Goal: Task Accomplishment & Management: Complete application form

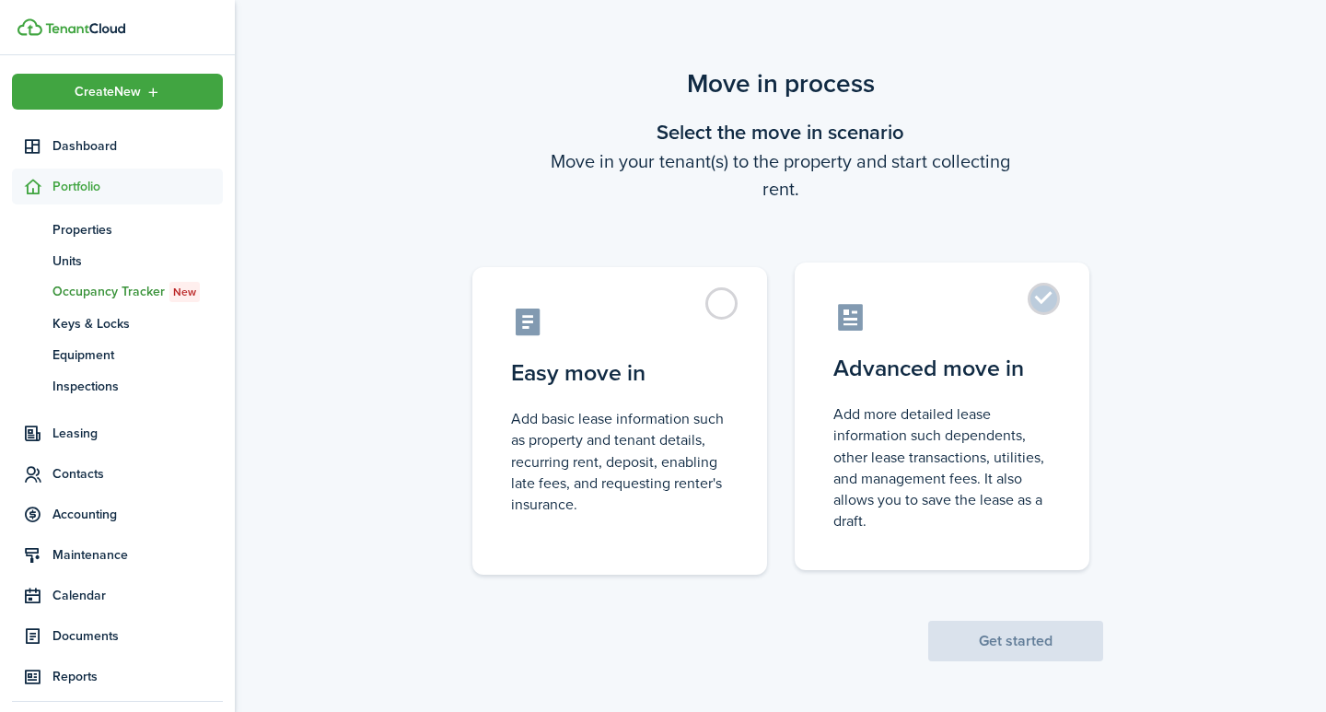
click at [1048, 303] on label "Advanced move in Add more detailed lease information such dependents, other lea…" at bounding box center [942, 416] width 295 height 308
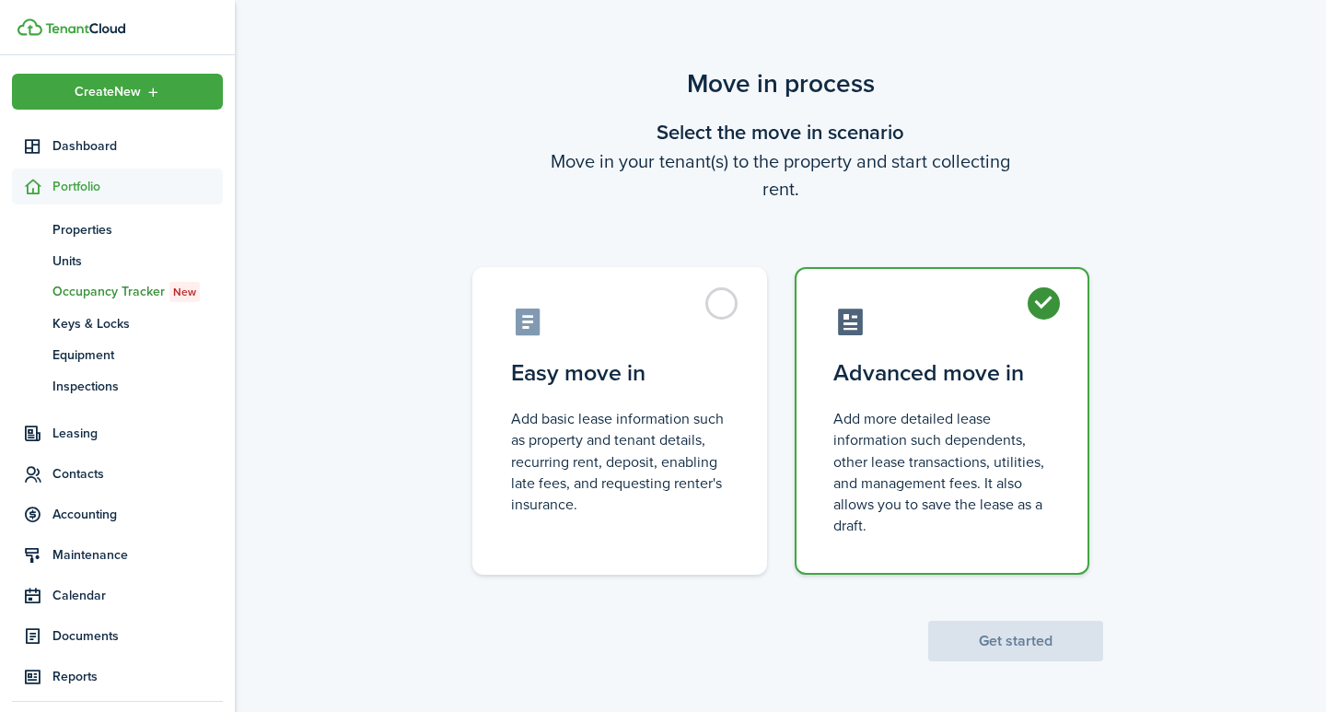
radio input "true"
click at [991, 633] on button "Get started" at bounding box center [1015, 641] width 175 height 41
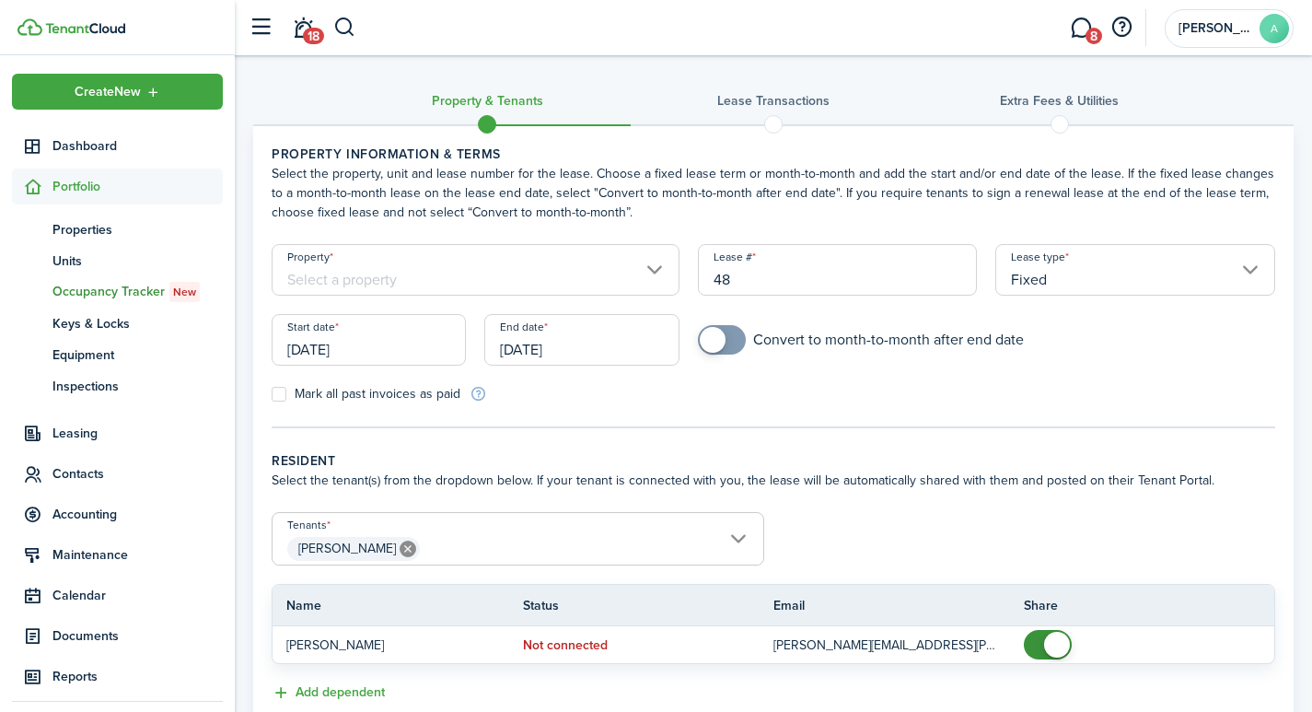
click at [436, 279] on input "Property" at bounding box center [476, 270] width 408 height 52
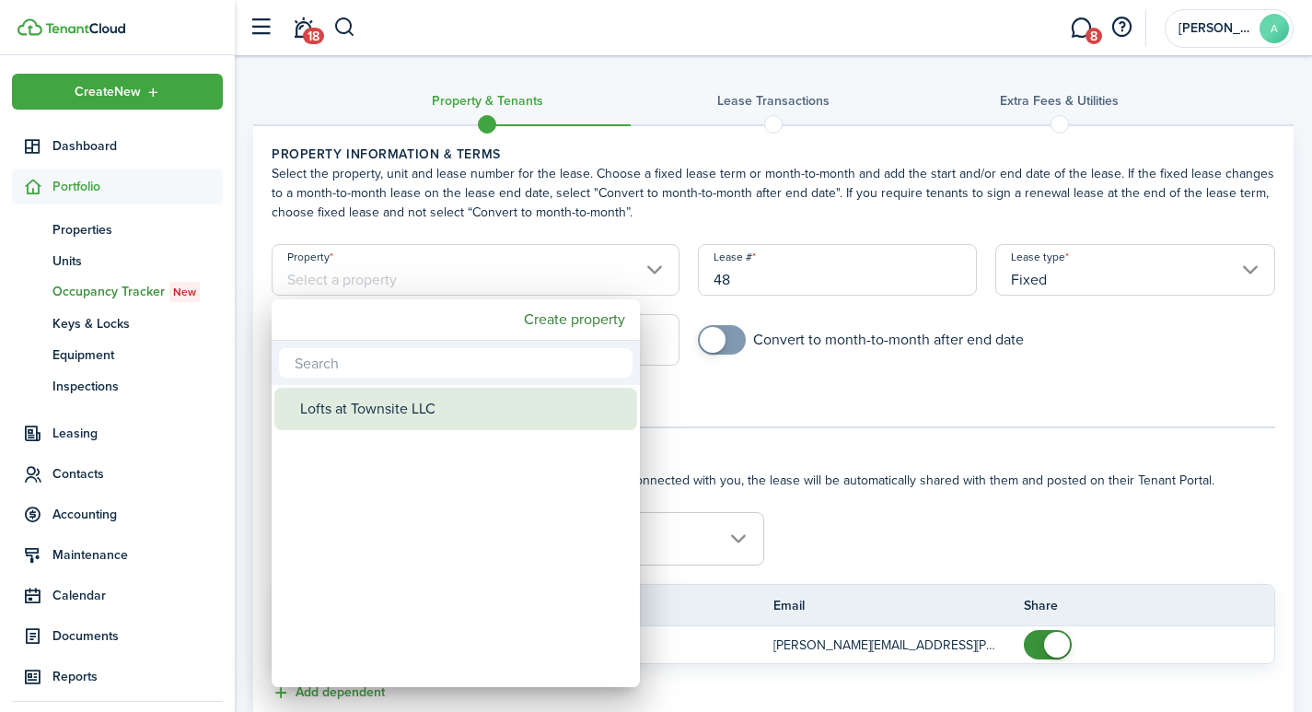
click at [431, 403] on div "Lofts at Townsite LLC" at bounding box center [463, 409] width 326 height 42
type input "Lofts at Townsite LLC"
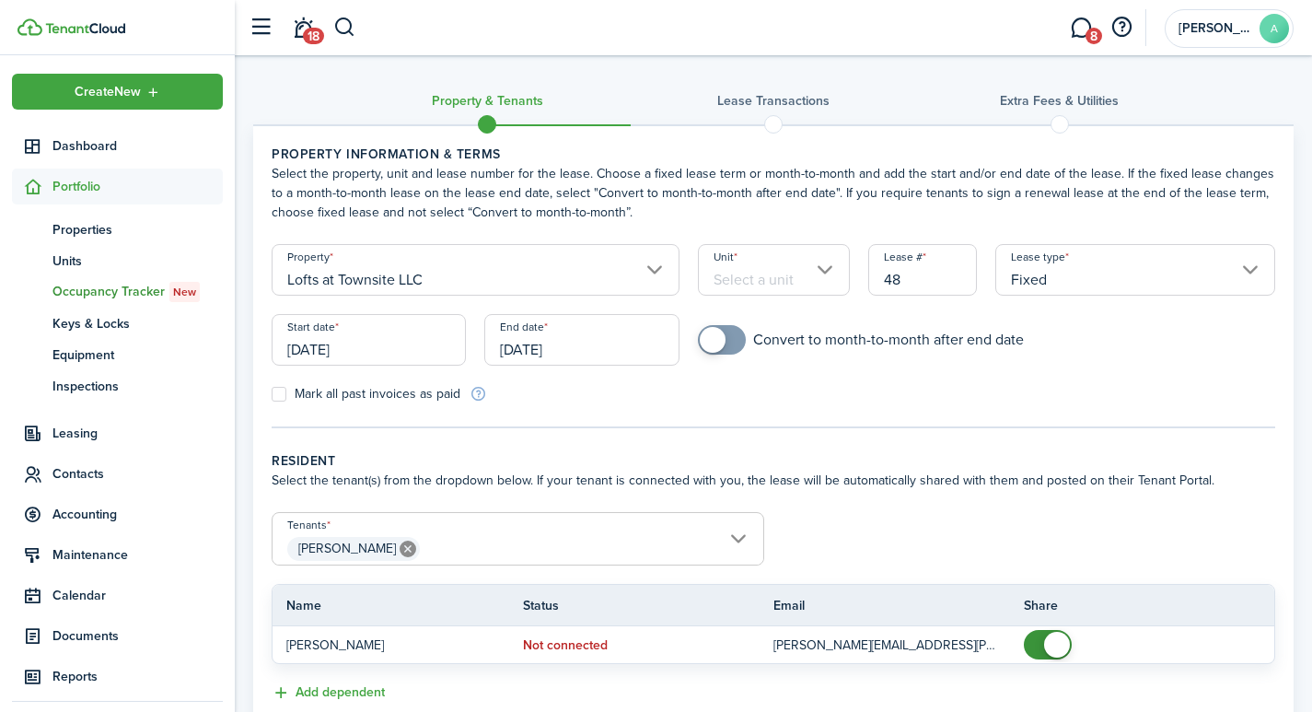
click at [780, 282] on input "Unit" at bounding box center [774, 270] width 152 height 52
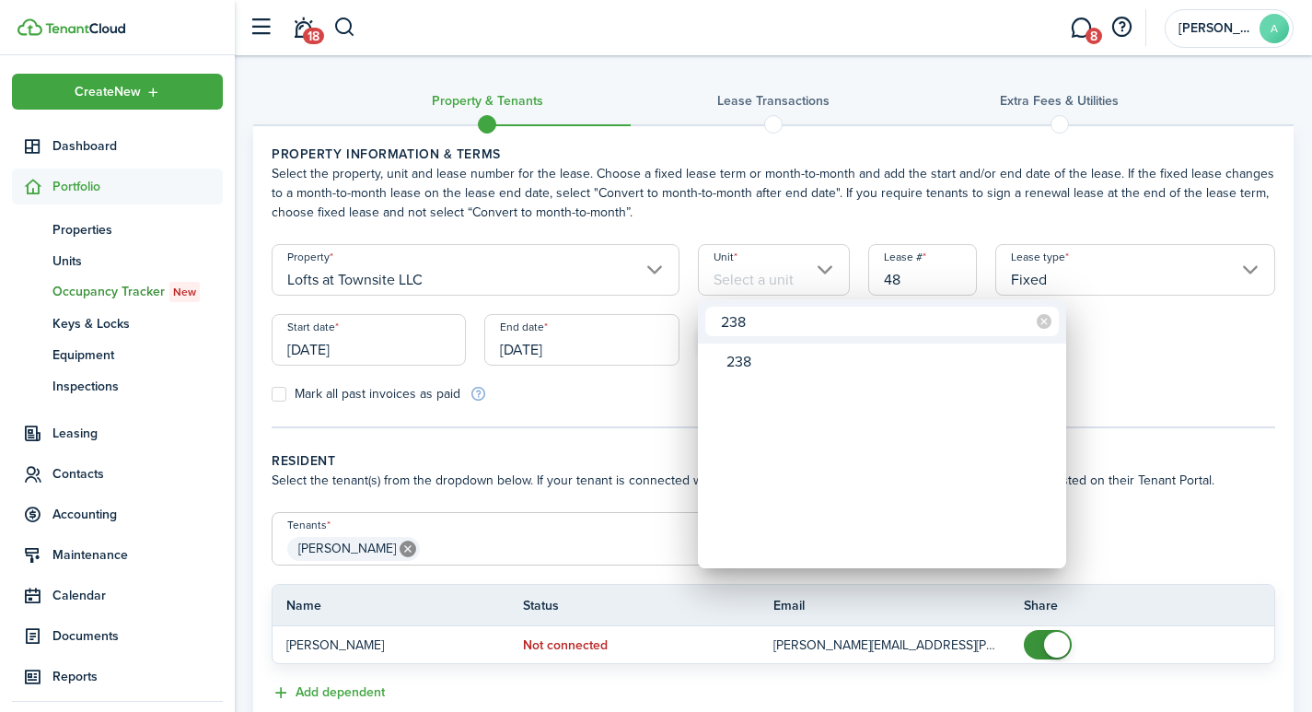
type input "238"
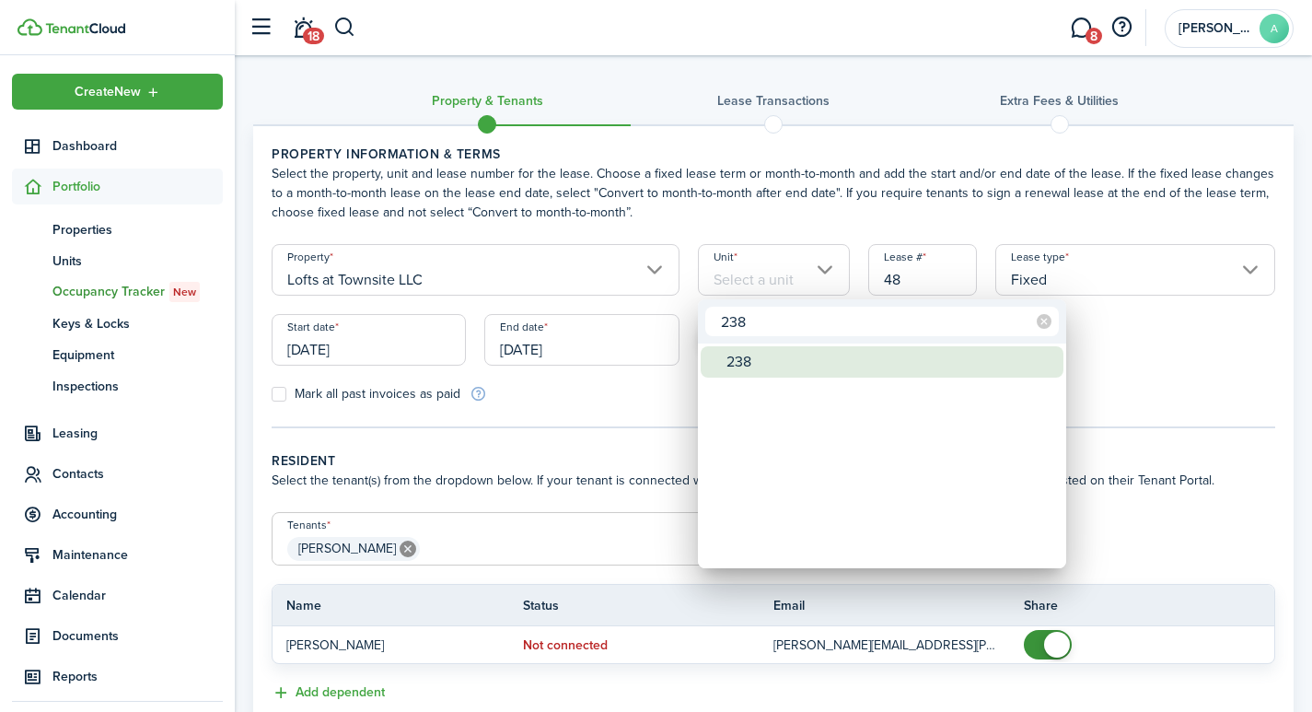
click at [755, 358] on div "238" at bounding box center [890, 361] width 326 height 31
type input "238"
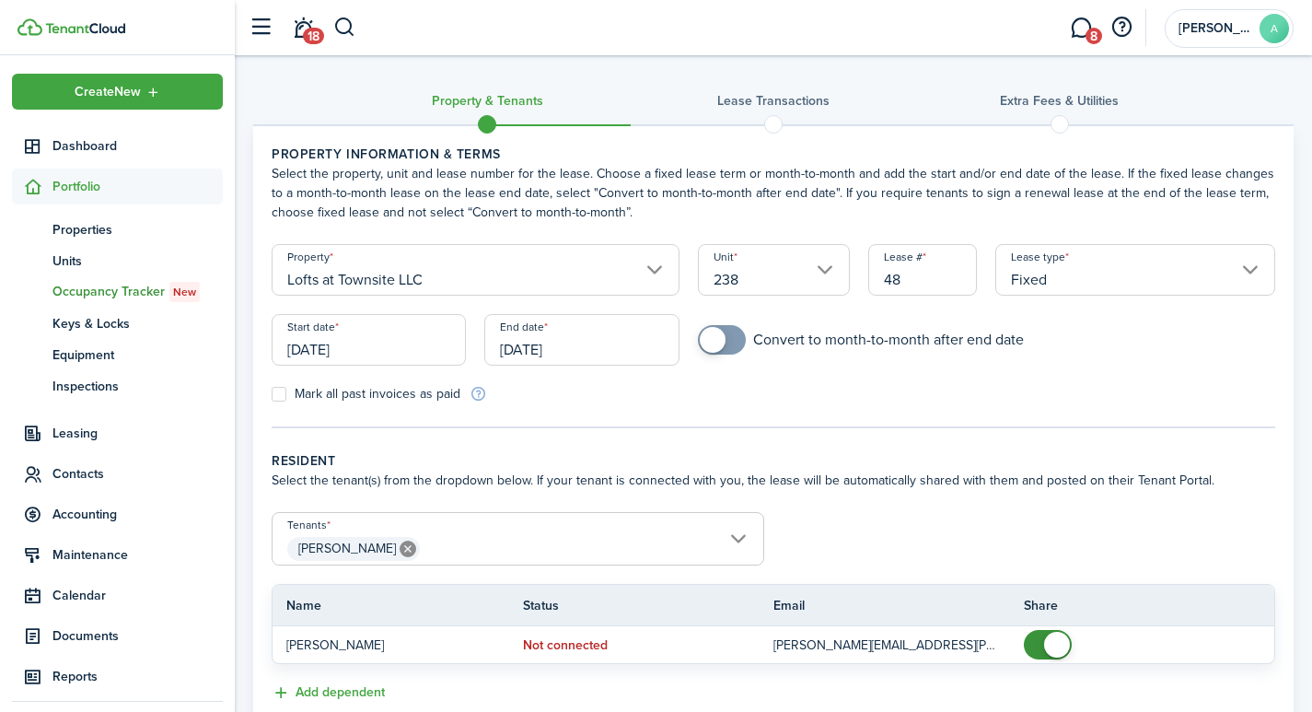
click at [905, 285] on input "48" at bounding box center [924, 270] width 110 height 52
drag, startPoint x: 905, startPoint y: 282, endPoint x: 861, endPoint y: 277, distance: 44.4
click at [861, 277] on div "Lease # 48" at bounding box center [923, 279] width 128 height 70
click at [1039, 283] on input "Fixed" at bounding box center [1136, 270] width 280 height 52
type input "2381"
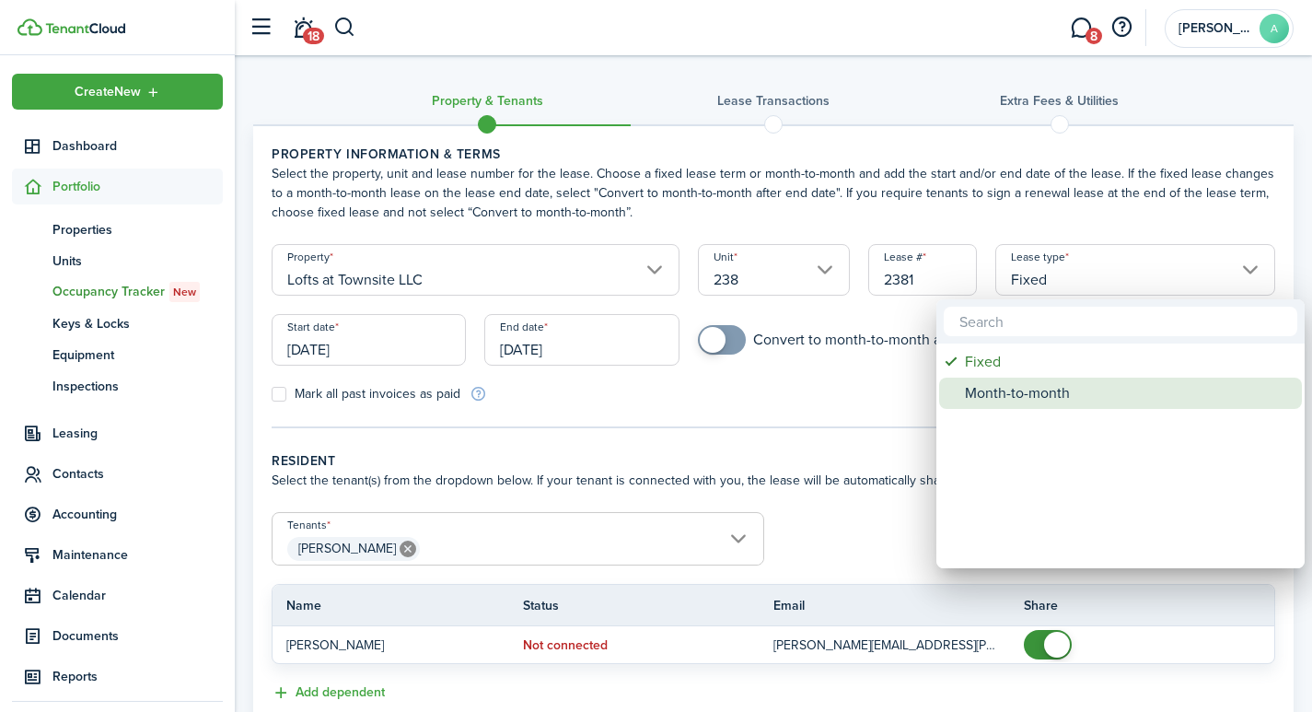
click at [1016, 388] on div "Month-to-month" at bounding box center [1128, 393] width 326 height 31
type input "Month-to-month"
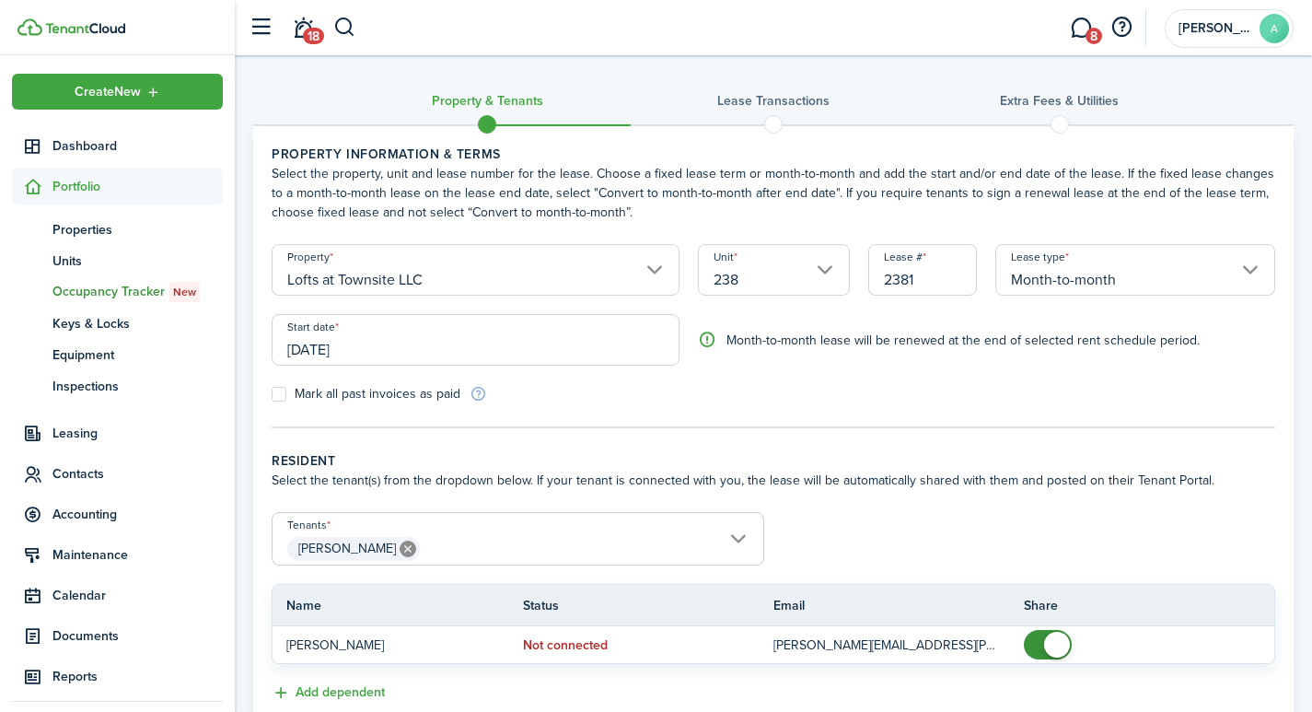
click at [391, 349] on input "[DATE]" at bounding box center [476, 340] width 408 height 52
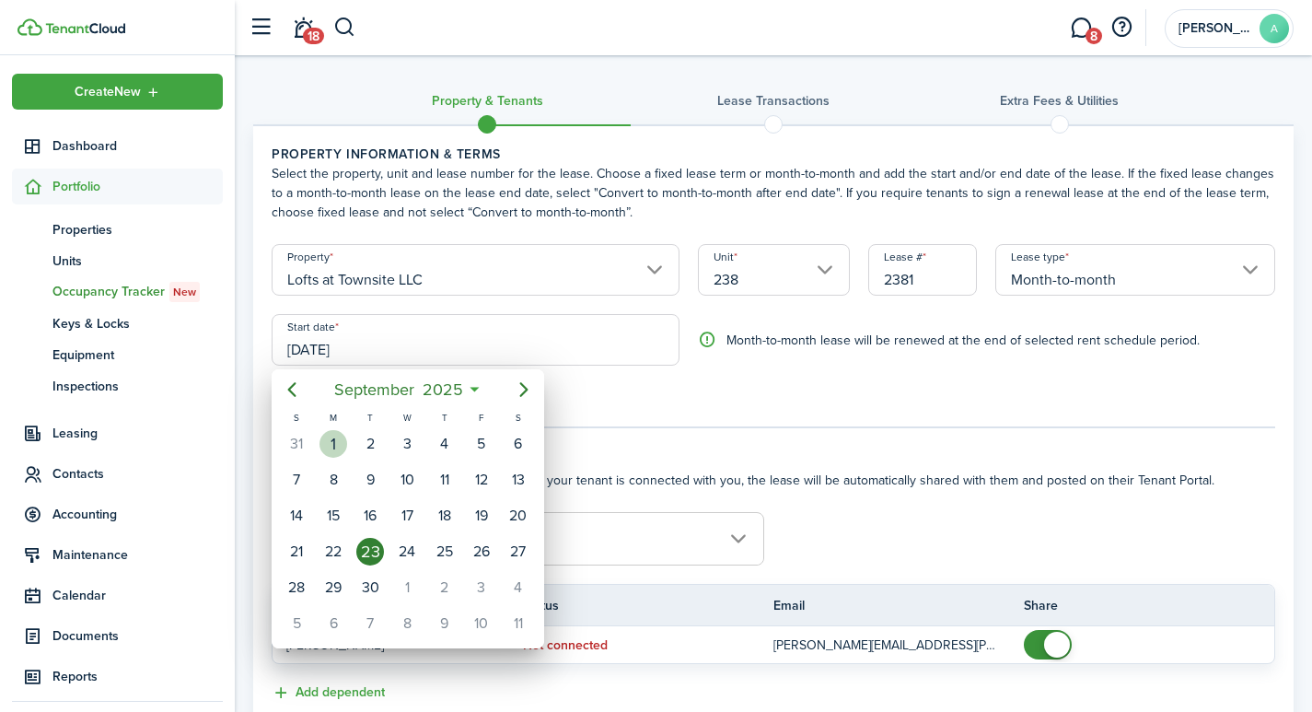
click at [323, 442] on div "1" at bounding box center [334, 444] width 28 height 28
type input "[DATE]"
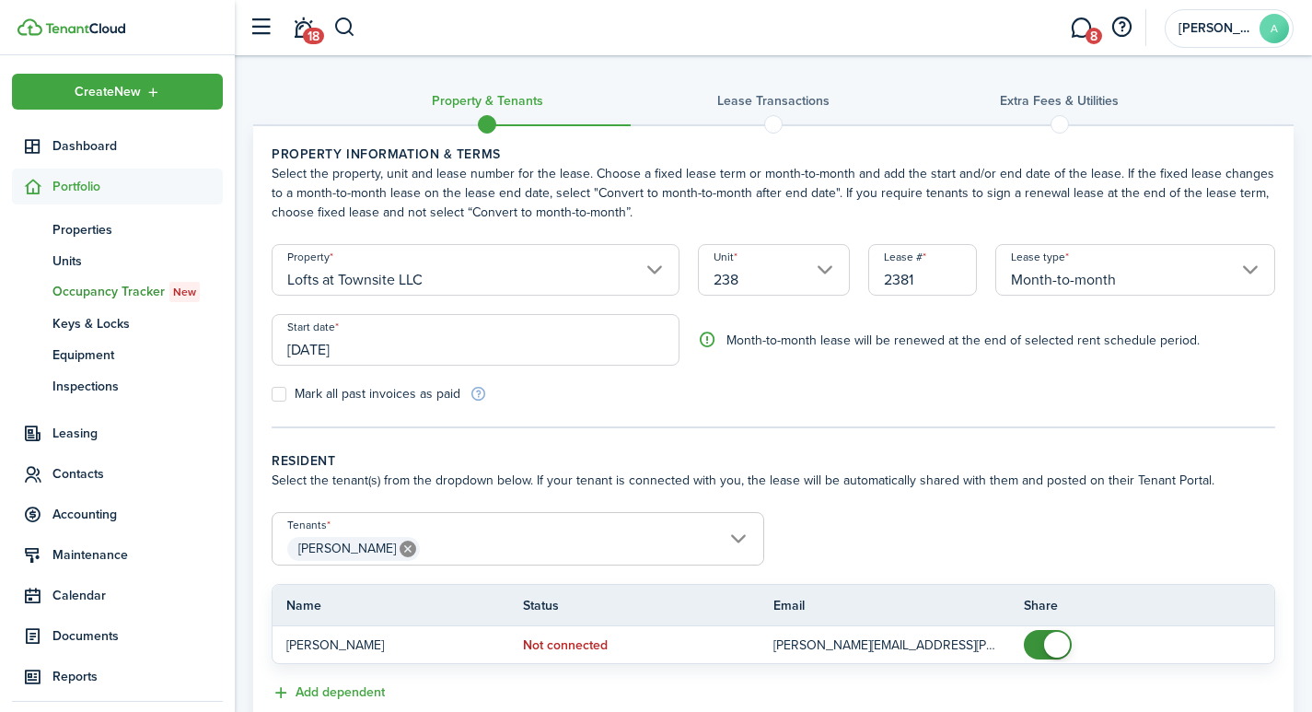
click at [560, 543] on span "[PERSON_NAME]" at bounding box center [518, 548] width 491 height 31
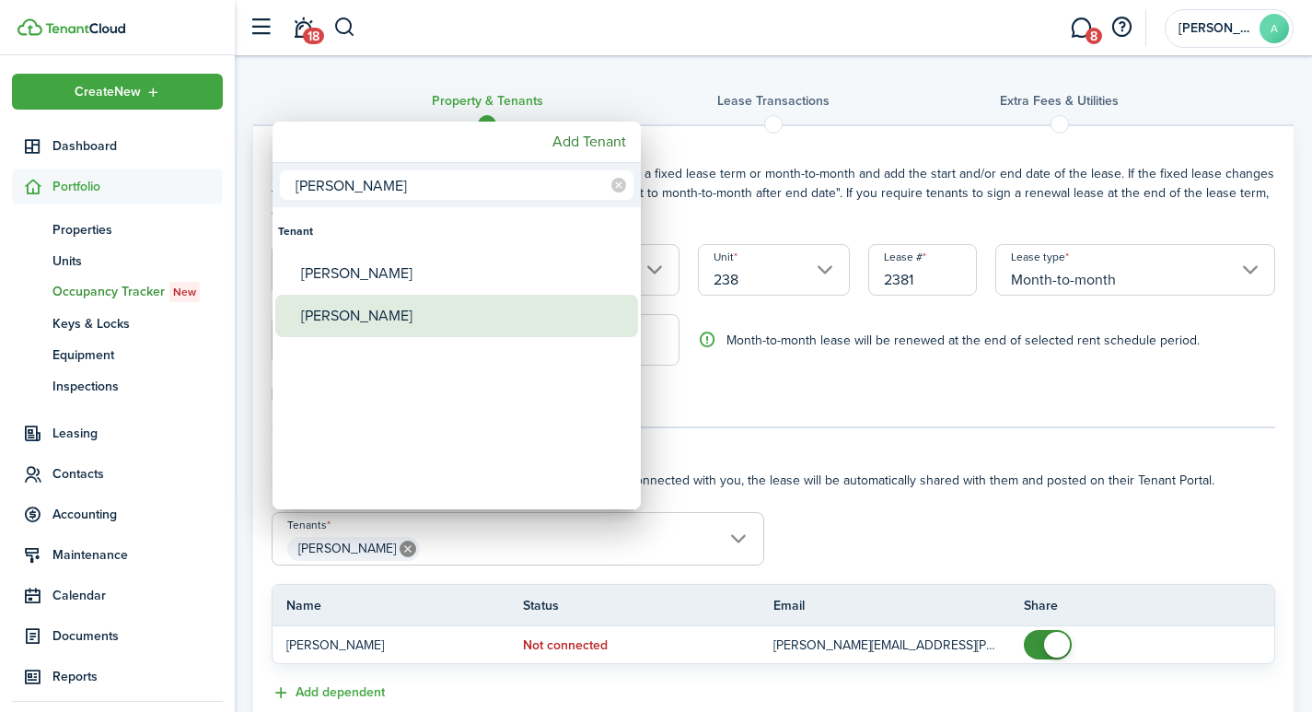
type input "[PERSON_NAME]"
click at [368, 314] on div "[PERSON_NAME]" at bounding box center [464, 316] width 326 height 42
type input "[PERSON_NAME], [PERSON_NAME]"
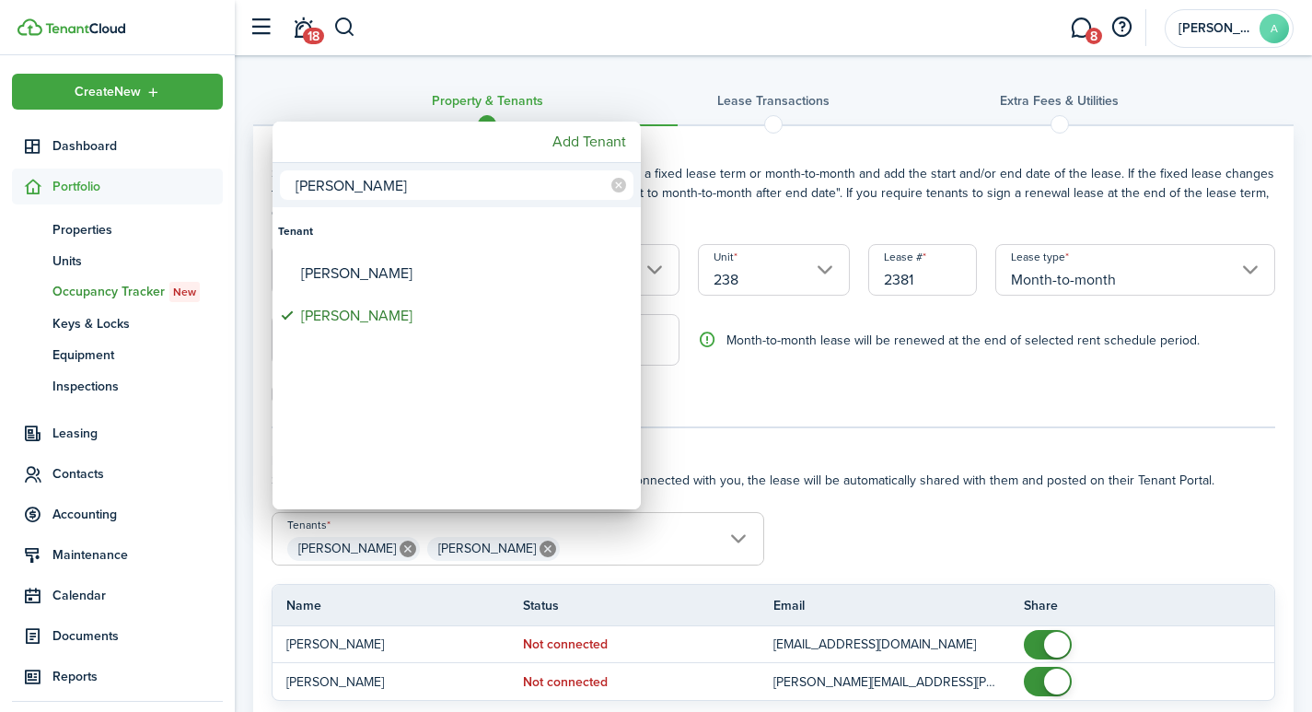
click at [564, 550] on div at bounding box center [656, 356] width 1607 height 1007
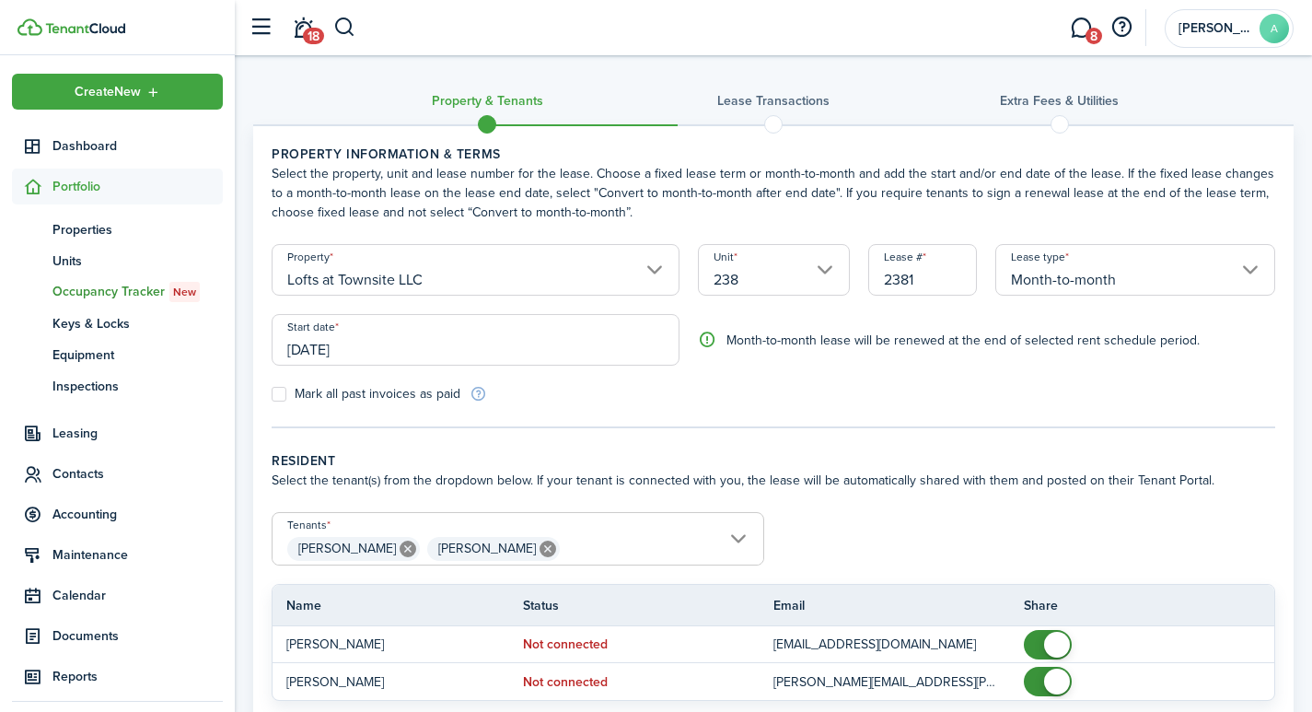
click at [564, 550] on span "[PERSON_NAME] [PERSON_NAME]" at bounding box center [518, 548] width 491 height 31
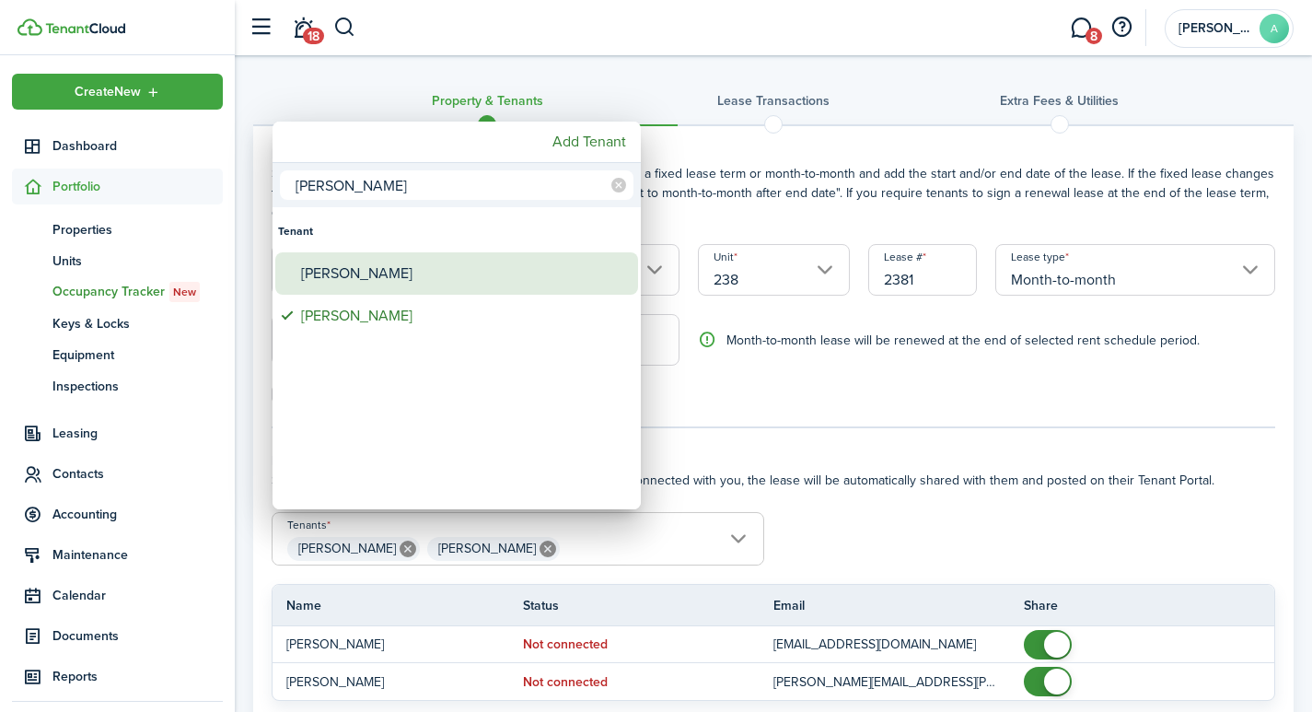
type input "[PERSON_NAME]"
click at [396, 267] on div "[PERSON_NAME]" at bounding box center [464, 273] width 326 height 42
type input "[PERSON_NAME], [PERSON_NAME], [PERSON_NAME]"
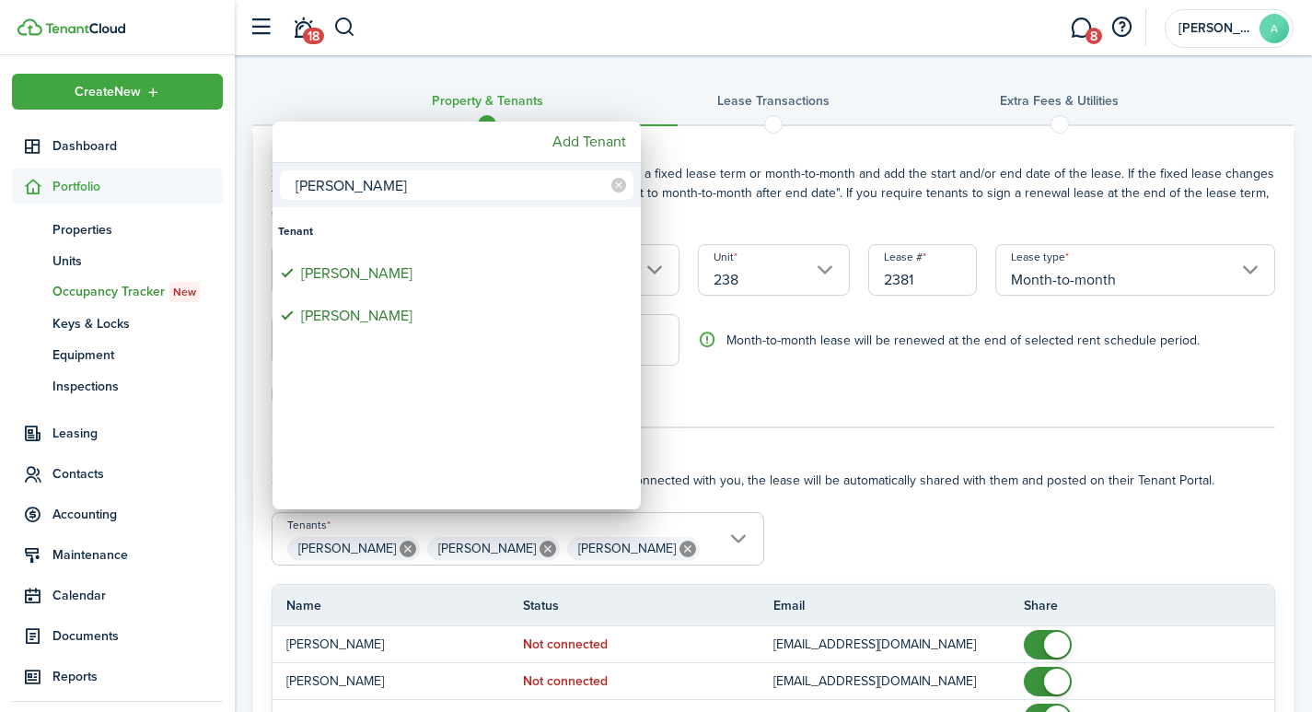
click at [1247, 624] on div at bounding box center [656, 356] width 1607 height 1007
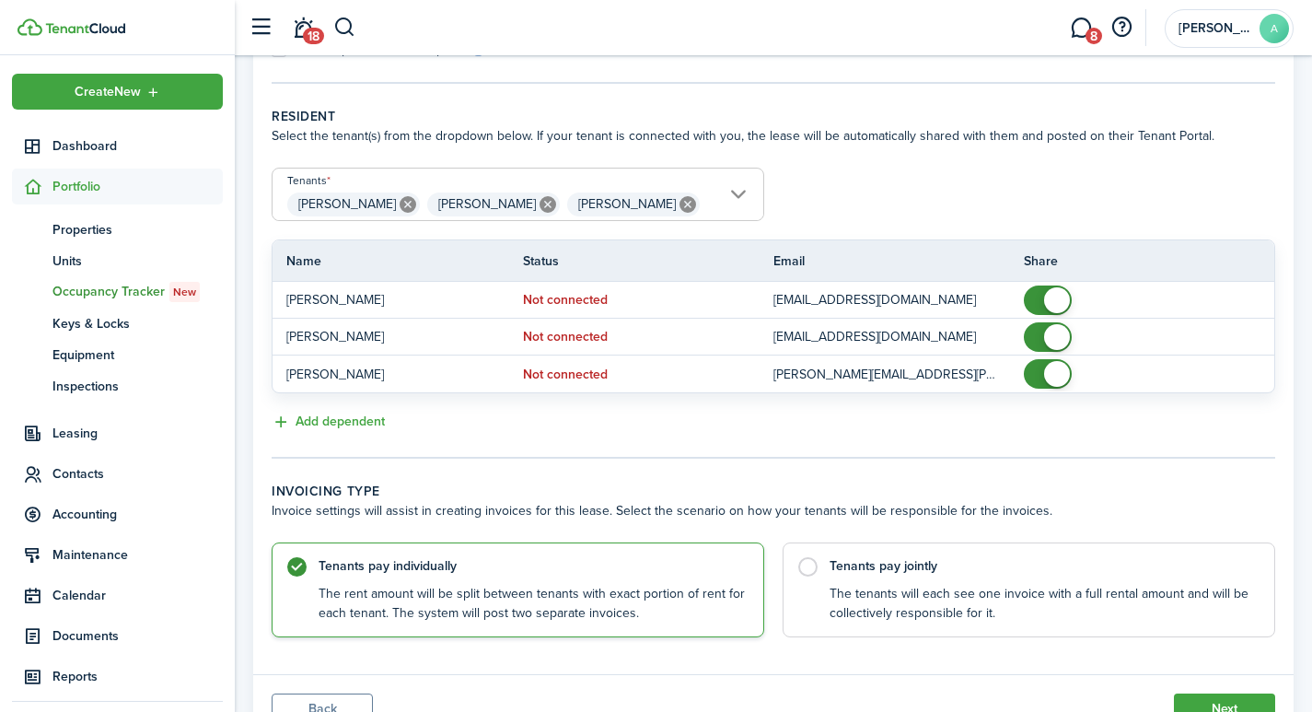
scroll to position [381, 0]
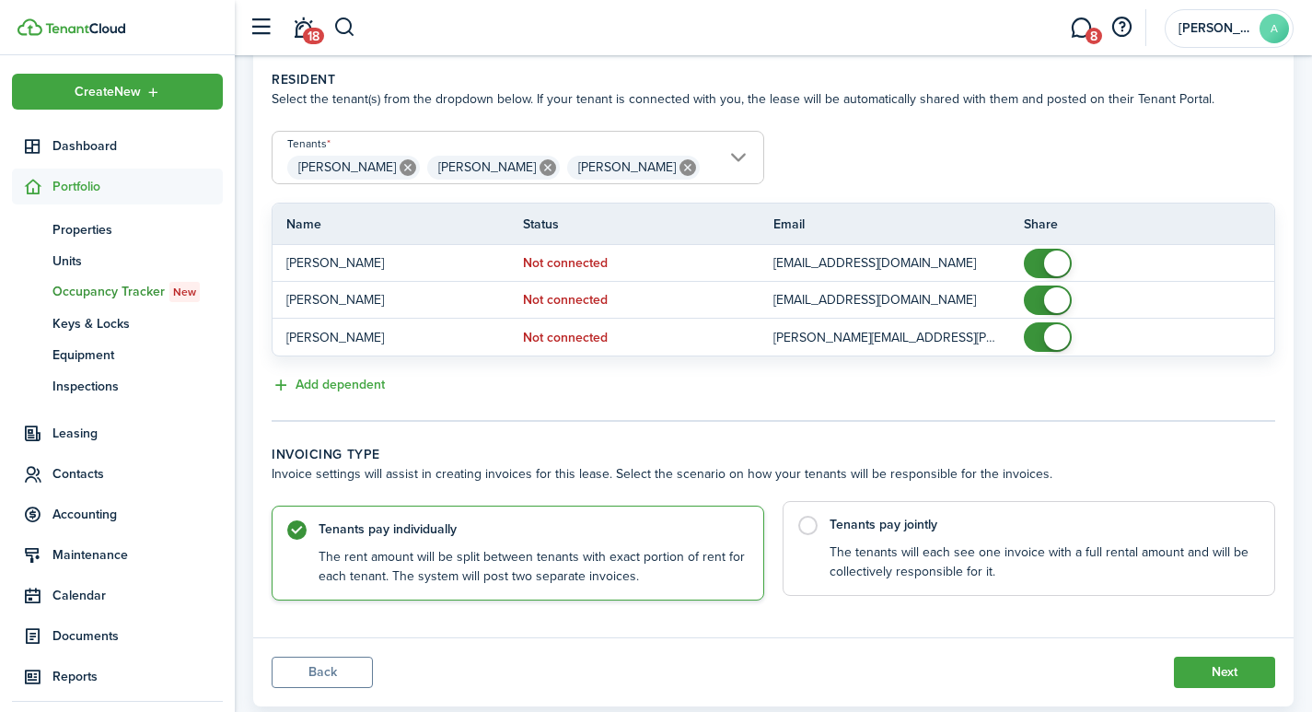
click at [805, 524] on label "Tenants pay jointly The tenants will each see one invoice with a full rental am…" at bounding box center [1029, 548] width 493 height 95
radio input "false"
radio input "true"
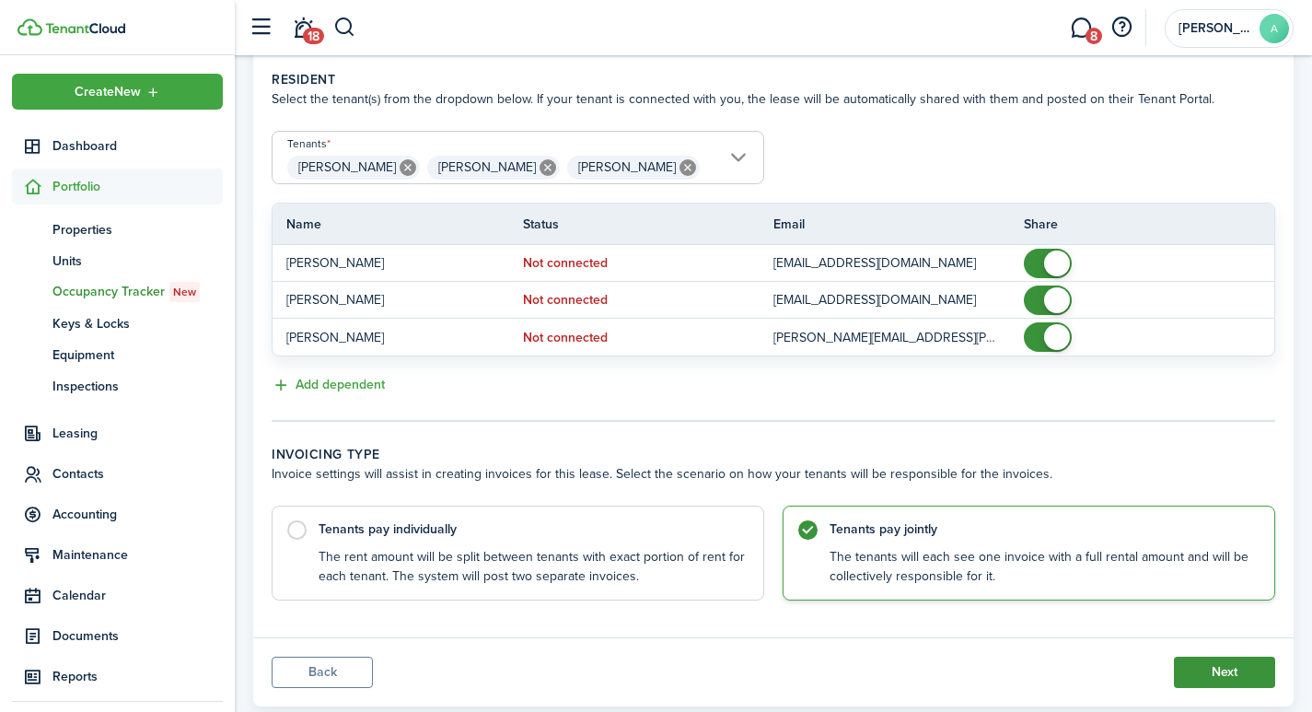
click at [1243, 676] on button "Next" at bounding box center [1224, 672] width 101 height 31
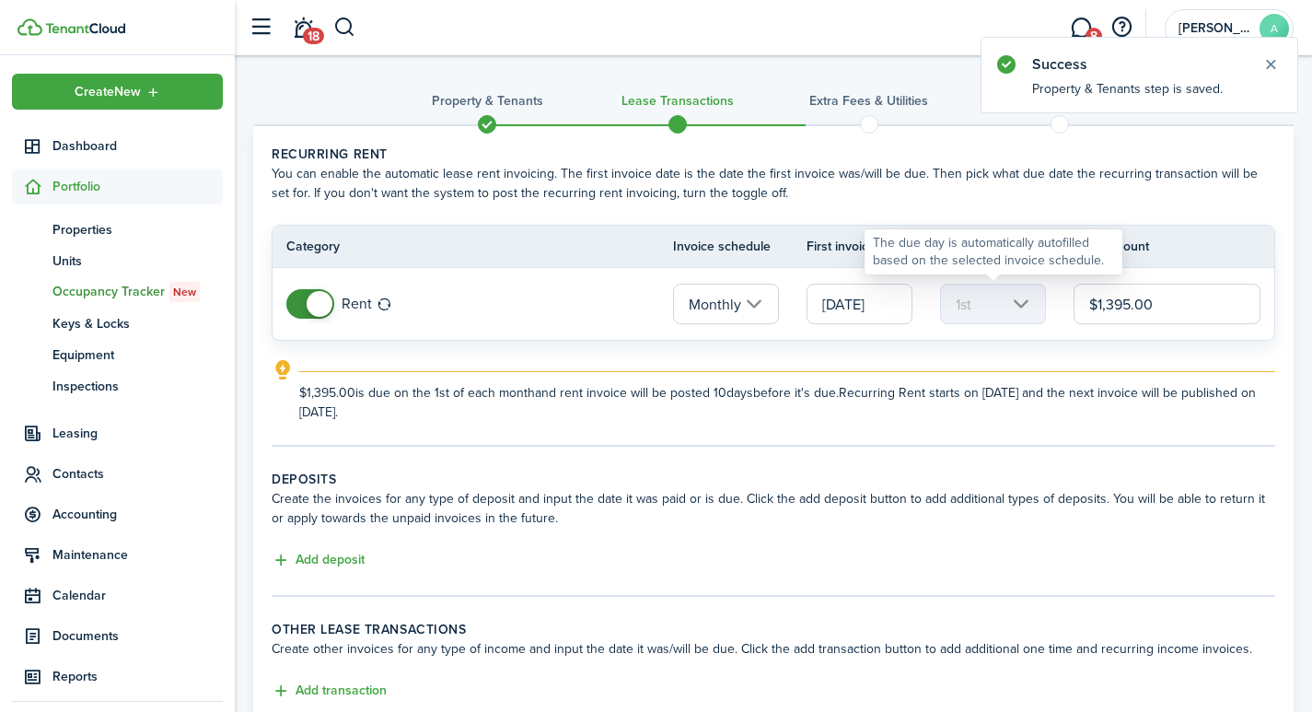
drag, startPoint x: 1199, startPoint y: 303, endPoint x: 1019, endPoint y: 284, distance: 181.5
click at [1020, 284] on tr "Rent Monthly [DATE] 1st $1,395.00" at bounding box center [774, 304] width 1002 height 72
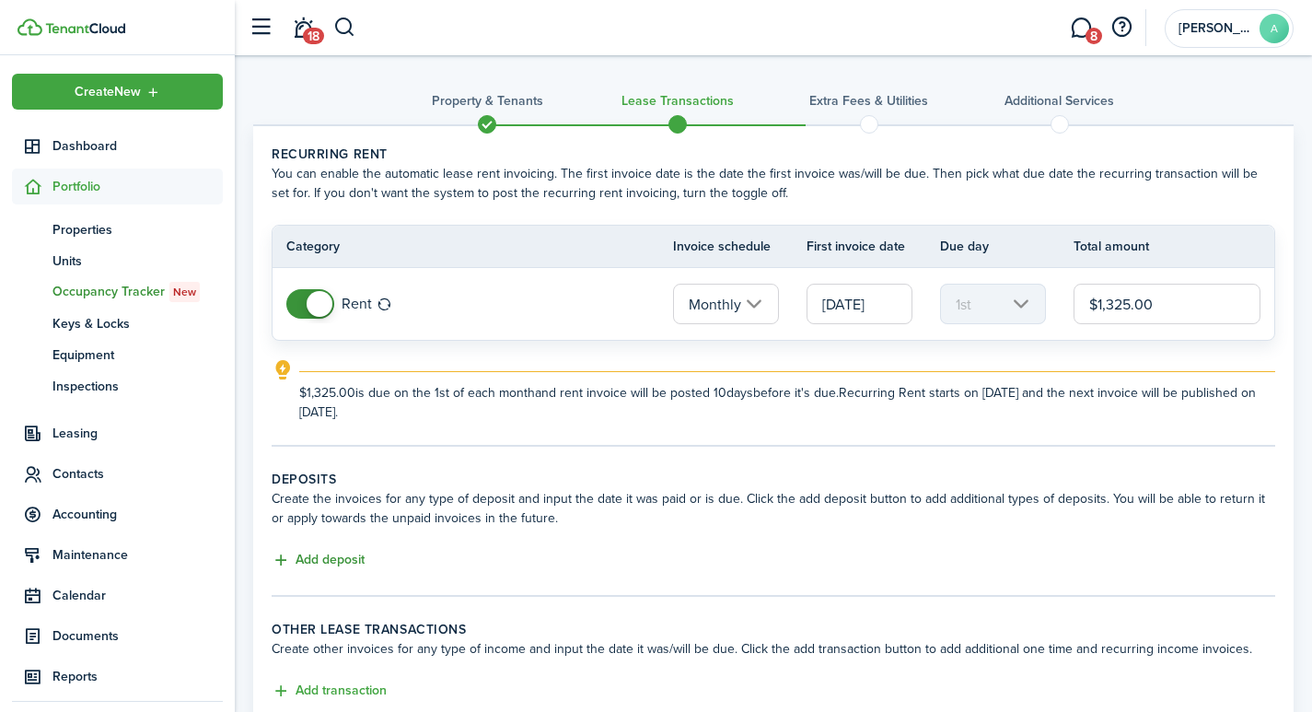
type input "$1,325.00"
click at [319, 560] on button "Add deposit" at bounding box center [318, 560] width 93 height 21
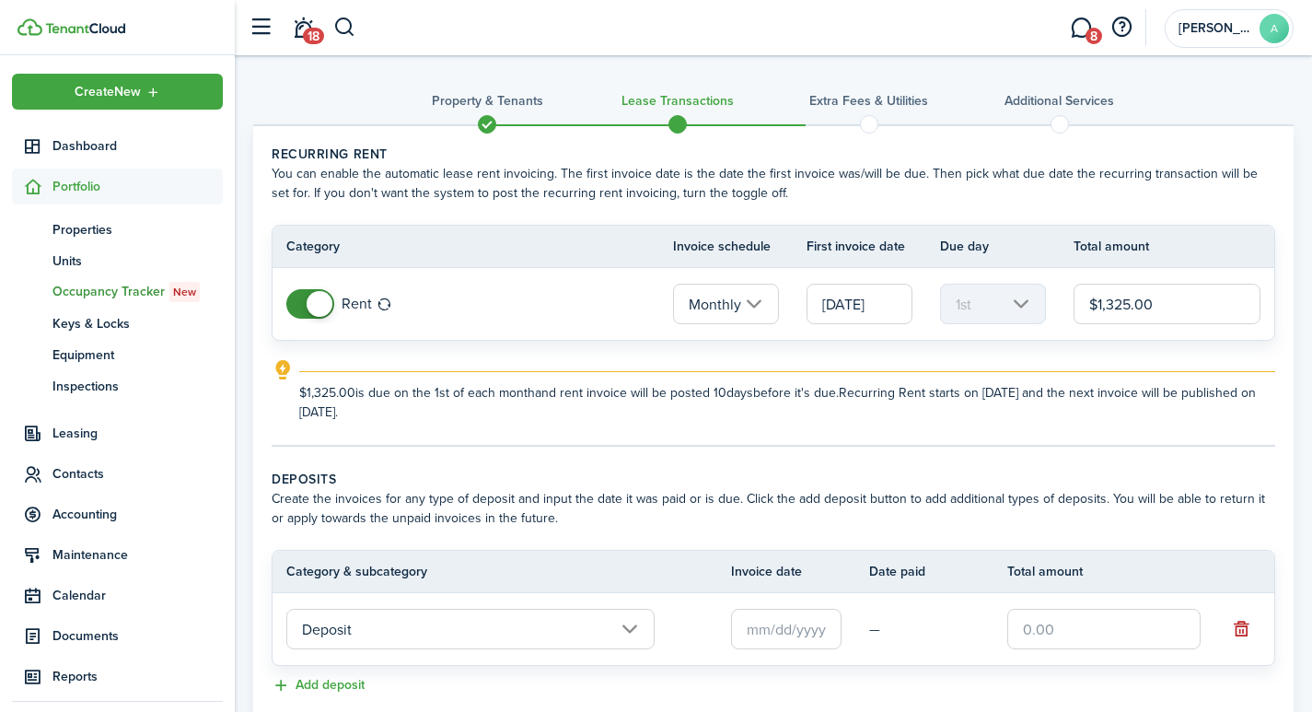
click at [775, 619] on input "text" at bounding box center [786, 629] width 111 height 41
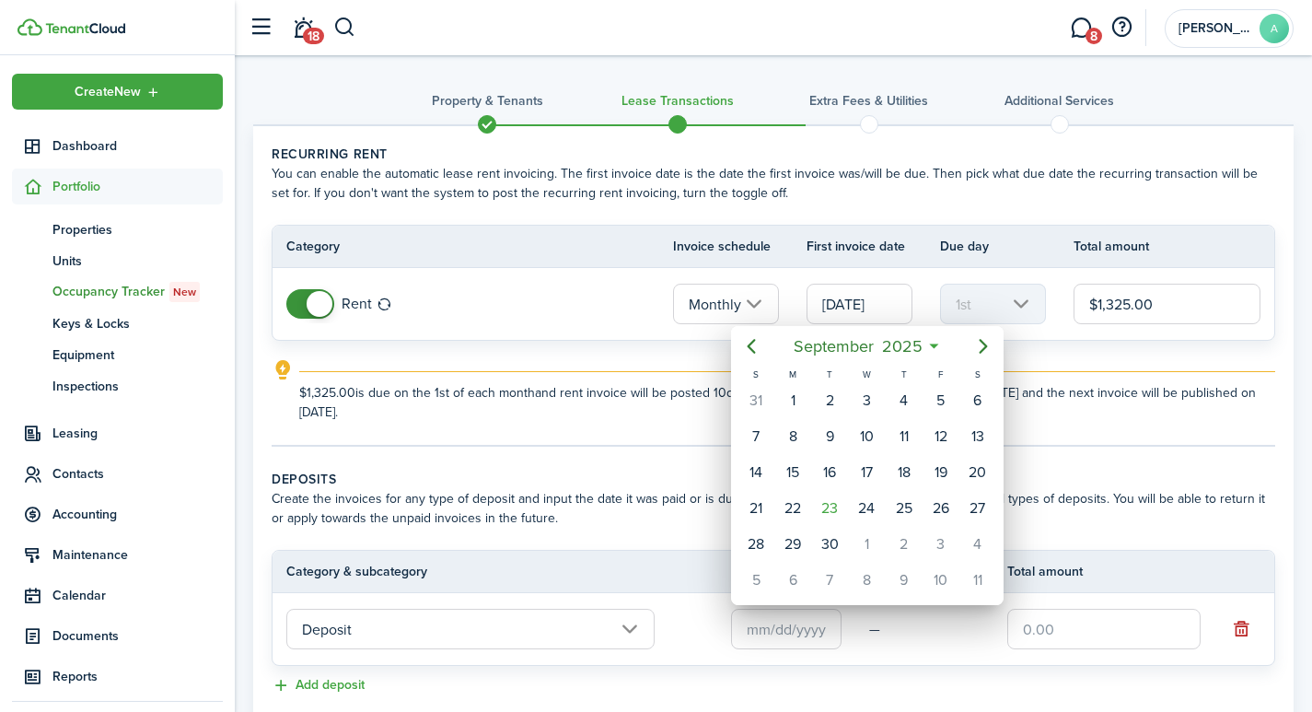
click at [776, 623] on div at bounding box center [656, 356] width 1607 height 1007
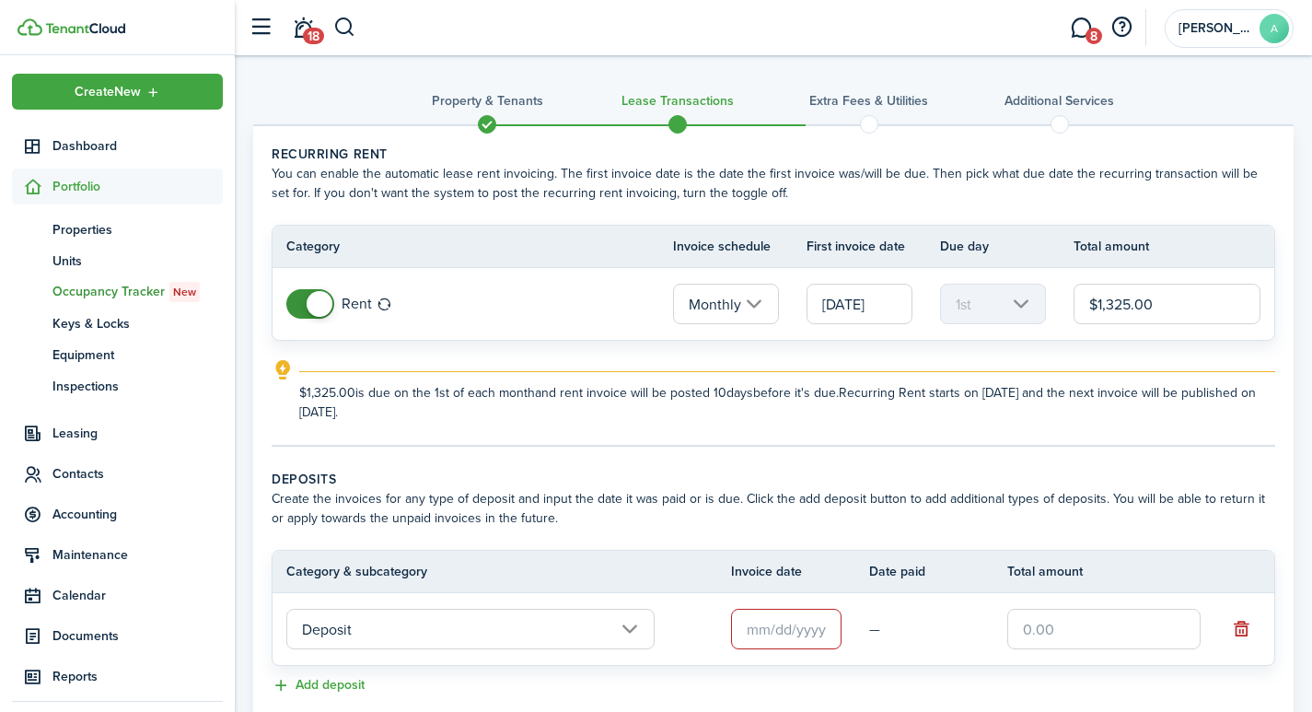
click at [782, 616] on input "text" at bounding box center [786, 629] width 111 height 41
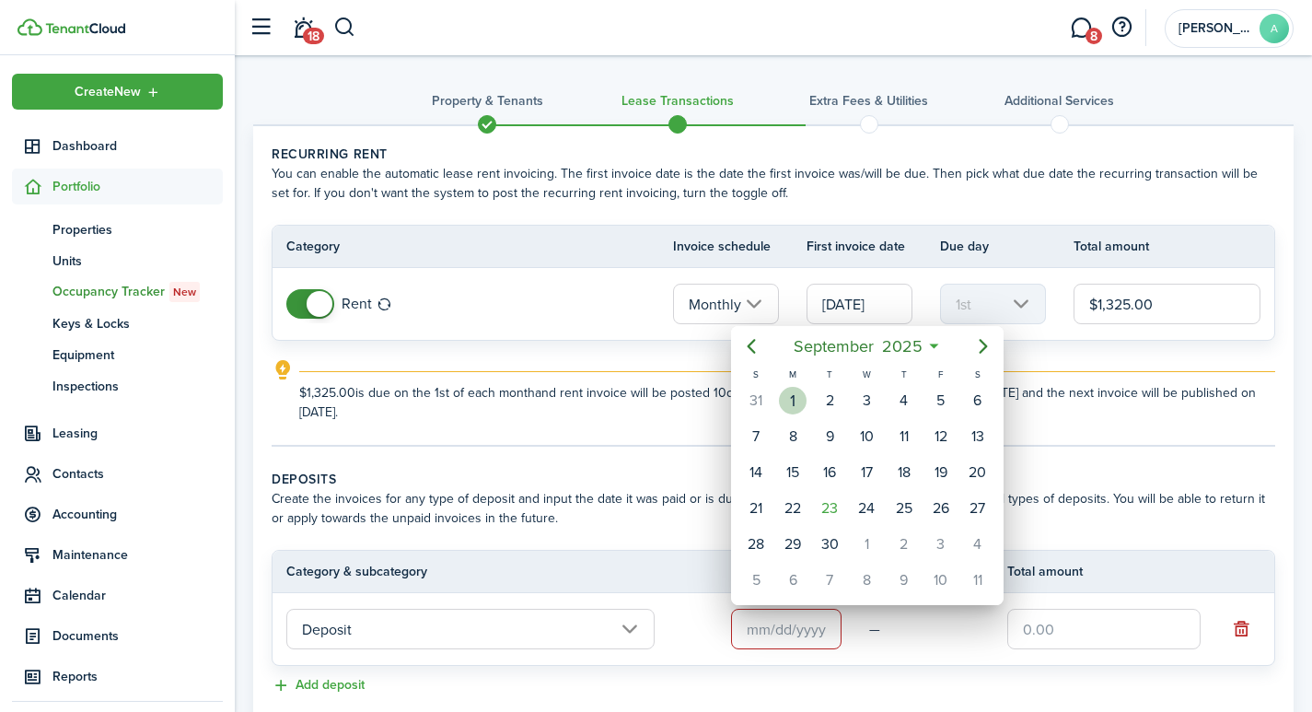
click at [799, 396] on div "1" at bounding box center [793, 401] width 28 height 28
type input "[DATE]"
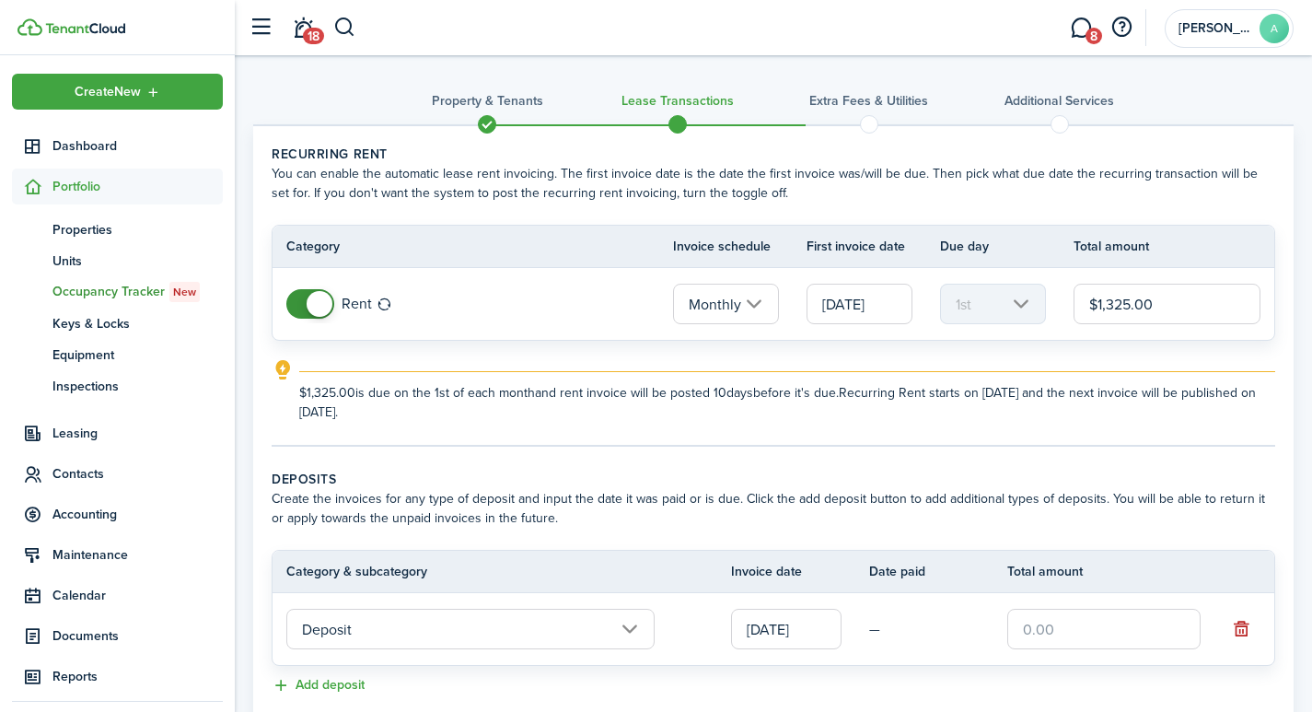
click at [1070, 634] on input "text" at bounding box center [1104, 629] width 193 height 41
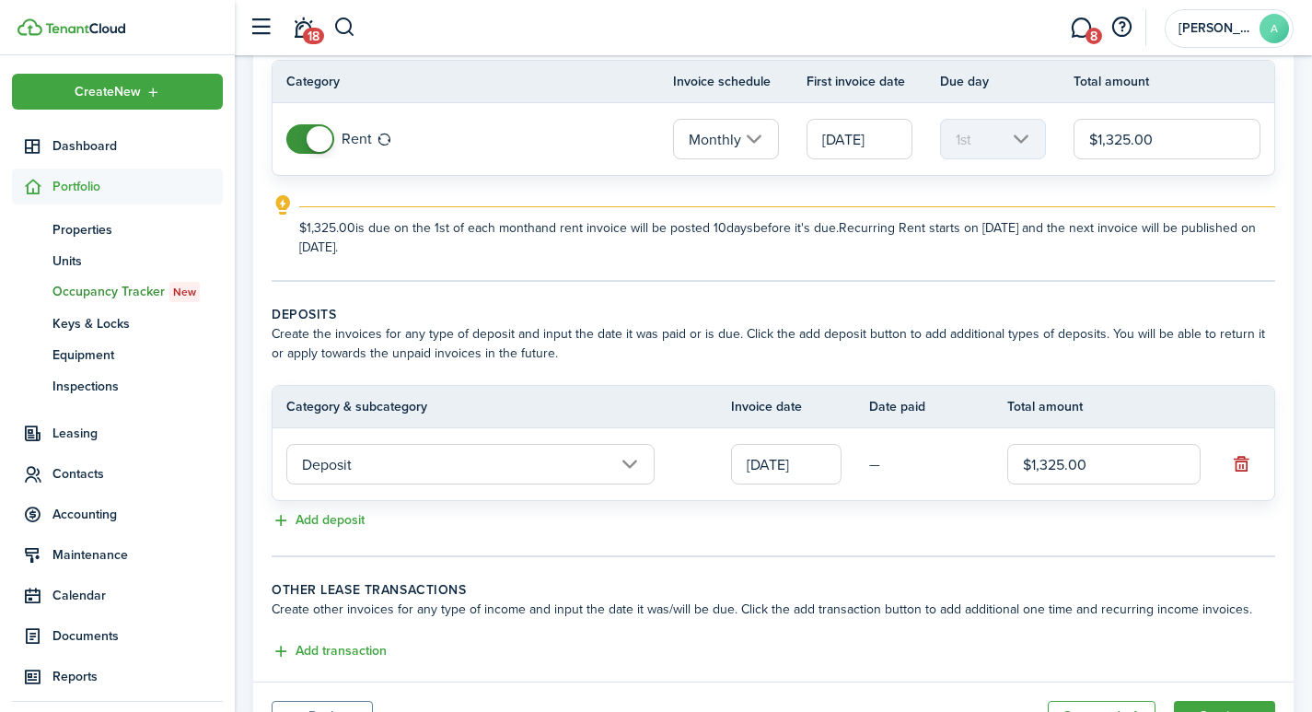
scroll to position [254, 0]
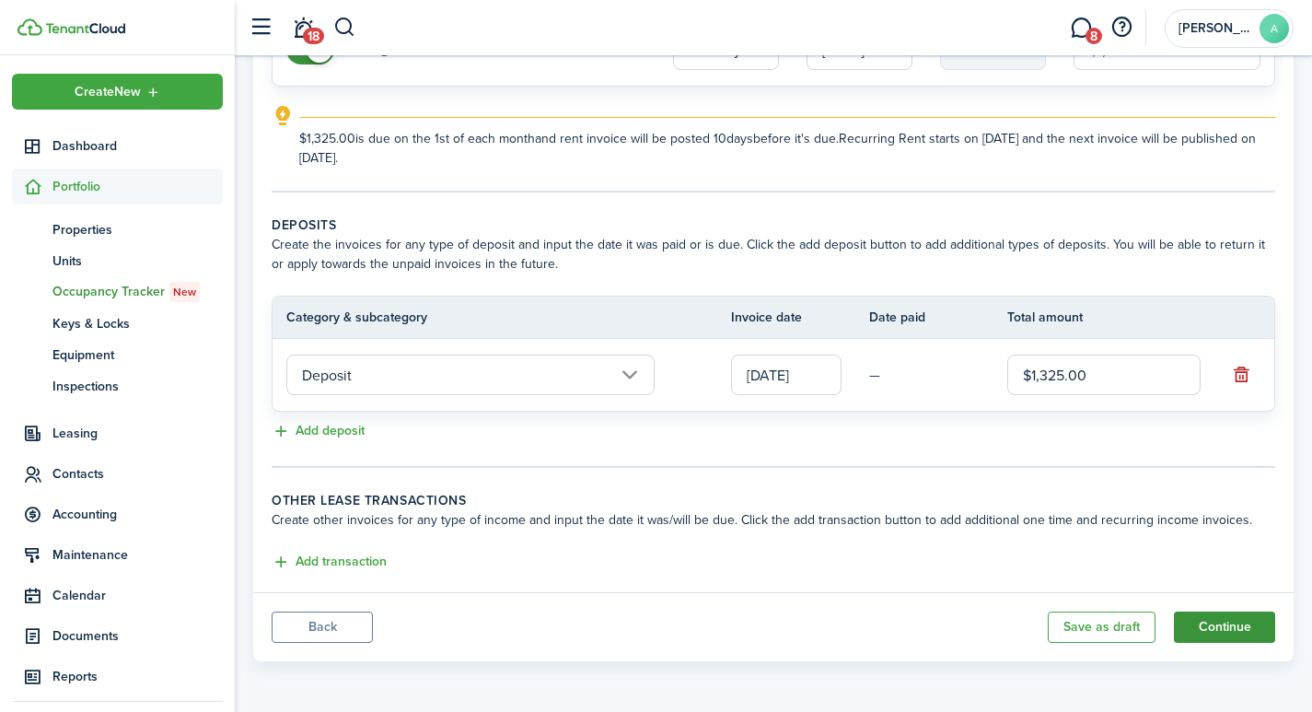
type input "$1,325.00"
click at [1219, 627] on button "Continue" at bounding box center [1224, 627] width 101 height 31
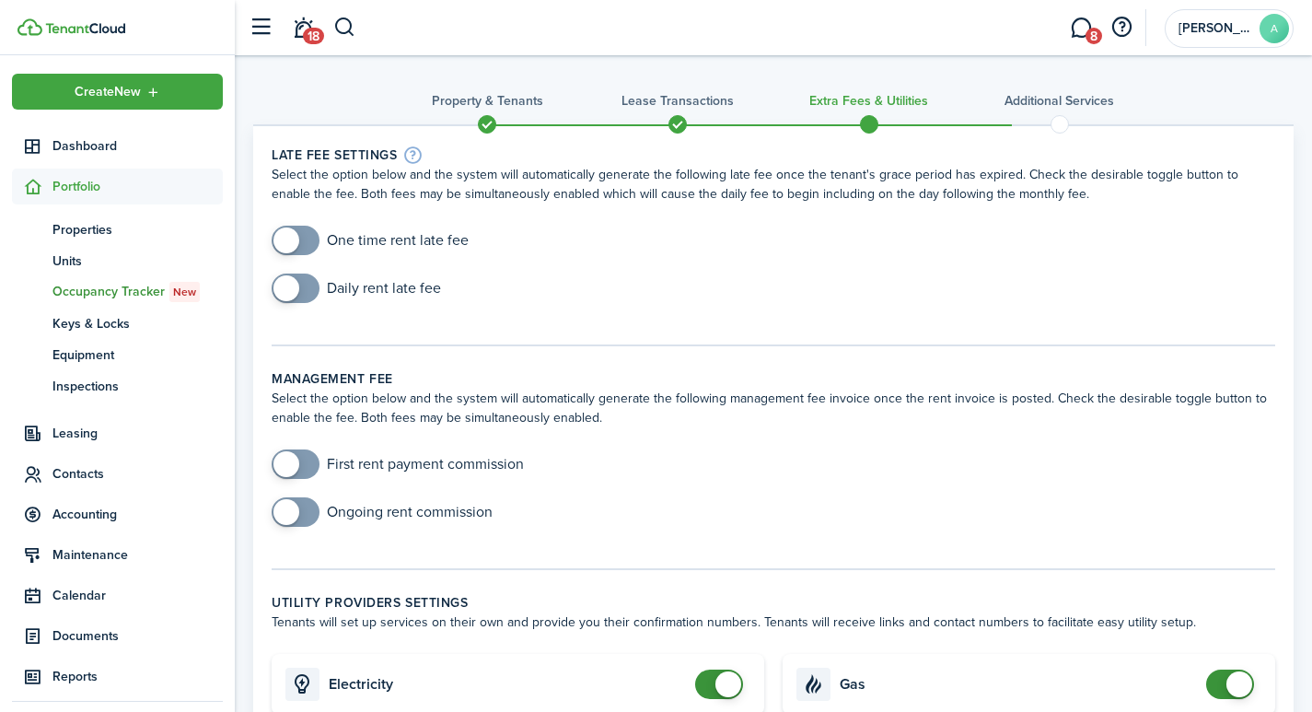
checkbox input "true"
click at [301, 237] on span at bounding box center [295, 240] width 18 height 29
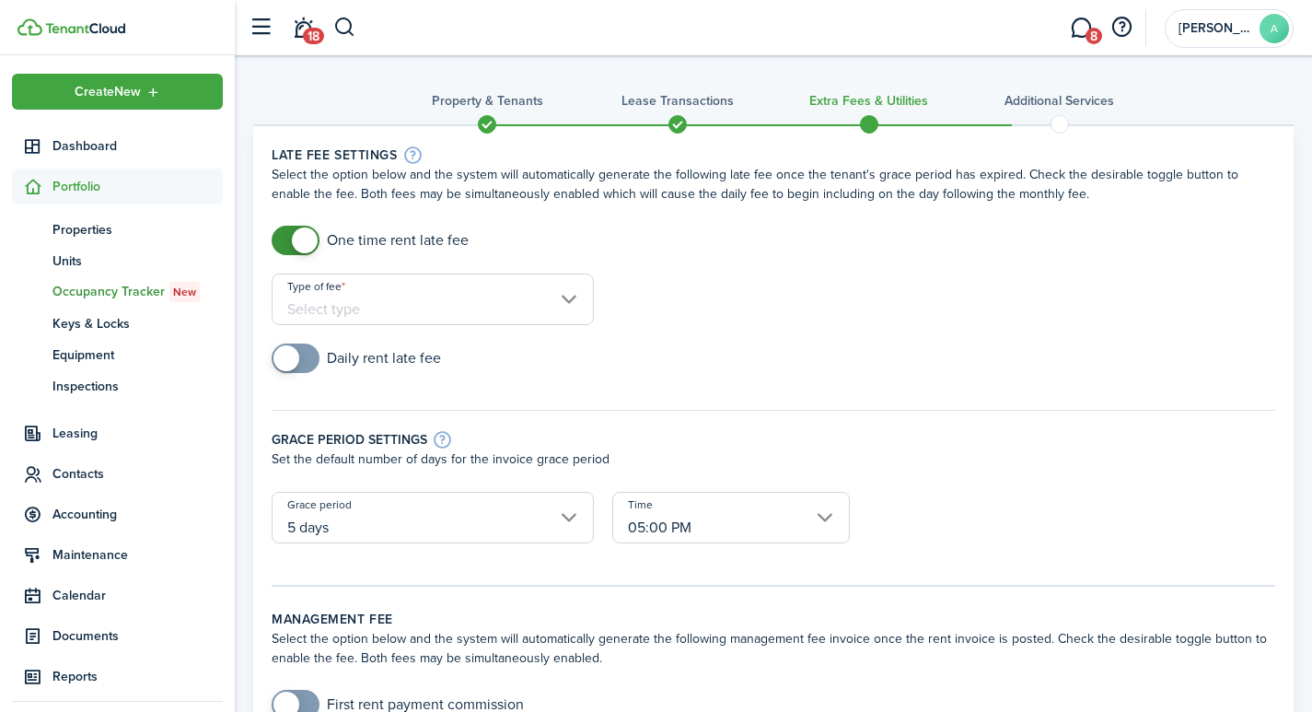
click at [441, 307] on input "Type of fee" at bounding box center [433, 300] width 322 height 52
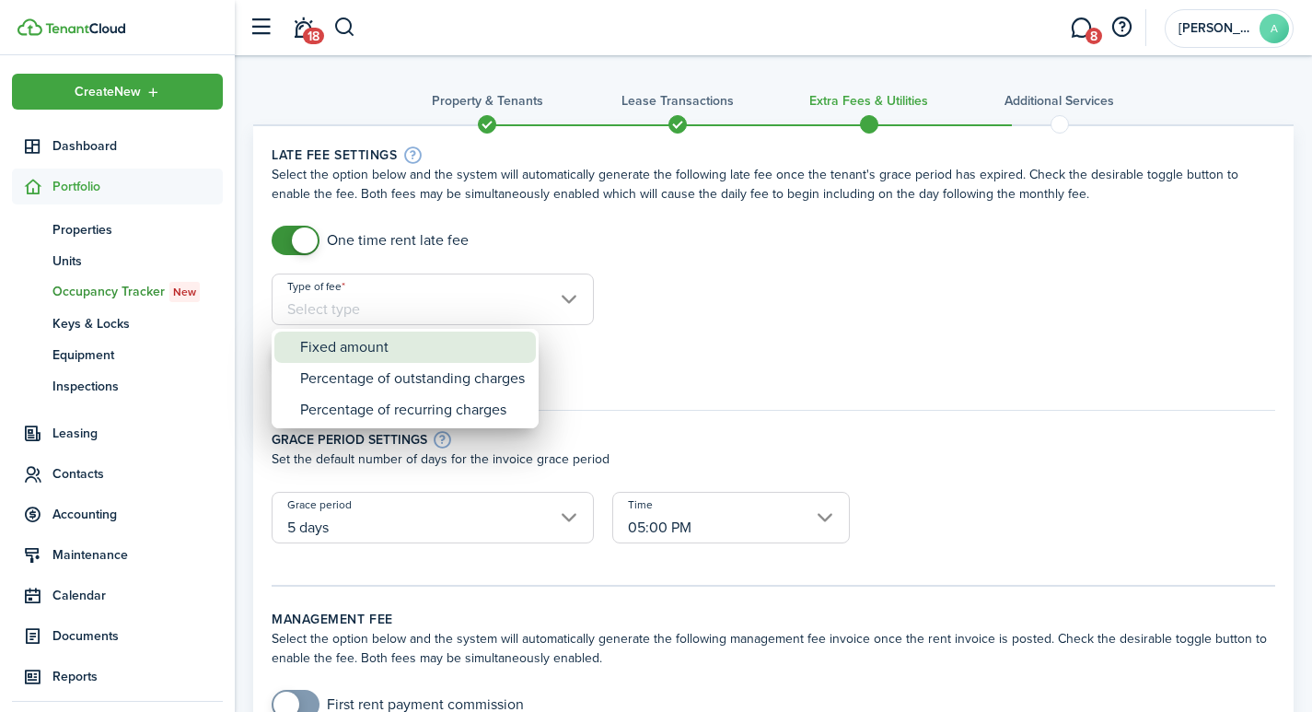
click at [388, 349] on div "Fixed amount" at bounding box center [412, 347] width 225 height 31
type input "Fixed amount"
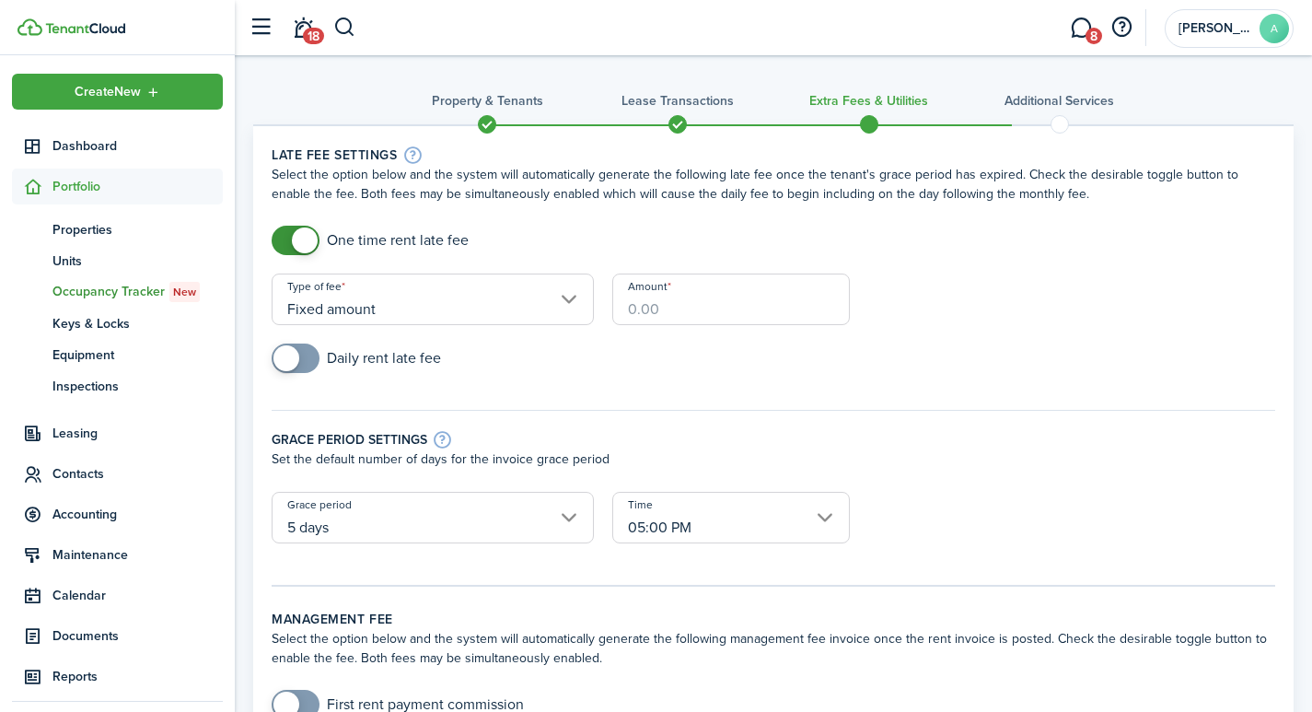
click at [710, 311] on input "Amount" at bounding box center [731, 300] width 238 height 52
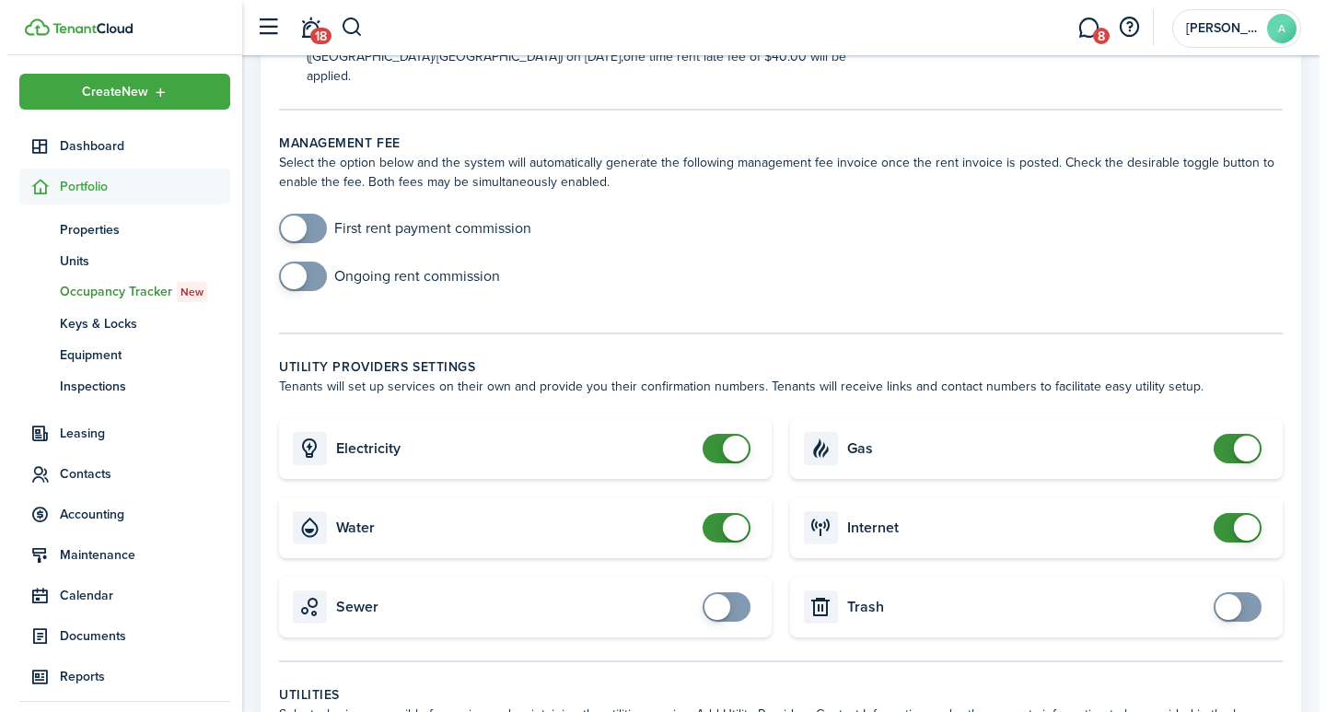
scroll to position [607, 0]
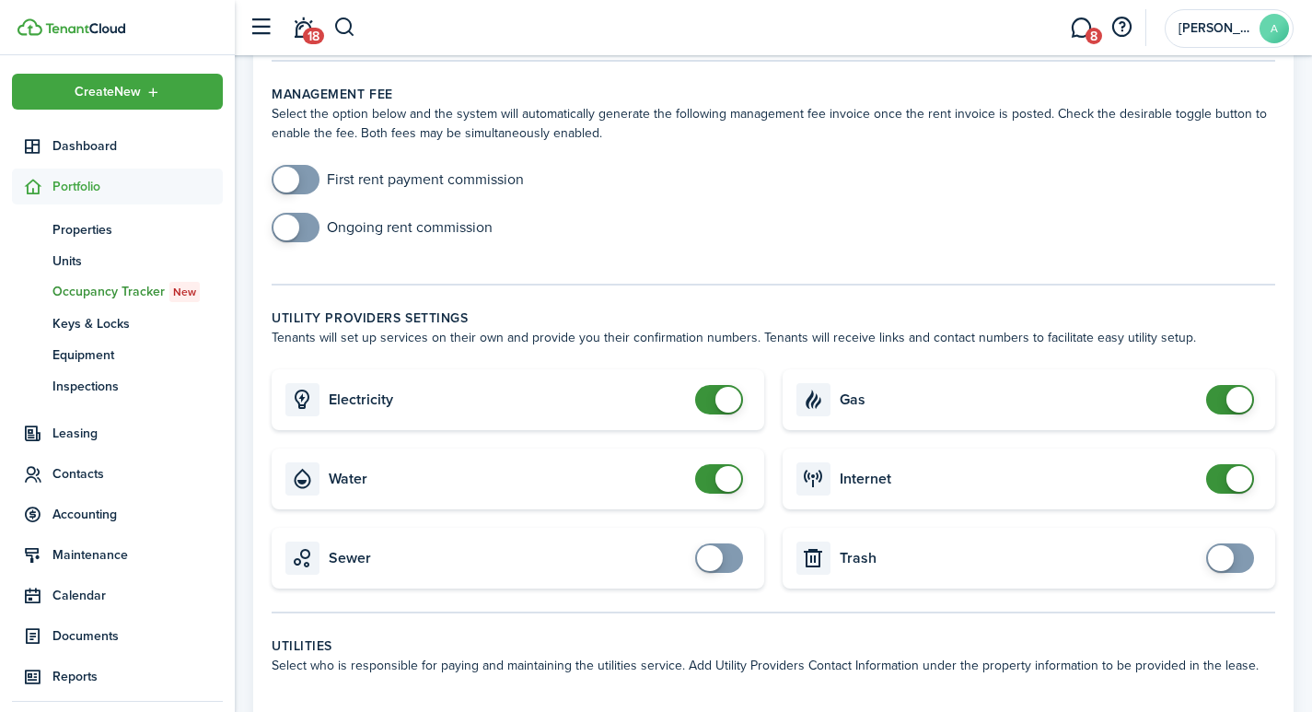
type input "$40.00"
checkbox input "false"
click at [722, 387] on span at bounding box center [729, 400] width 26 height 26
checkbox input "false"
click at [729, 466] on span at bounding box center [729, 479] width 26 height 26
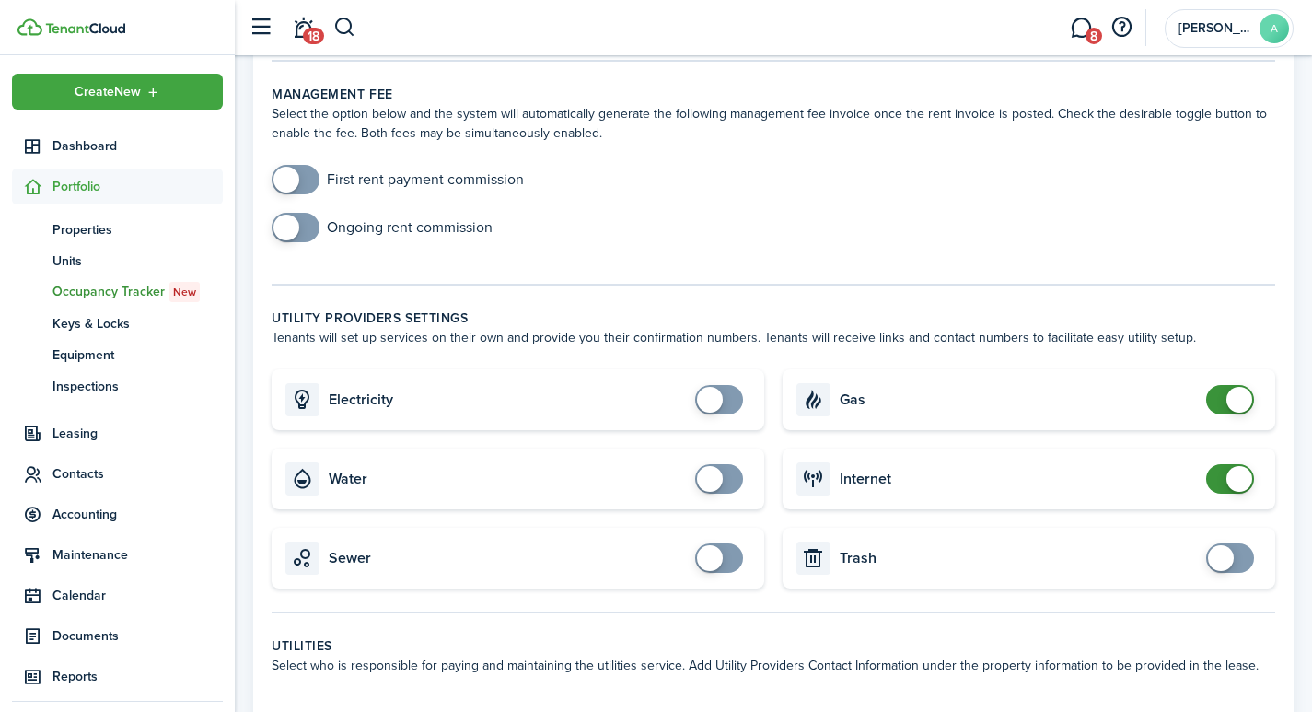
checkbox input "false"
click at [1238, 387] on span at bounding box center [1240, 400] width 26 height 26
checkbox input "false"
click at [1233, 466] on span at bounding box center [1240, 479] width 26 height 26
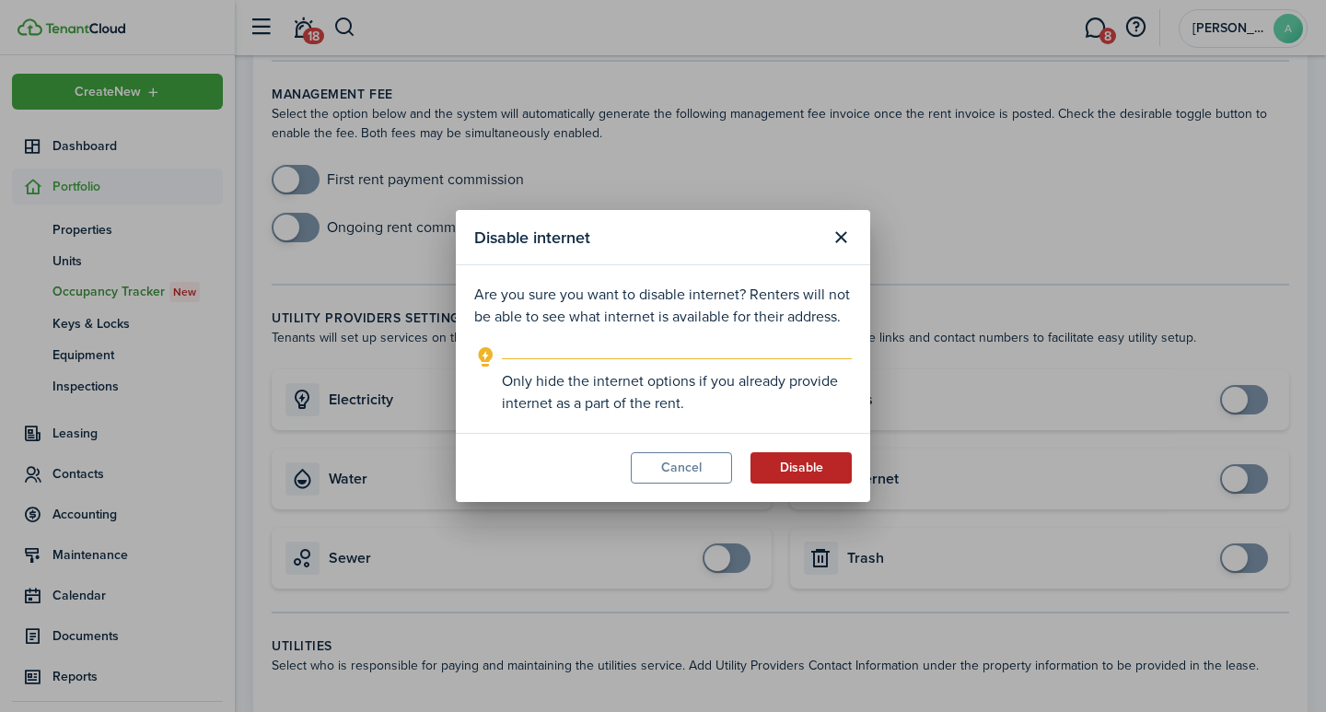
click at [823, 471] on button "Disable" at bounding box center [801, 467] width 101 height 31
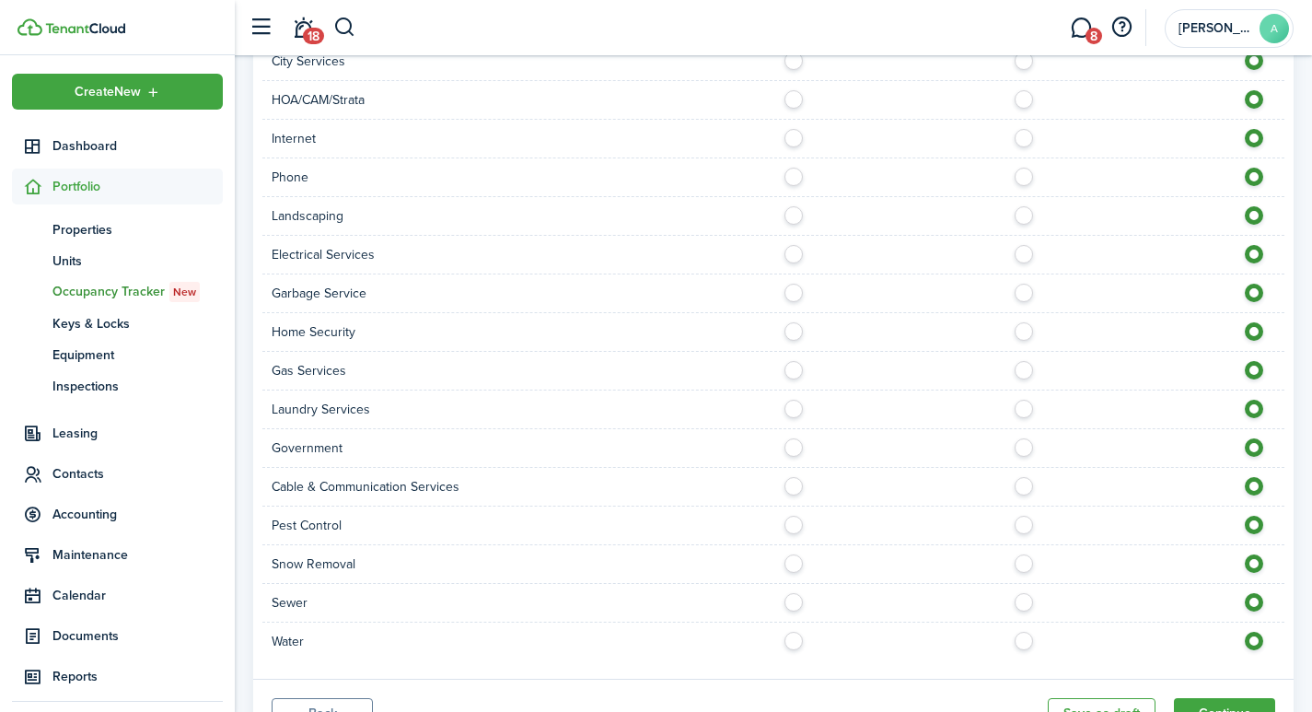
scroll to position [1419, 0]
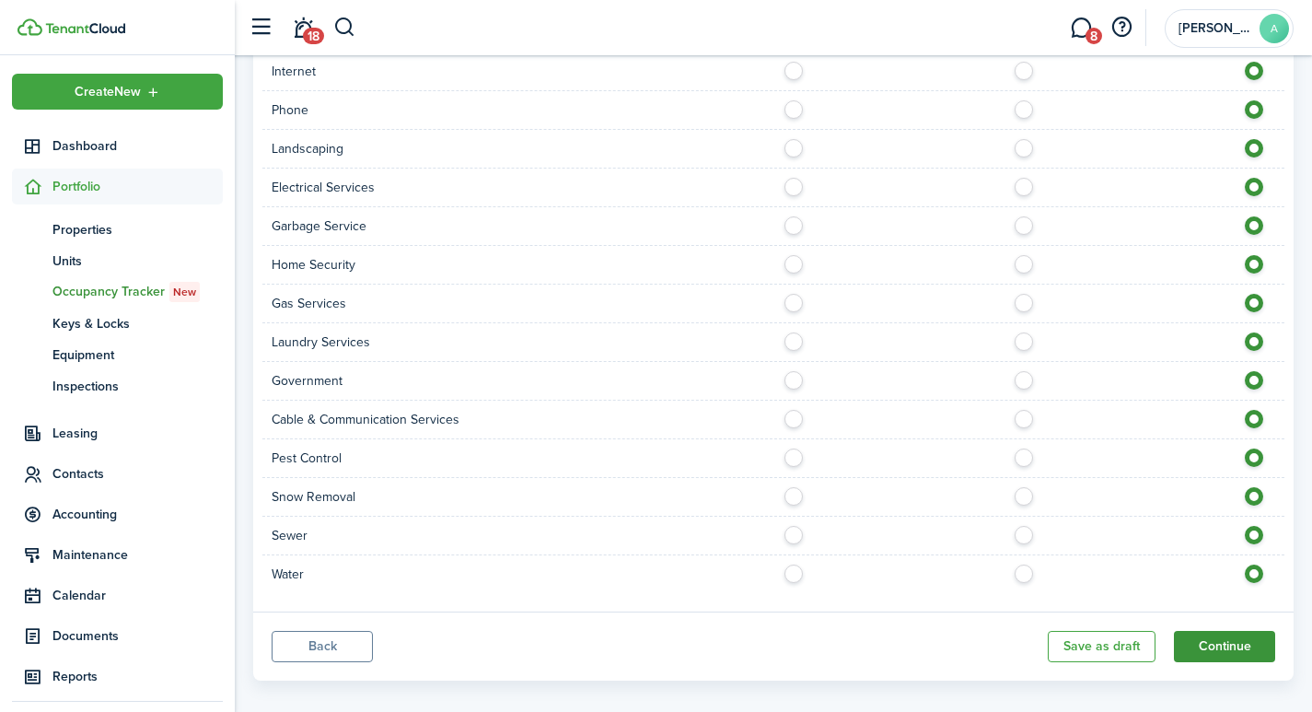
click at [1225, 631] on button "Continue" at bounding box center [1224, 646] width 101 height 31
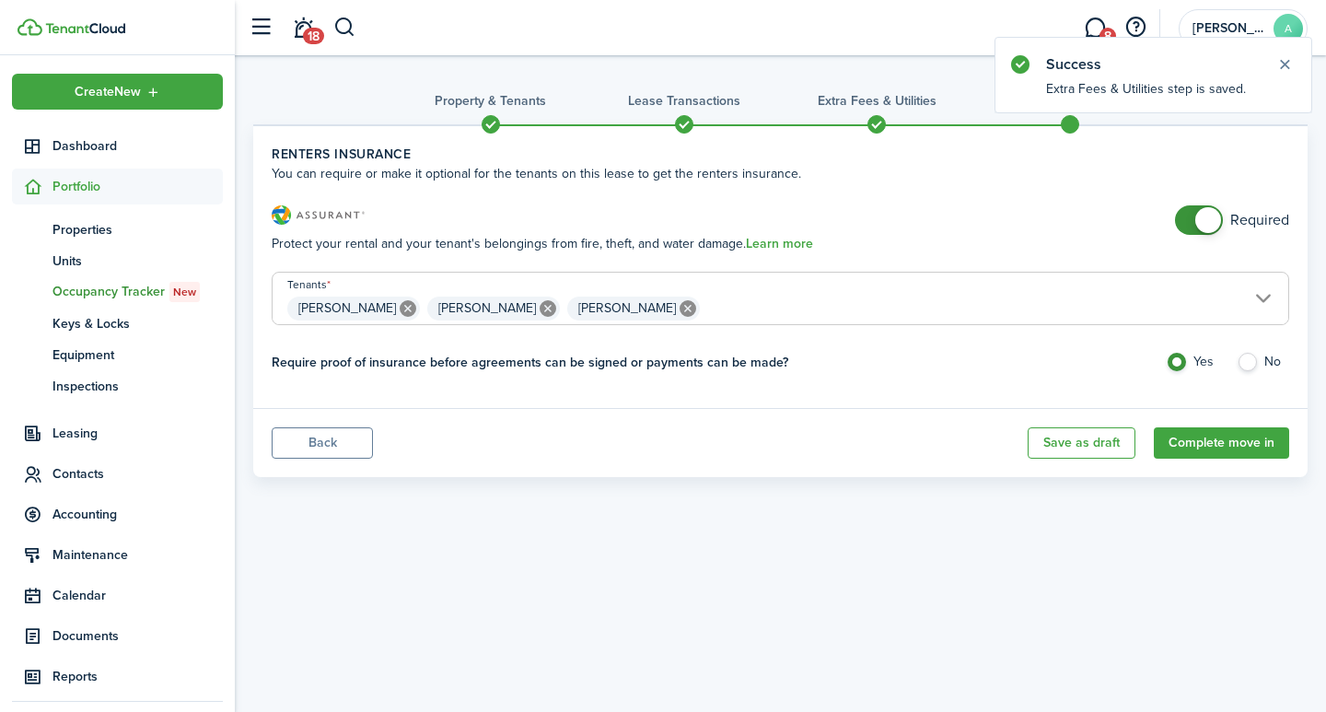
checkbox input "false"
click at [1201, 222] on span at bounding box center [1208, 220] width 26 height 26
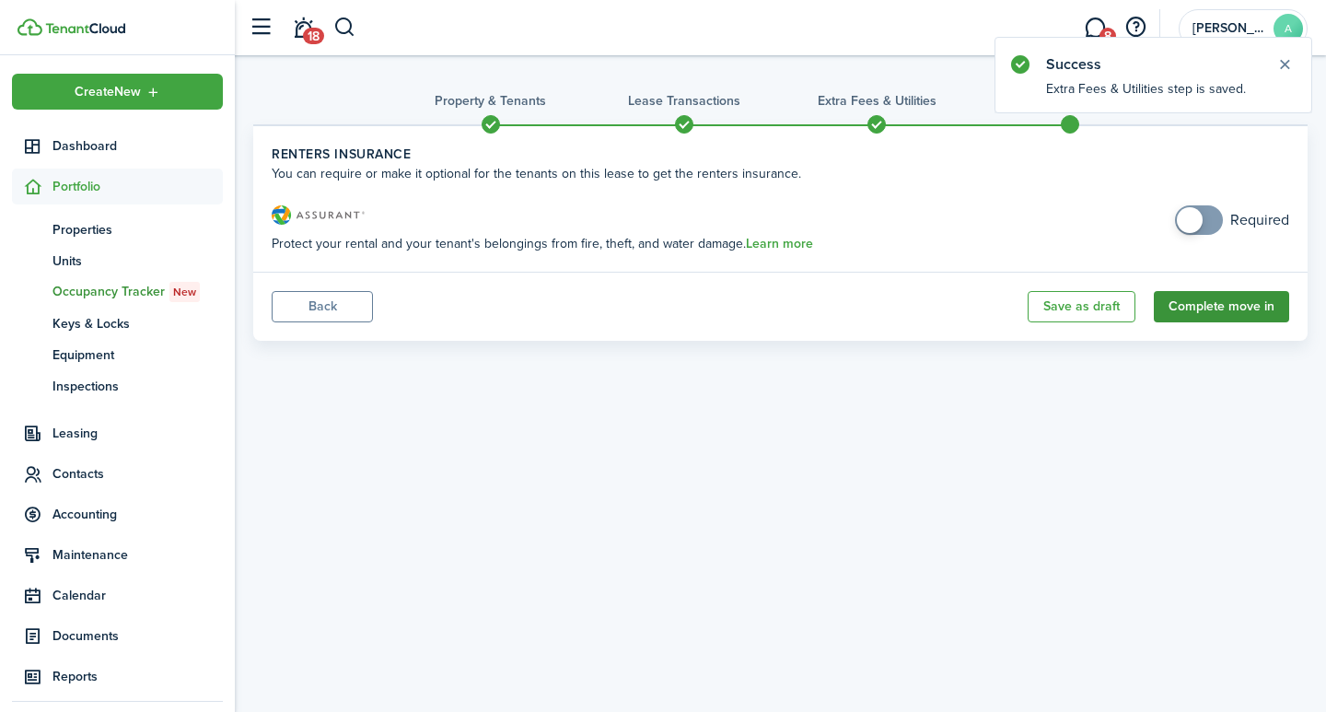
click at [1239, 304] on button "Complete move in" at bounding box center [1221, 306] width 135 height 31
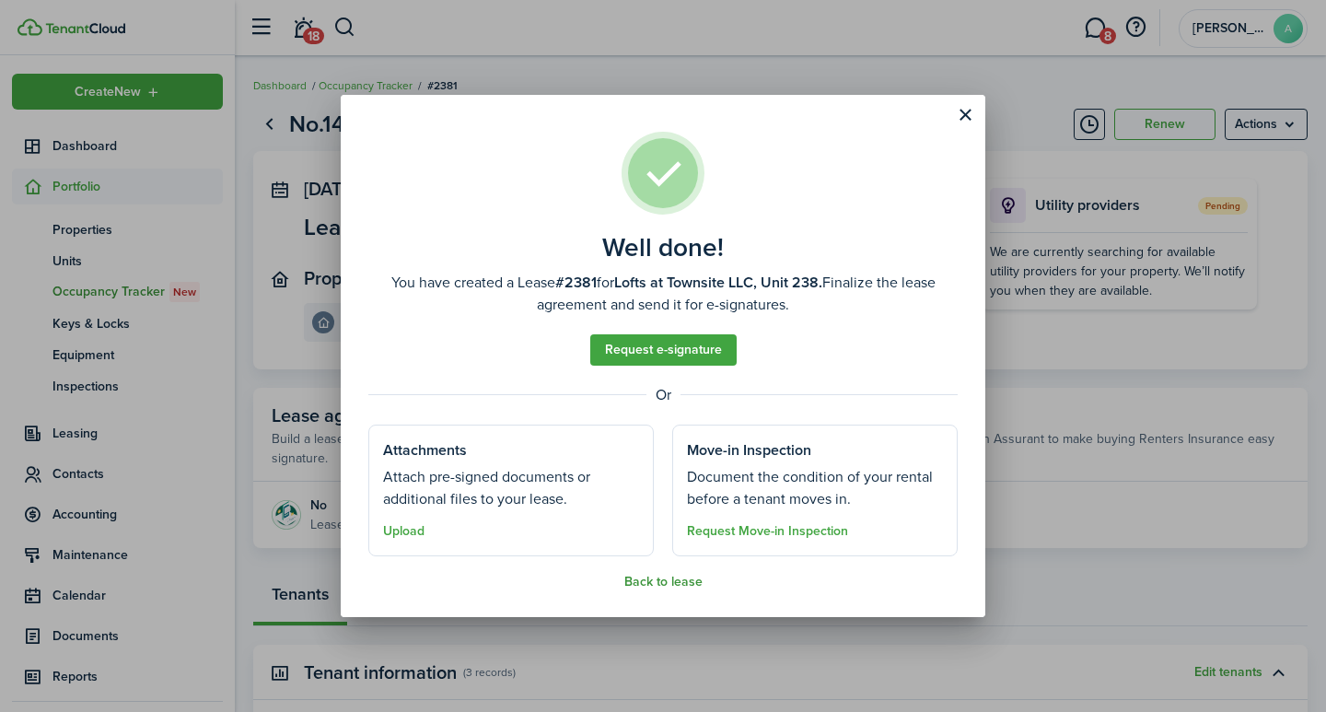
click at [666, 578] on button "Back to lease" at bounding box center [663, 582] width 78 height 15
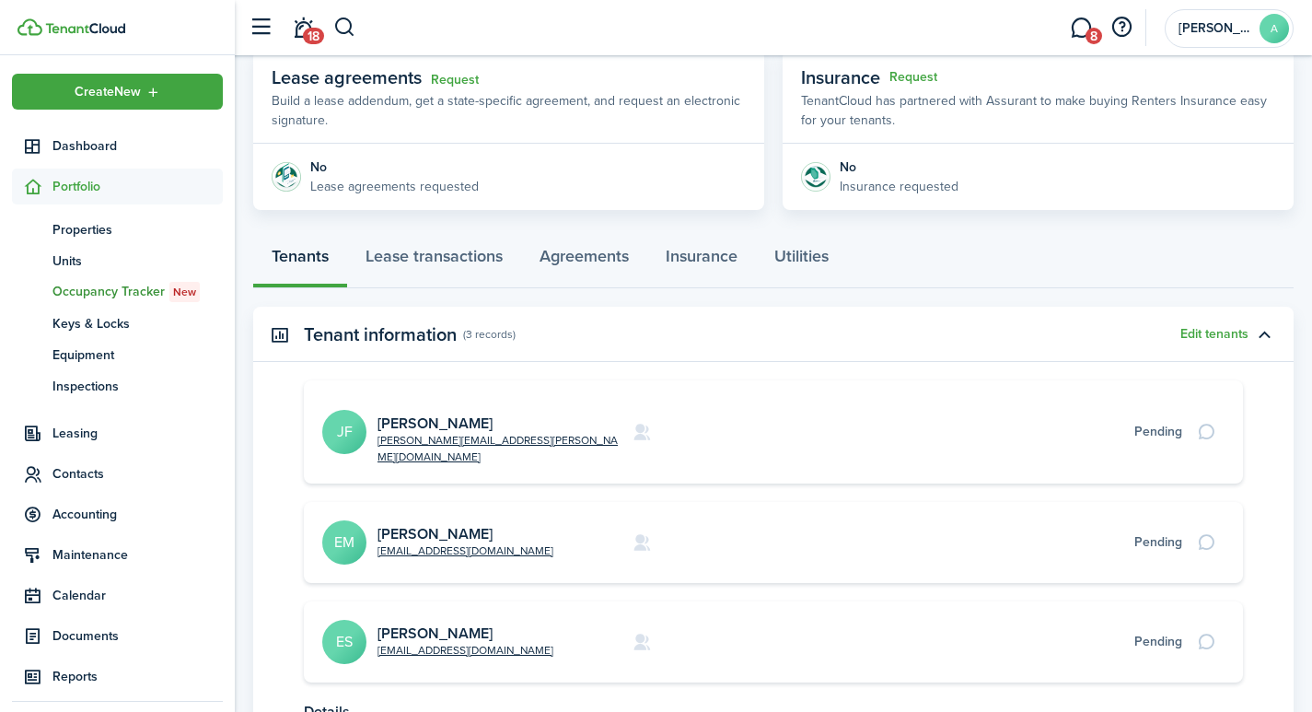
scroll to position [340, 0]
click at [422, 411] on link "[PERSON_NAME]" at bounding box center [435, 421] width 115 height 21
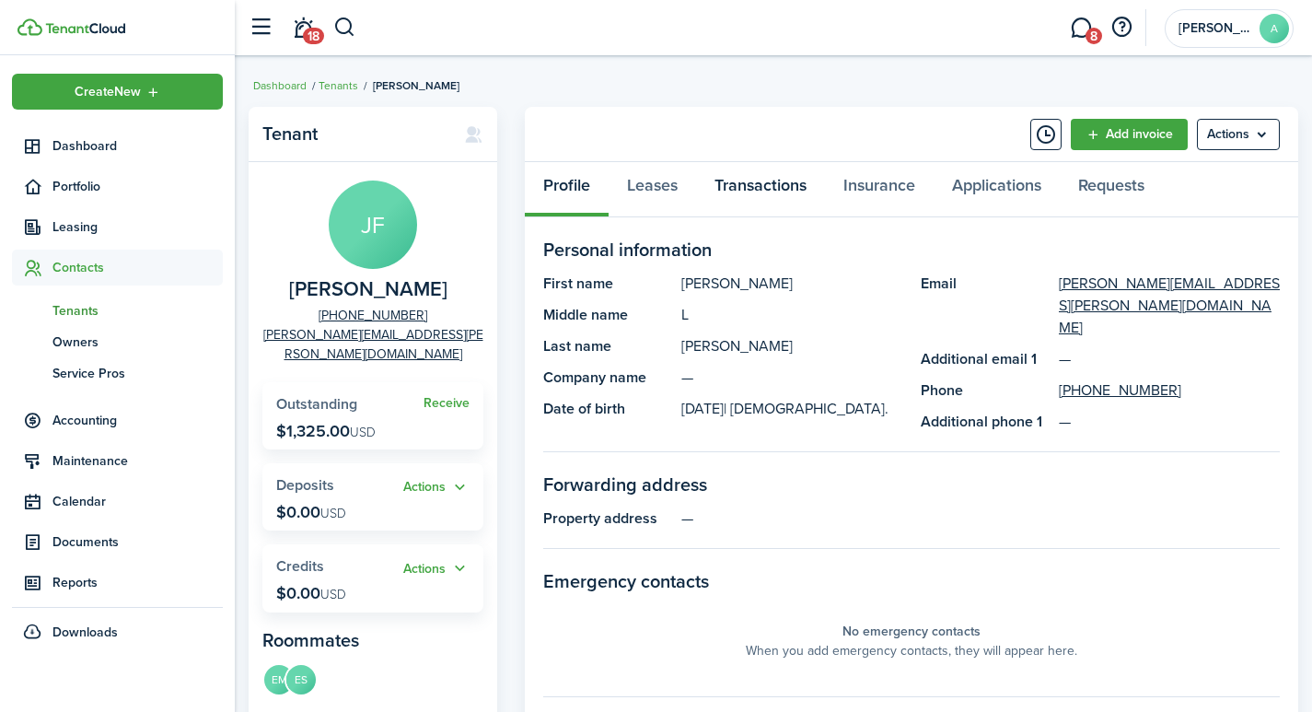
click at [770, 183] on link "Transactions" at bounding box center [760, 189] width 129 height 55
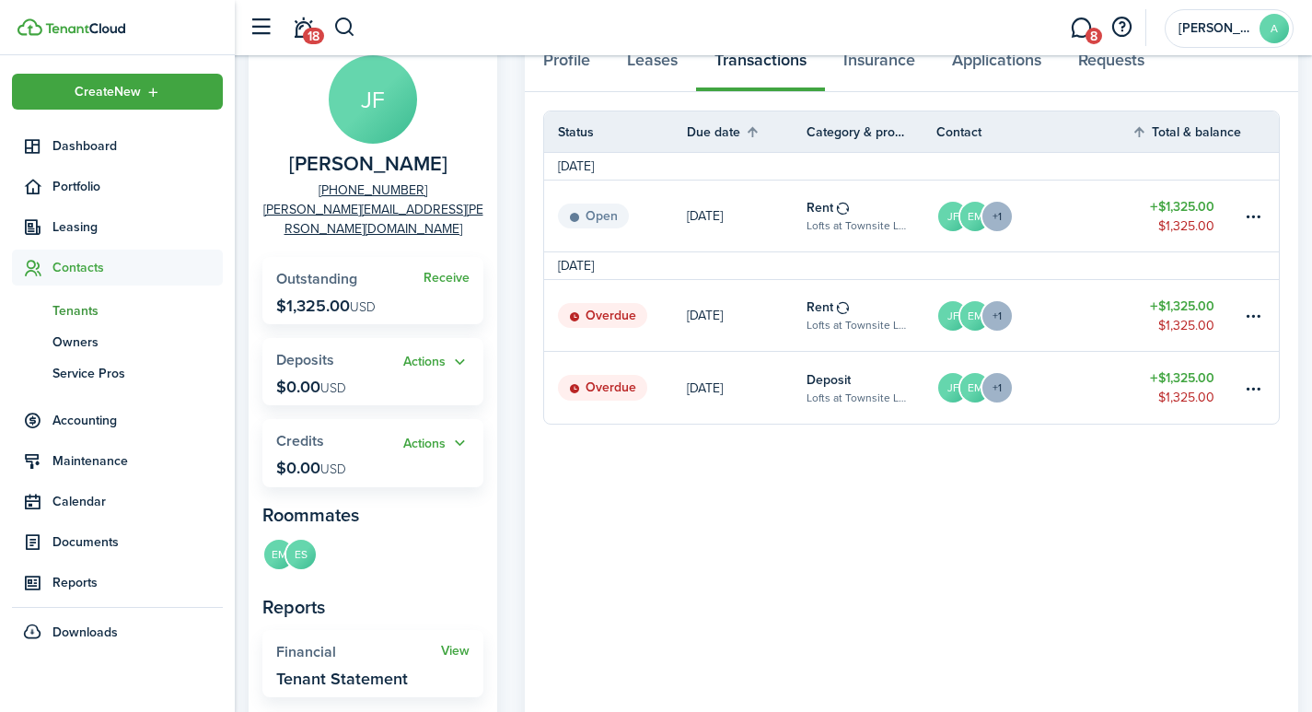
scroll to position [127, 0]
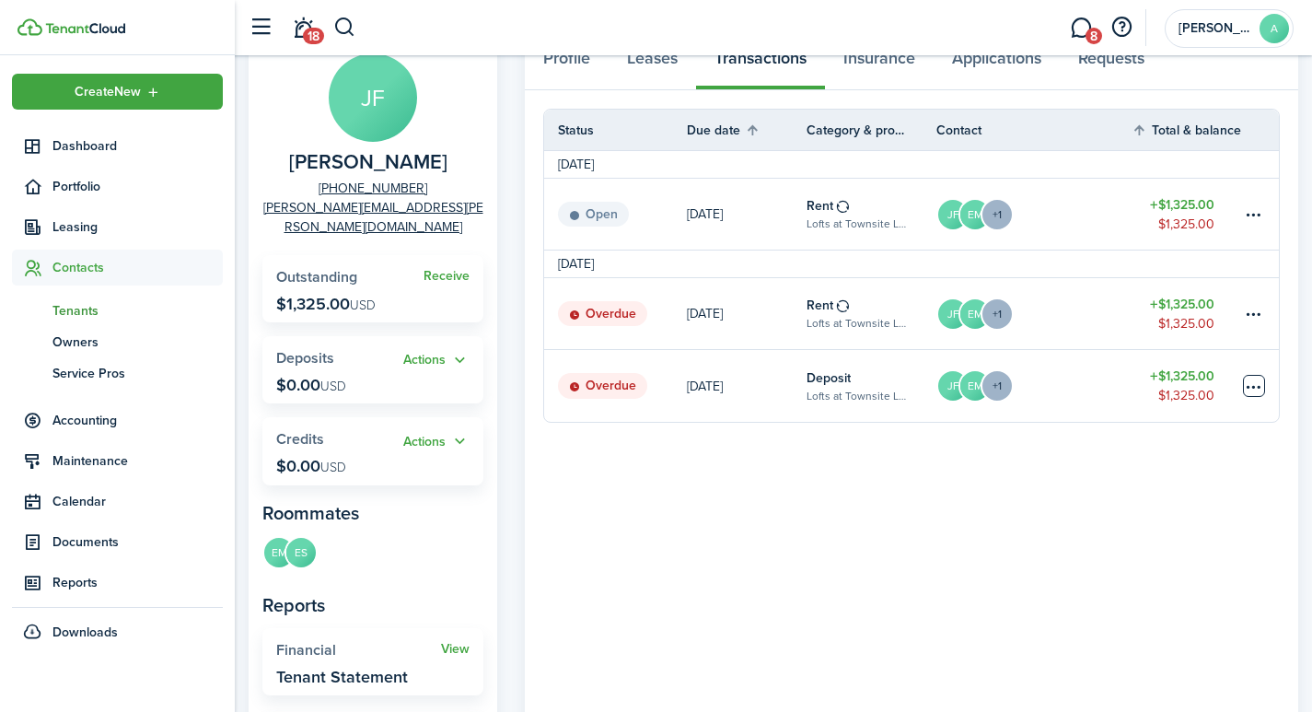
click at [1250, 386] on table-menu-btn-icon at bounding box center [1254, 386] width 22 height 22
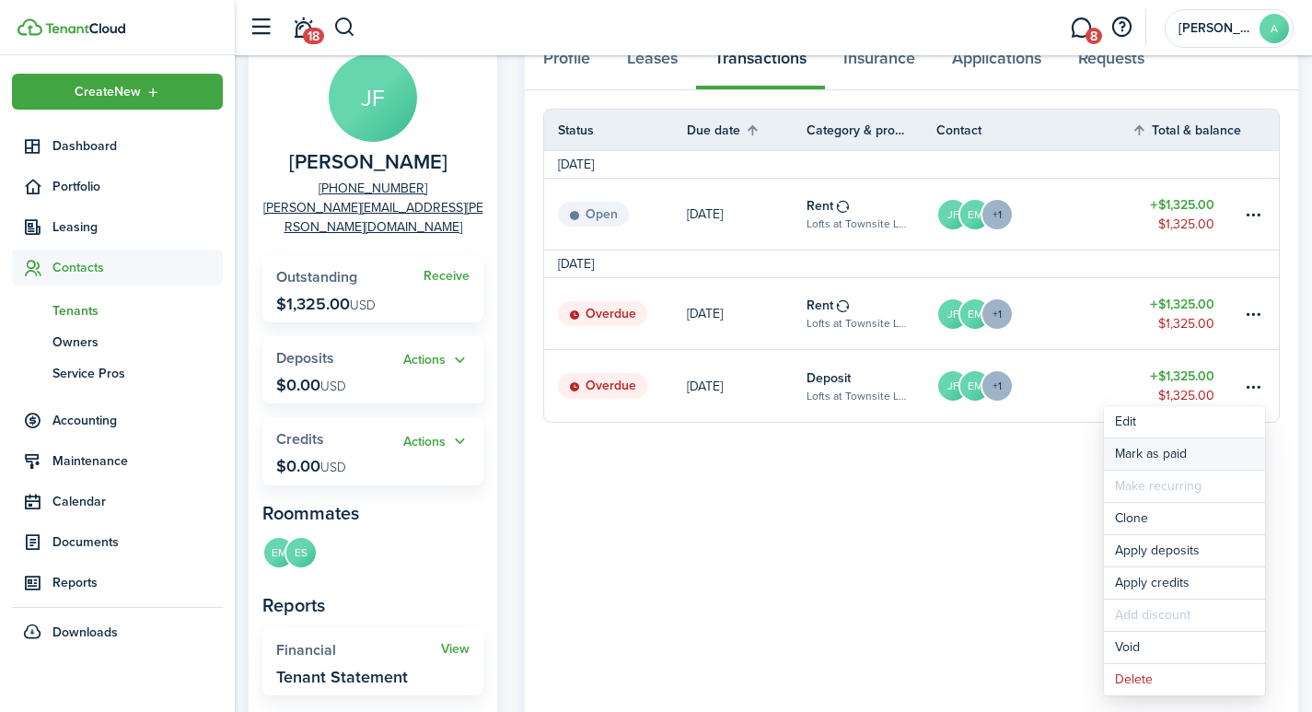
click at [1134, 459] on link "Mark as paid" at bounding box center [1184, 453] width 161 height 31
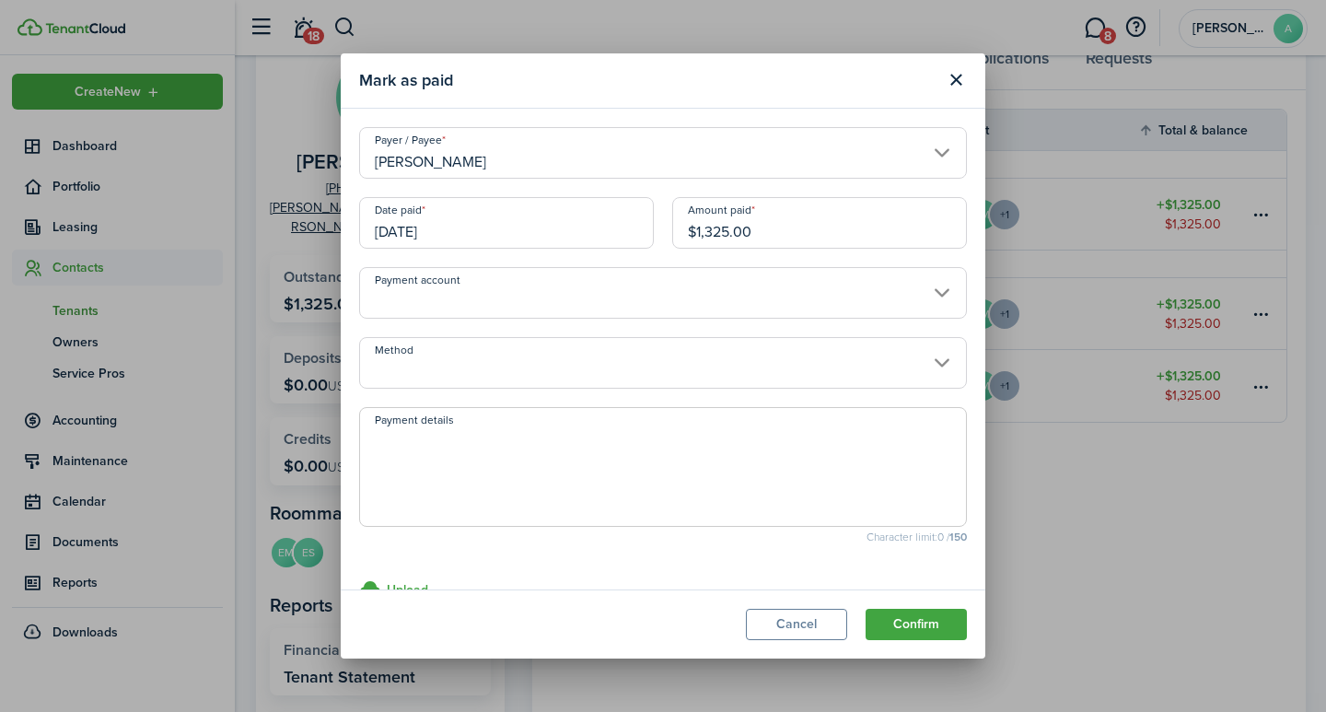
drag, startPoint x: 770, startPoint y: 231, endPoint x: 654, endPoint y: 233, distance: 116.1
click at [663, 233] on div "Amount paid $1,325.00" at bounding box center [819, 232] width 313 height 70
click at [617, 290] on input "Payment account" at bounding box center [663, 293] width 608 height 52
type input "$441.66"
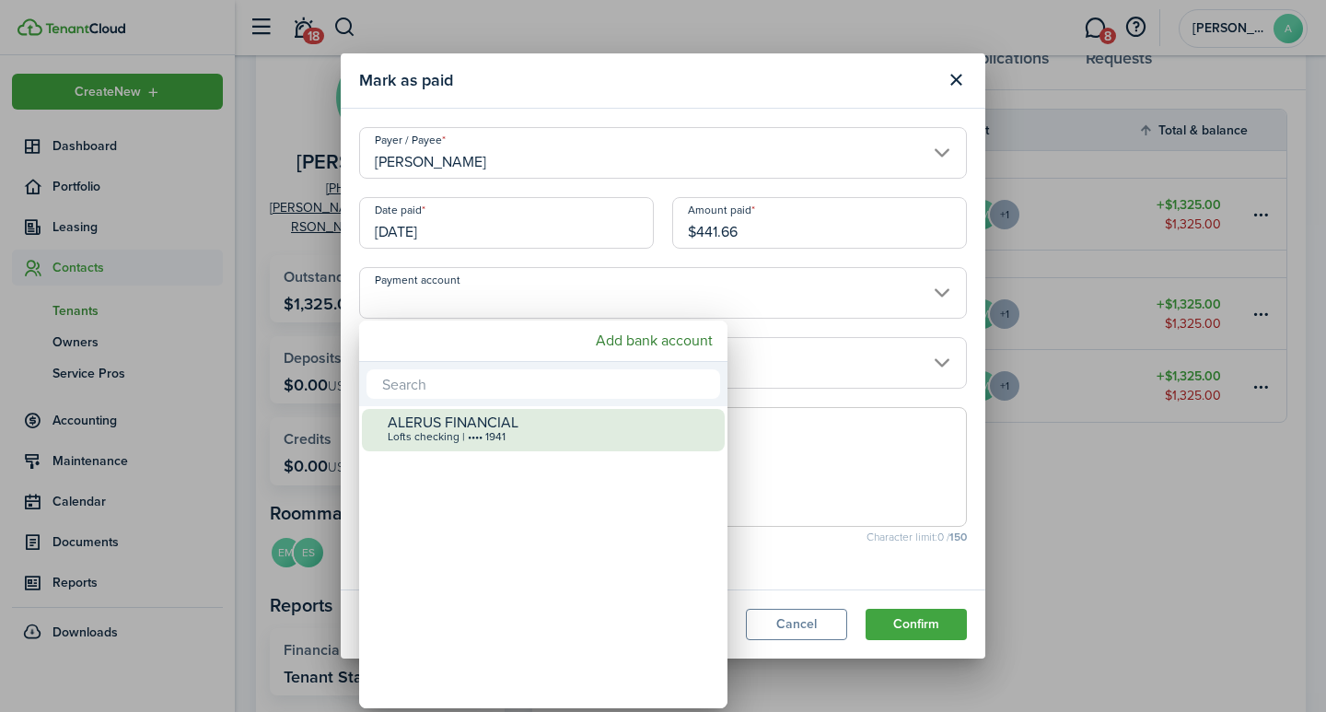
drag, startPoint x: 551, startPoint y: 427, endPoint x: 552, endPoint y: 418, distance: 9.3
click at [551, 426] on div "ALERUS FINANCIAL" at bounding box center [551, 422] width 326 height 17
type input "•••• •••• •••• 1941"
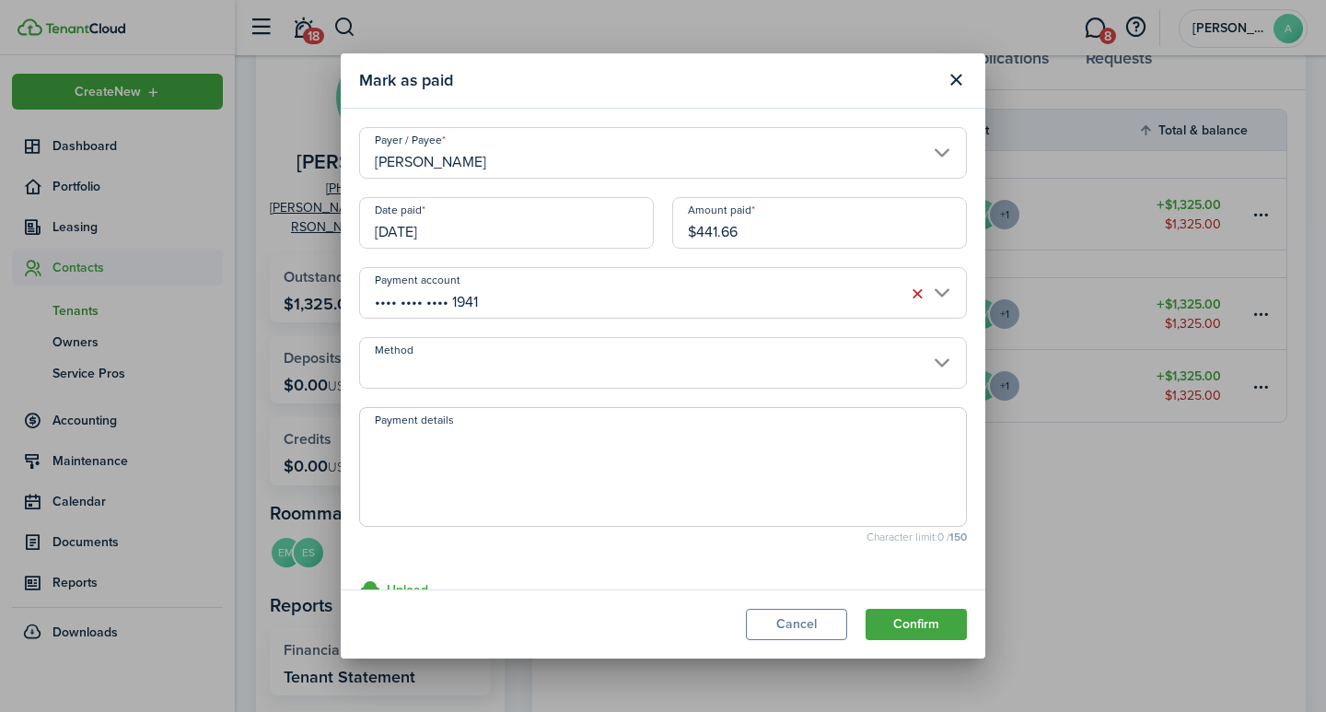
click at [555, 362] on input "Method" at bounding box center [663, 363] width 608 height 52
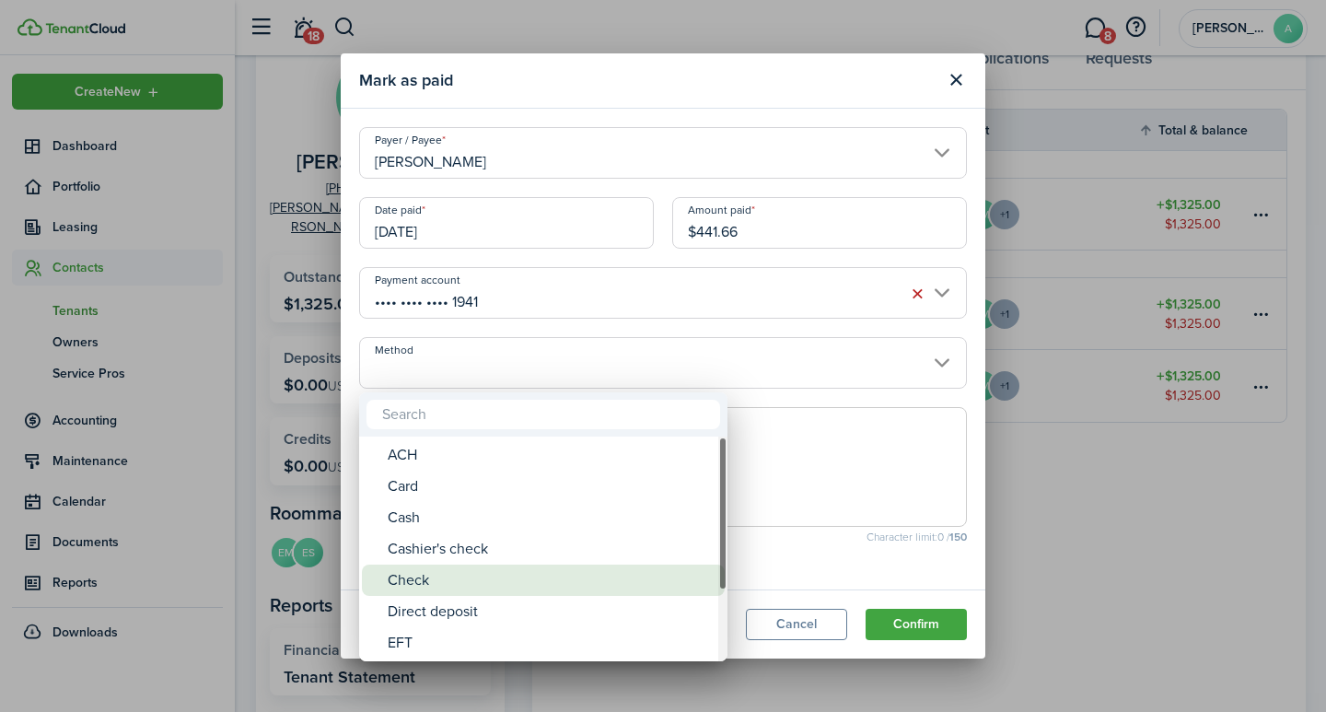
click at [431, 574] on div "Check" at bounding box center [551, 580] width 326 height 31
type input "Check"
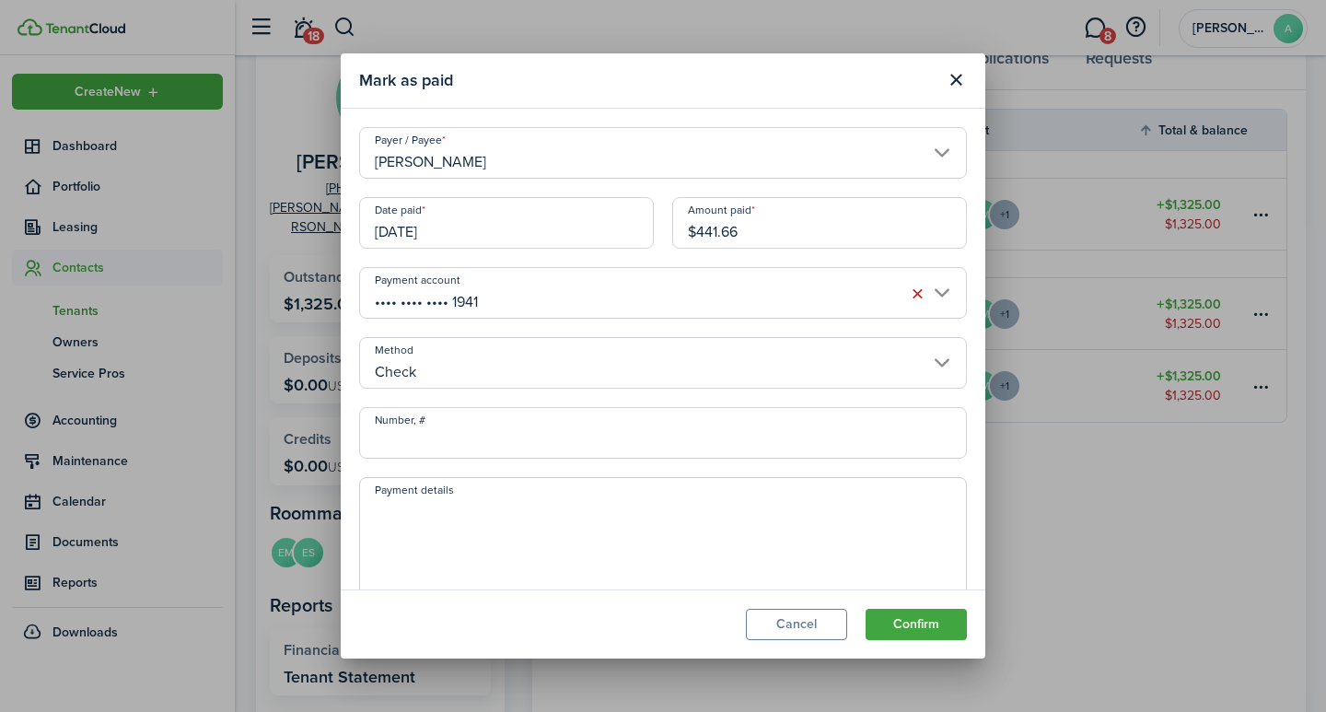
click at [488, 449] on input "Number, #" at bounding box center [663, 433] width 608 height 52
type input "1058"
click at [476, 519] on textarea "Payment details" at bounding box center [663, 542] width 606 height 88
type textarea "Security Deposit"
click at [937, 630] on button "Confirm" at bounding box center [916, 624] width 101 height 31
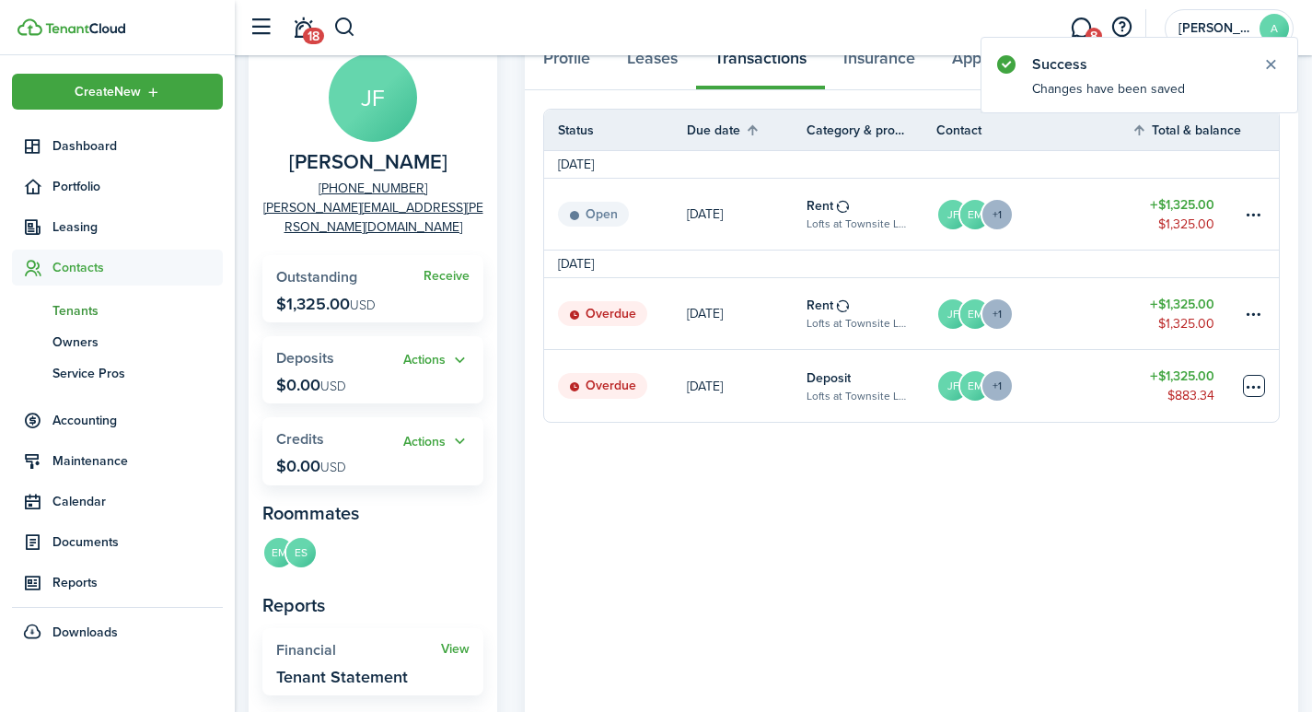
click at [1257, 385] on table-menu-btn-icon at bounding box center [1254, 386] width 22 height 22
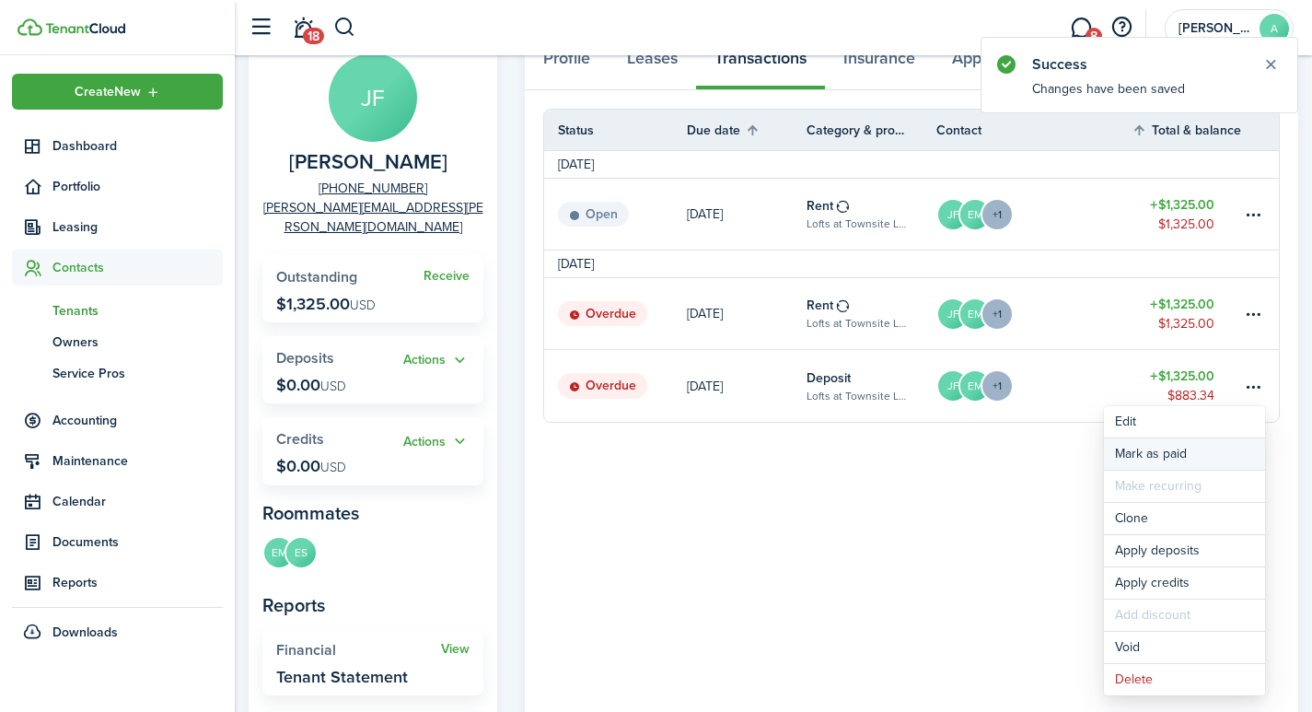
click at [1151, 451] on link "Mark as paid" at bounding box center [1184, 453] width 161 height 31
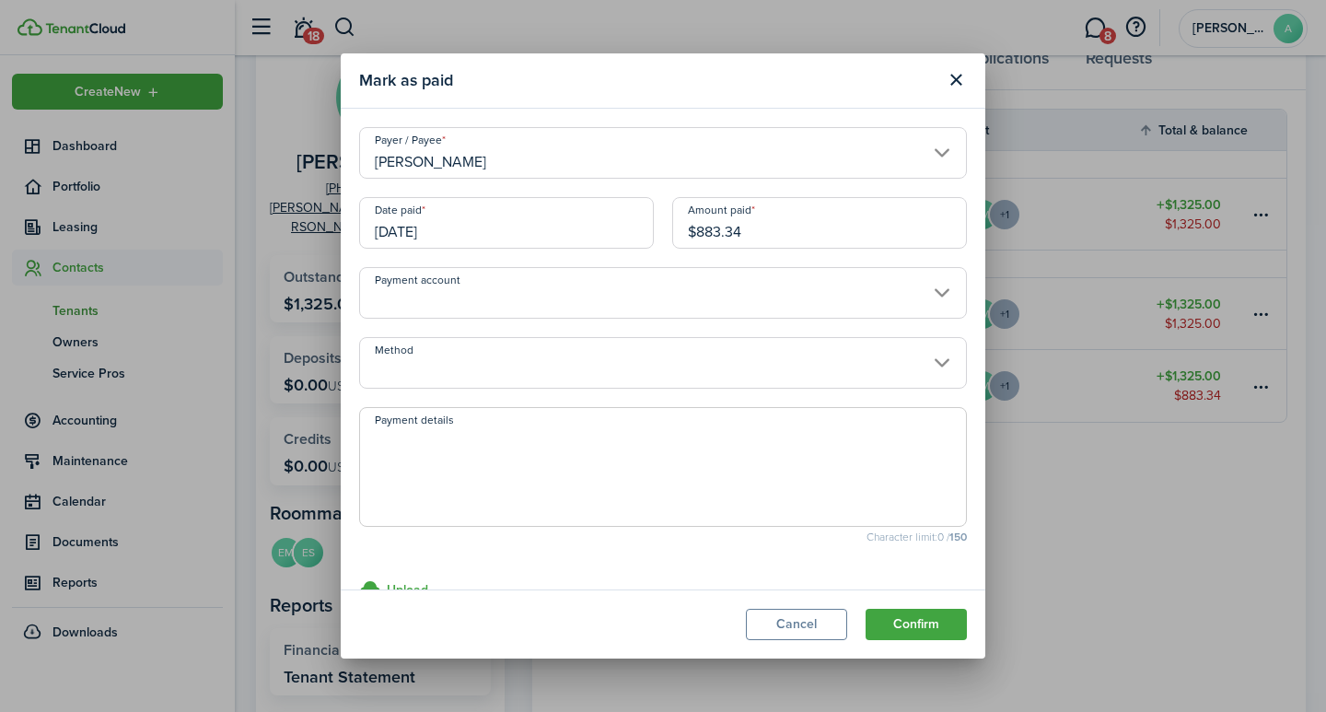
click at [507, 293] on input "Payment account" at bounding box center [663, 293] width 608 height 52
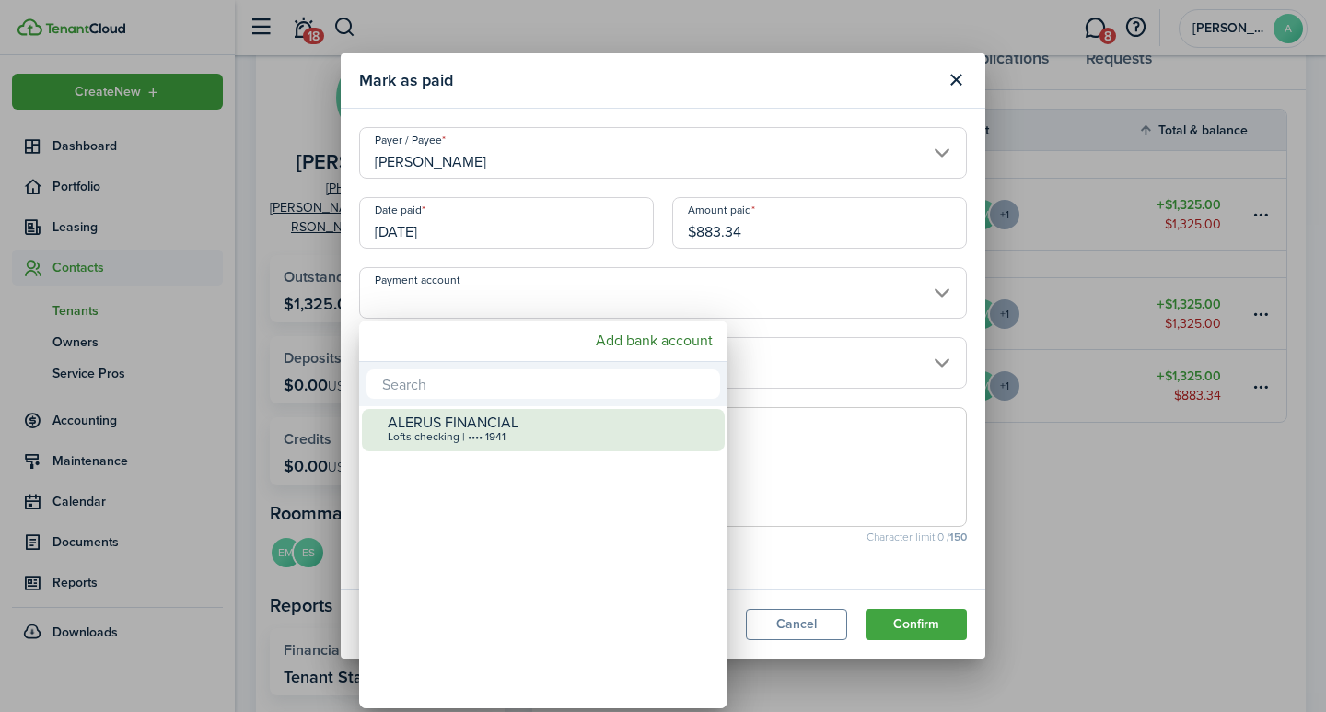
click at [461, 424] on div "ALERUS FINANCIAL" at bounding box center [551, 422] width 326 height 17
type input "•••• •••• •••• 1941"
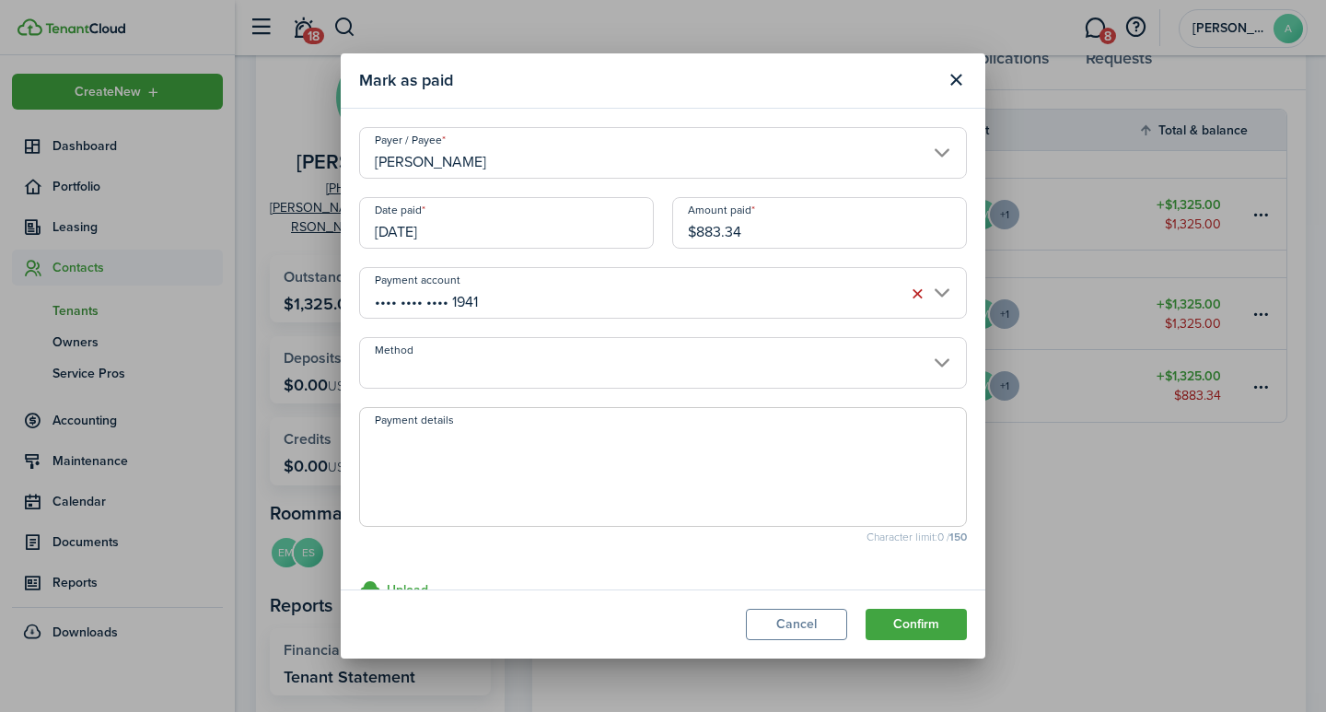
click at [486, 368] on input "Method" at bounding box center [663, 363] width 608 height 52
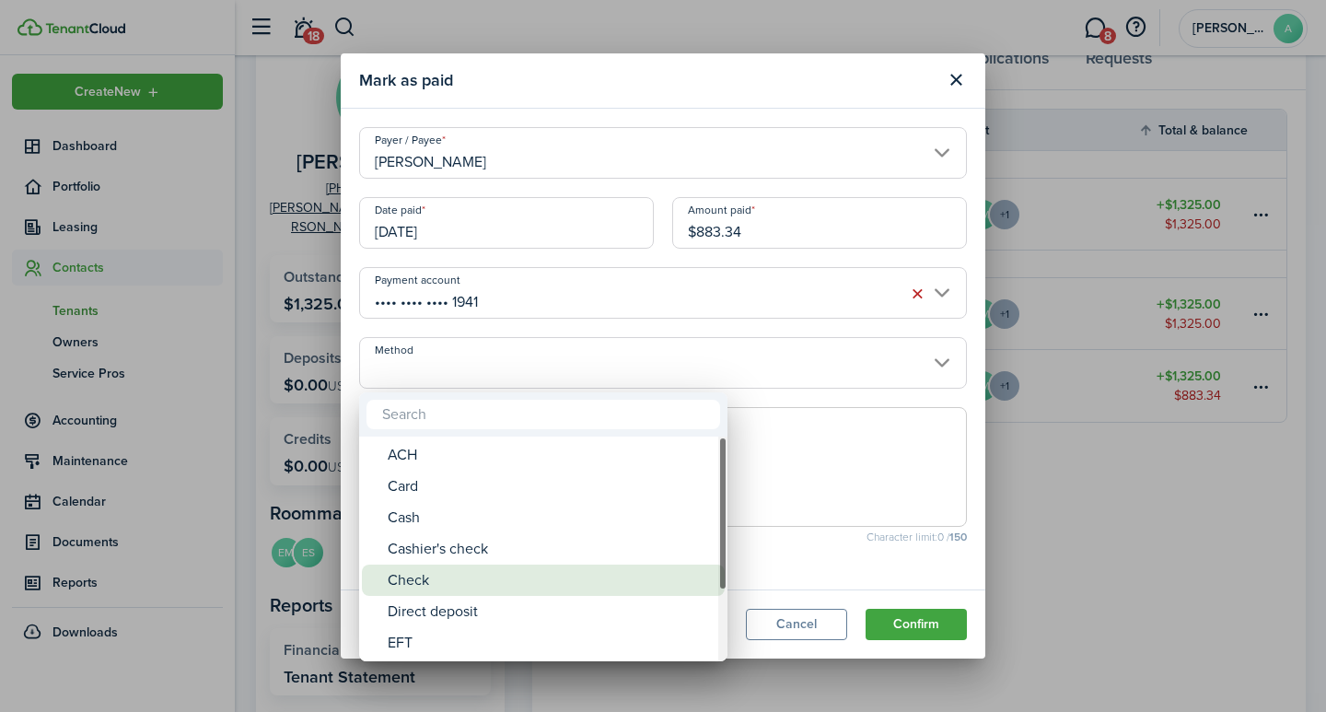
click at [415, 570] on div "Check" at bounding box center [551, 580] width 326 height 31
type input "Check"
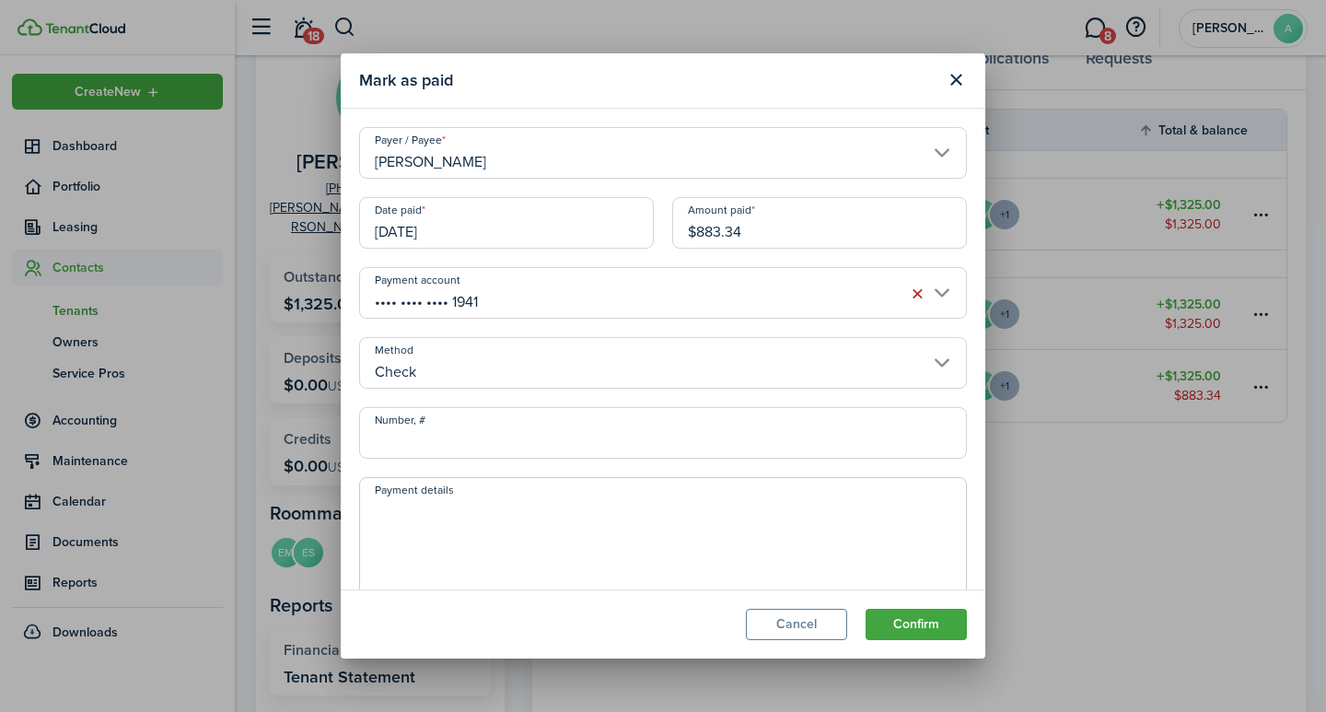
click at [449, 447] on input "Number, #" at bounding box center [663, 433] width 608 height 52
type input "415451"
click at [459, 509] on textarea "Payment details" at bounding box center [663, 542] width 606 height 88
type textarea "Security Deposit"
click at [944, 622] on button "Confirm" at bounding box center [916, 624] width 101 height 31
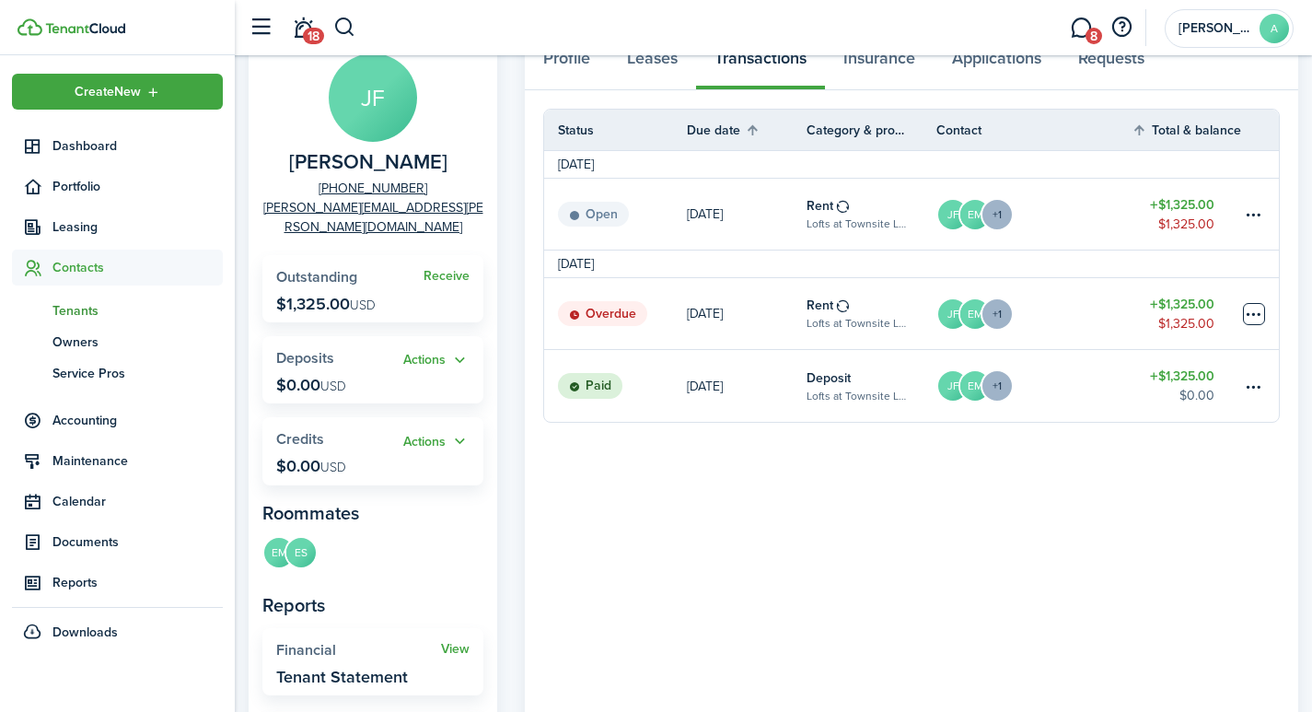
click at [1253, 309] on table-menu-btn-icon at bounding box center [1254, 314] width 22 height 22
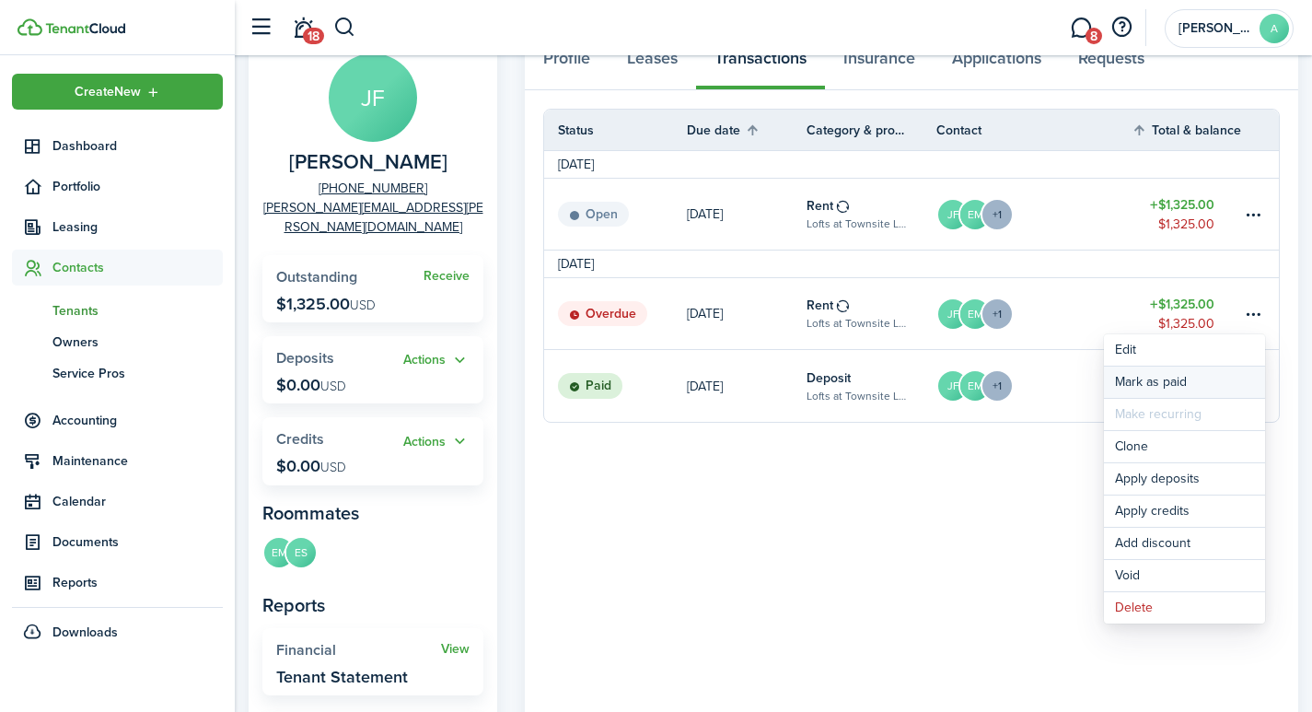
click at [1152, 380] on link "Mark as paid" at bounding box center [1184, 382] width 161 height 31
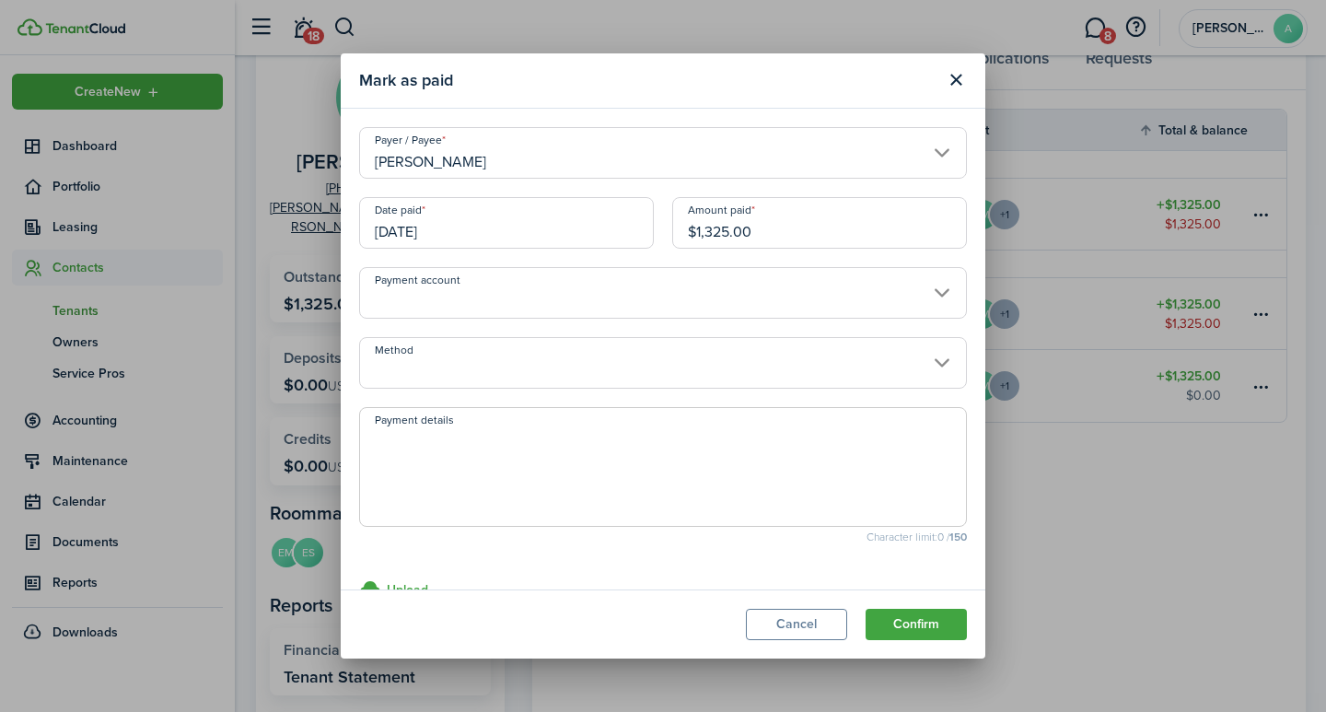
drag, startPoint x: 772, startPoint y: 231, endPoint x: 606, endPoint y: 210, distance: 167.1
click at [606, 210] on div "Date paid [DATE] Amount paid $1,325.00" at bounding box center [663, 232] width 626 height 70
click at [510, 296] on input "Payment account" at bounding box center [663, 293] width 608 height 52
type input "$441.67"
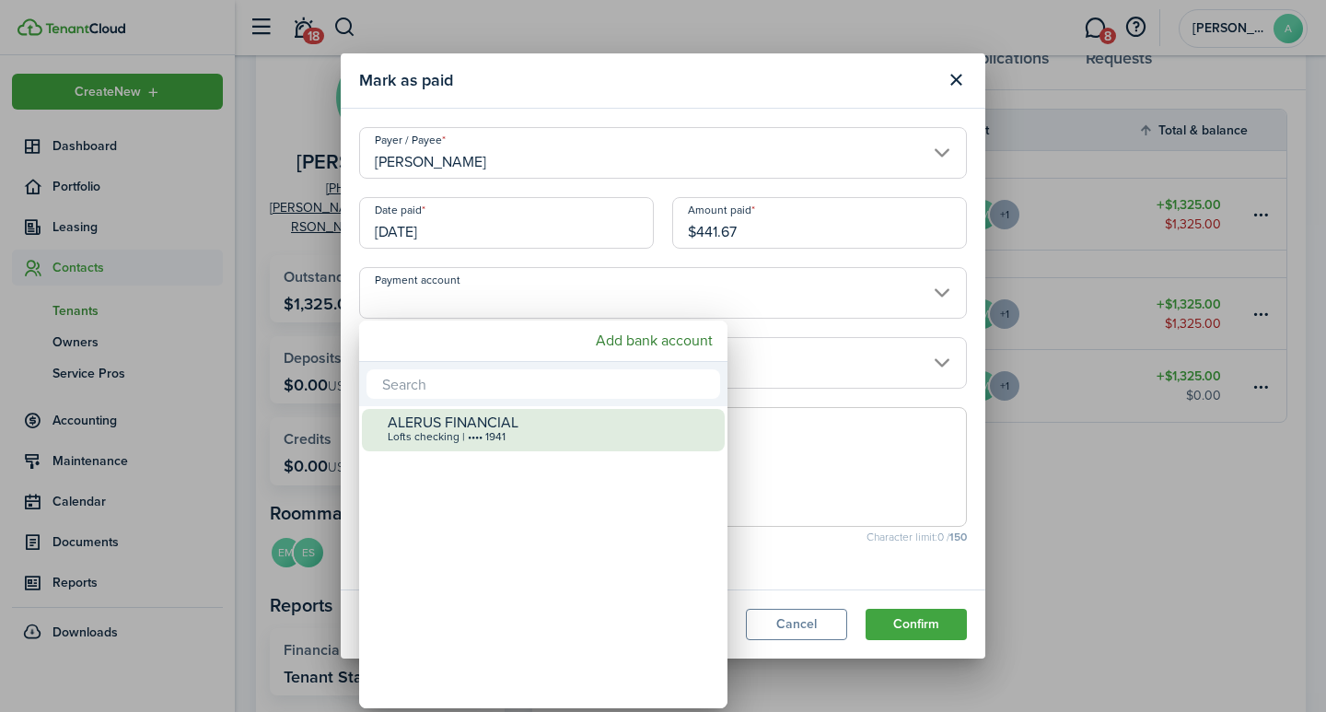
click at [453, 422] on div "ALERUS FINANCIAL" at bounding box center [551, 422] width 326 height 17
type input "•••• •••• •••• 1941"
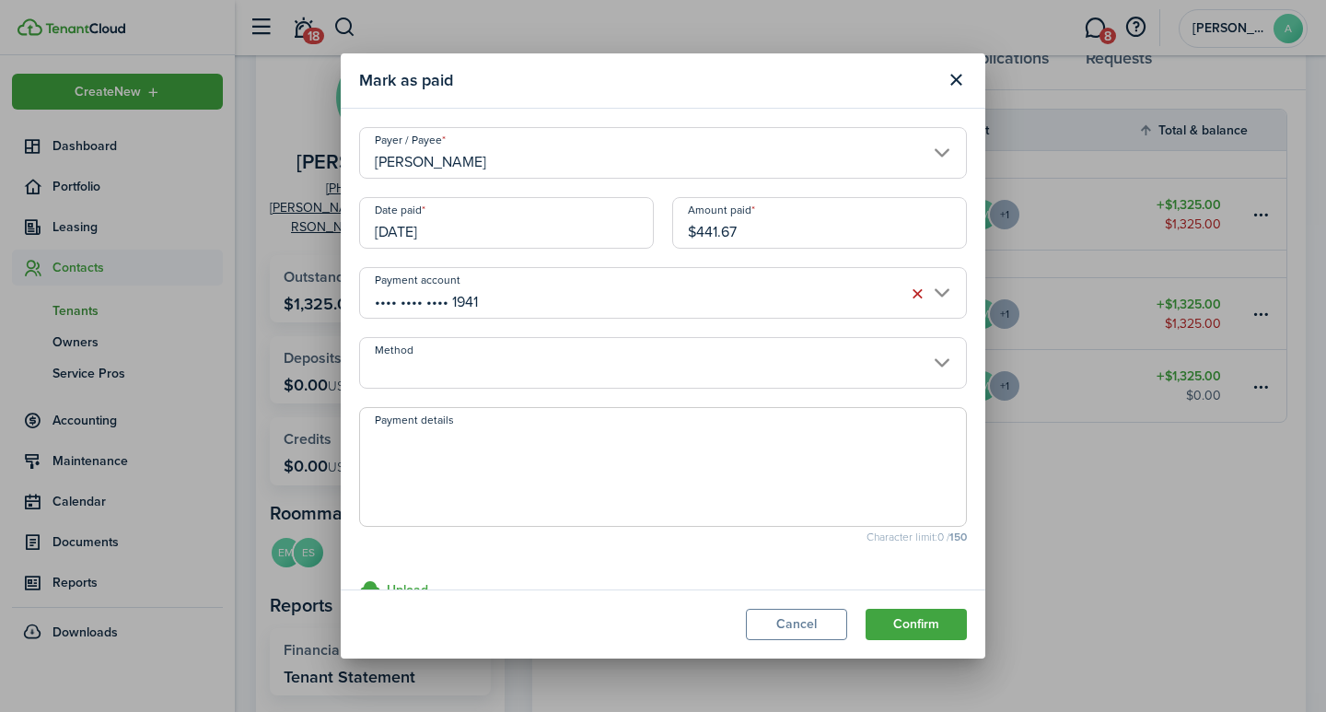
click at [473, 376] on input "Method" at bounding box center [663, 363] width 608 height 52
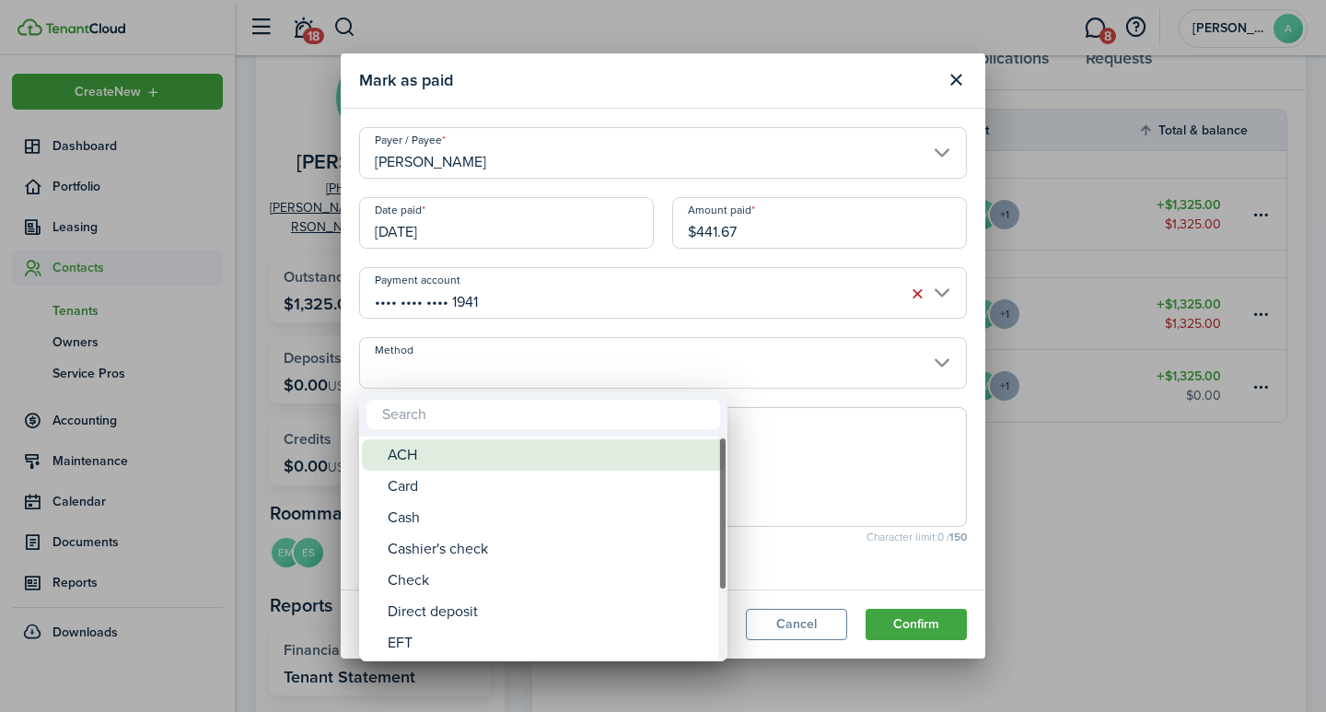
click at [433, 451] on div "ACH" at bounding box center [551, 454] width 326 height 31
type input "ACH"
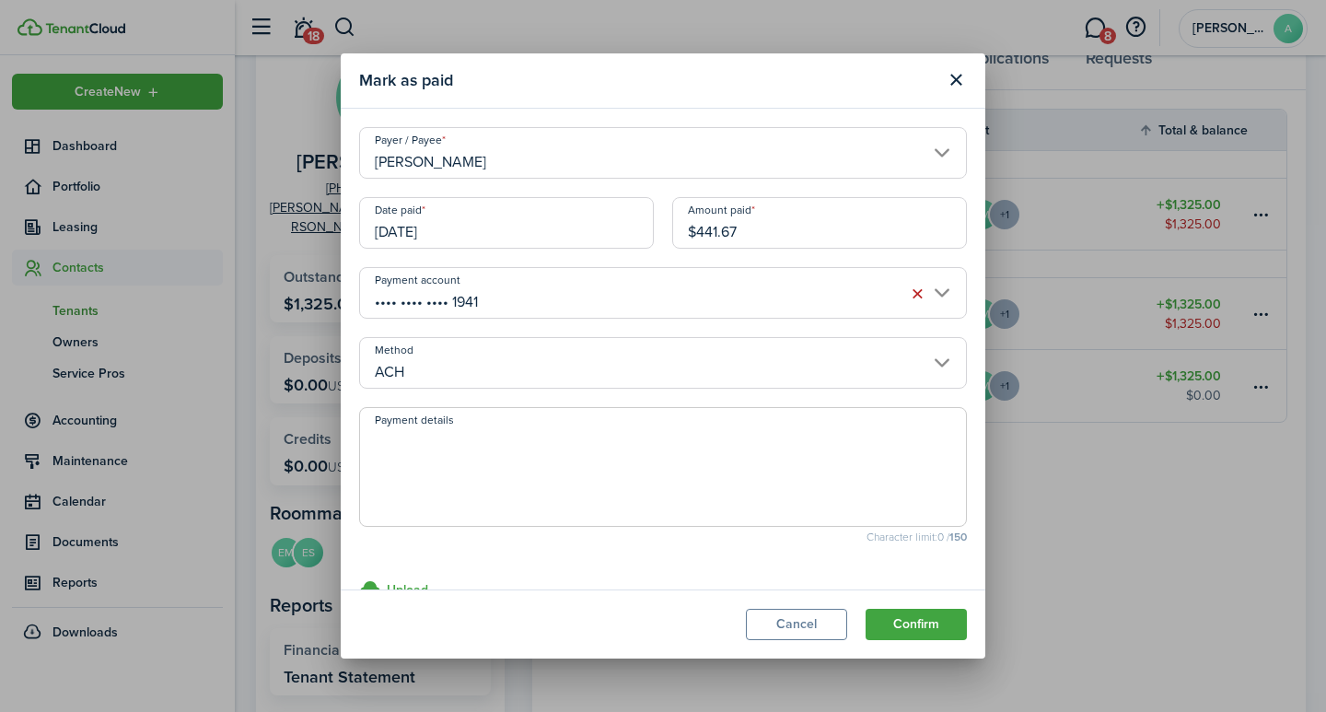
click at [467, 479] on textarea "Payment details" at bounding box center [663, 472] width 606 height 88
type textarea "September rent - 79CC-A690"
click at [938, 619] on button "Confirm" at bounding box center [916, 624] width 101 height 31
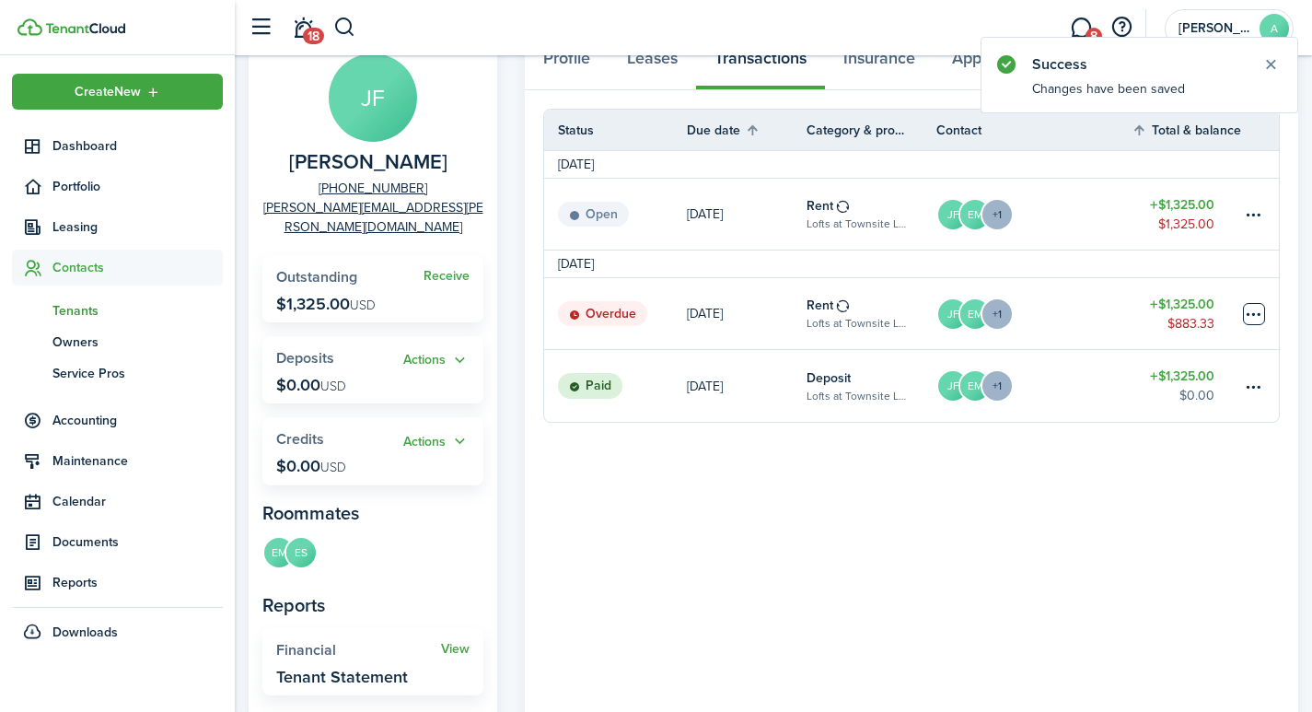
click at [1254, 314] on table-menu-btn-icon at bounding box center [1254, 314] width 22 height 22
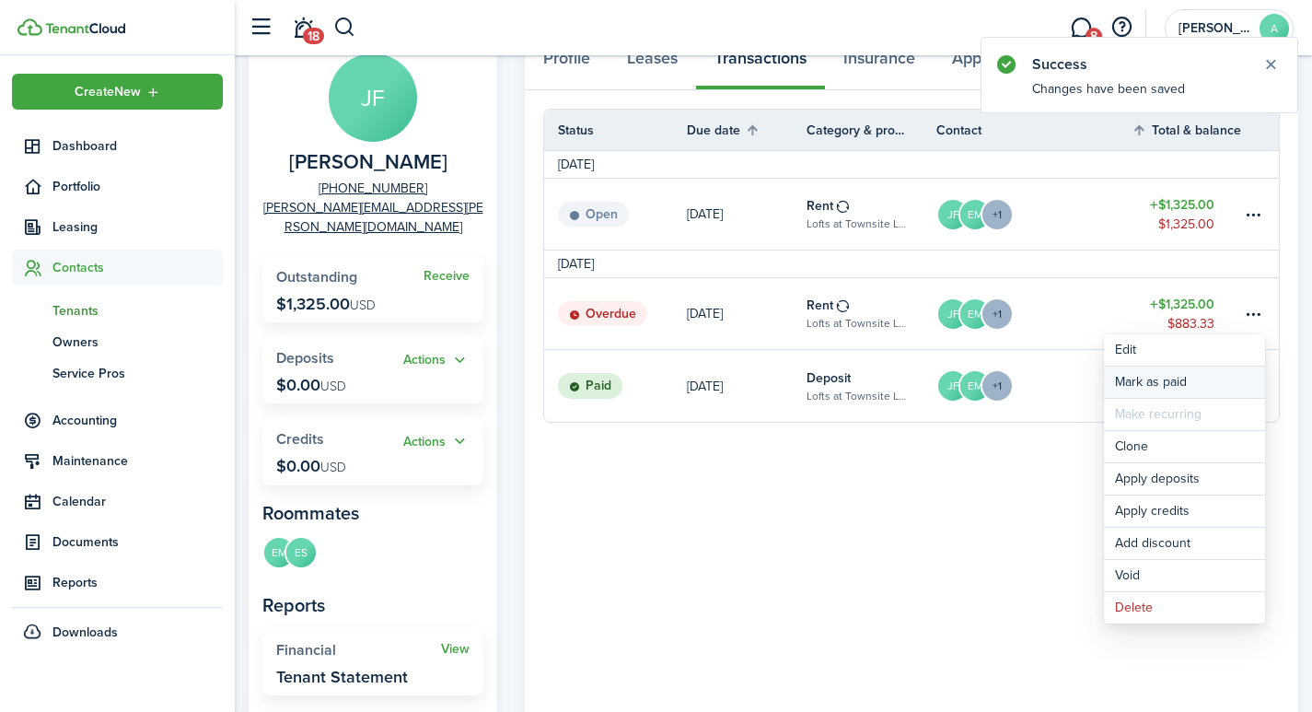
click at [1146, 378] on link "Mark as paid" at bounding box center [1184, 382] width 161 height 31
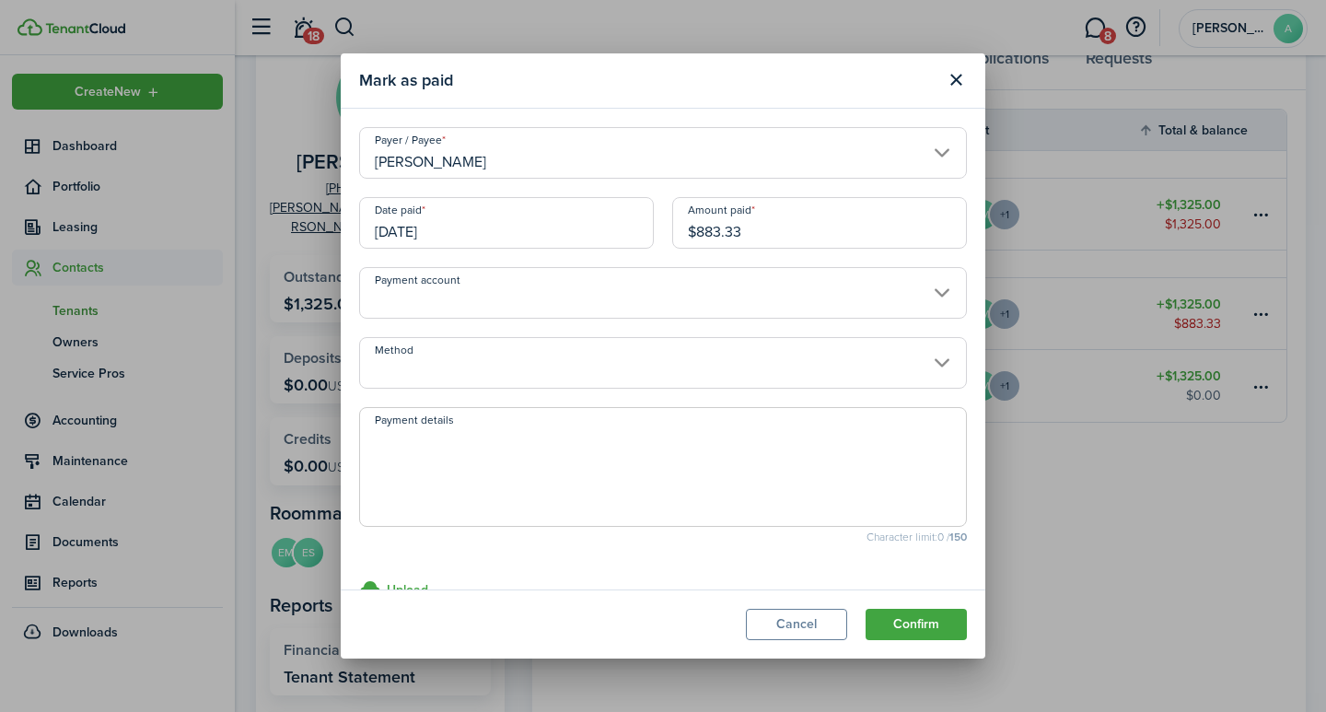
click at [492, 156] on input "[PERSON_NAME]" at bounding box center [663, 153] width 608 height 52
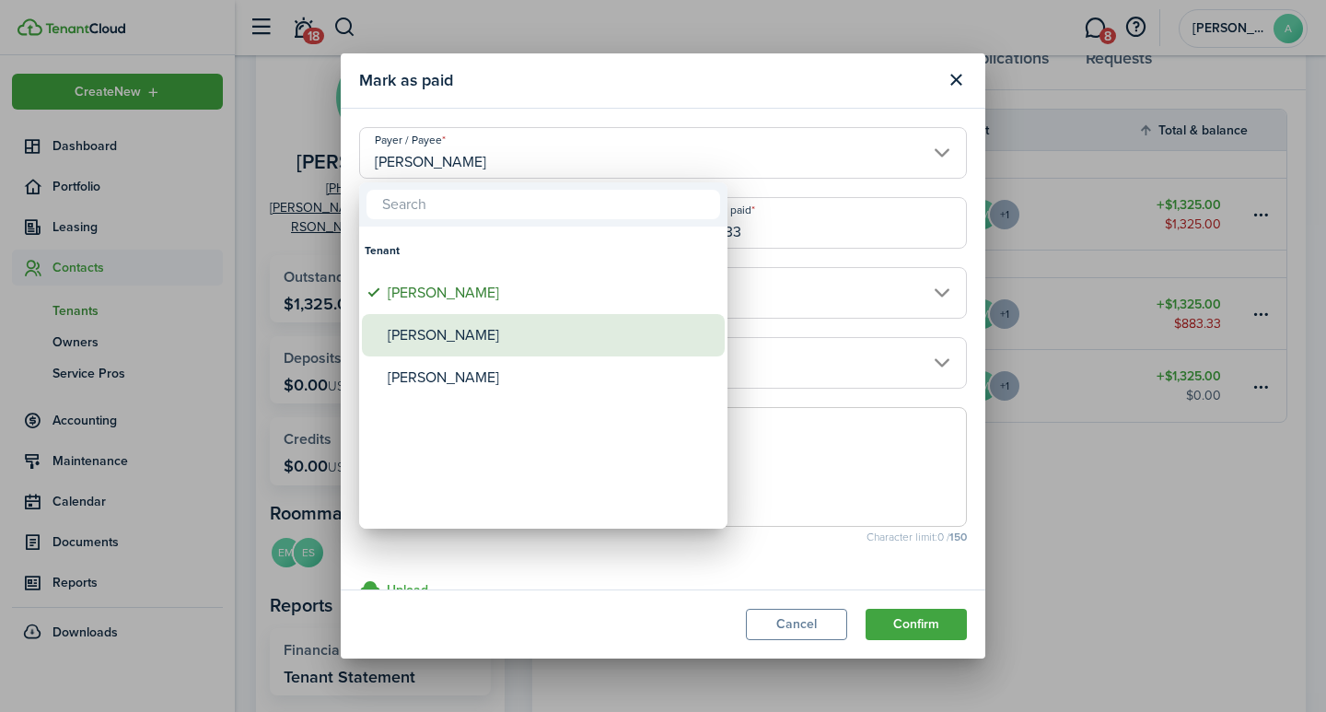
click at [478, 340] on div "[PERSON_NAME]" at bounding box center [551, 335] width 326 height 42
type input "[PERSON_NAME]"
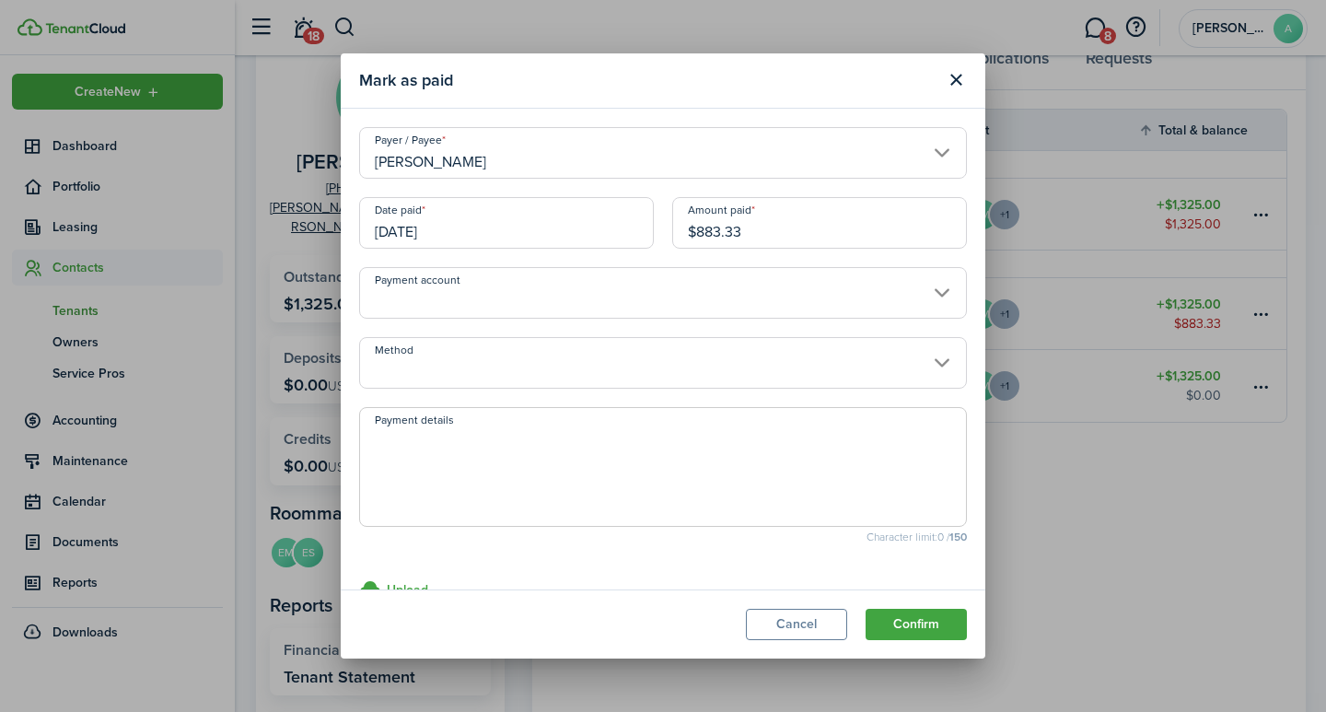
click at [507, 237] on input "[DATE]" at bounding box center [506, 223] width 295 height 52
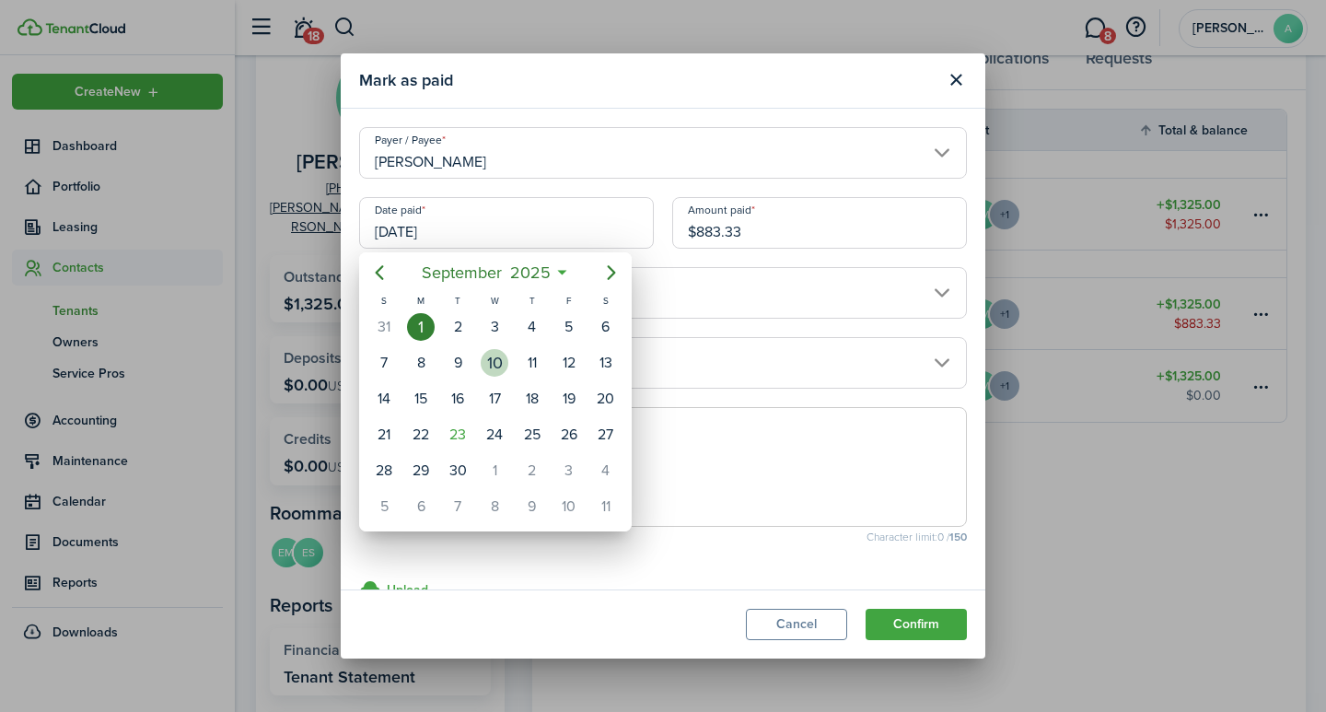
click at [495, 356] on div "10" at bounding box center [495, 363] width 28 height 28
type input "[DATE]"
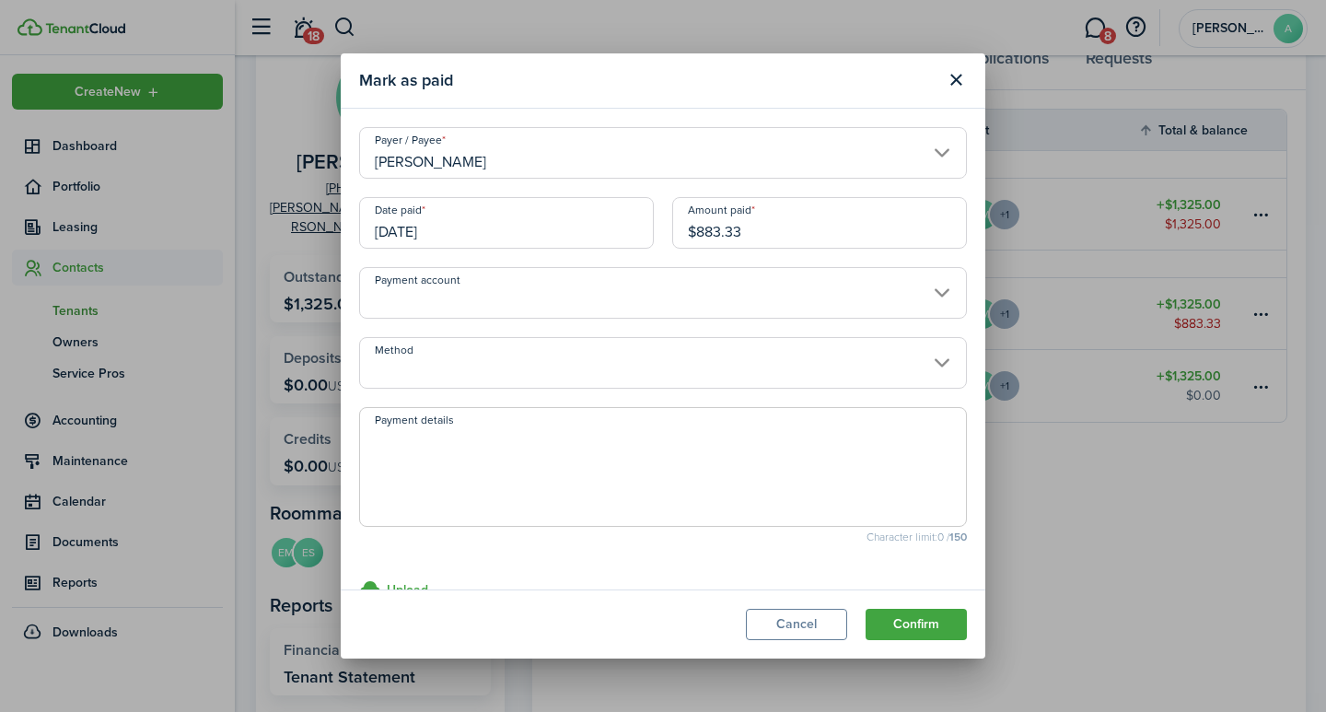
drag, startPoint x: 764, startPoint y: 230, endPoint x: 616, endPoint y: 206, distance: 150.2
click at [616, 206] on div "Date paid [DATE] Amount paid $883.33" at bounding box center [663, 232] width 626 height 70
click at [500, 292] on input "Payment account" at bounding box center [663, 293] width 608 height 52
type input "$442.00"
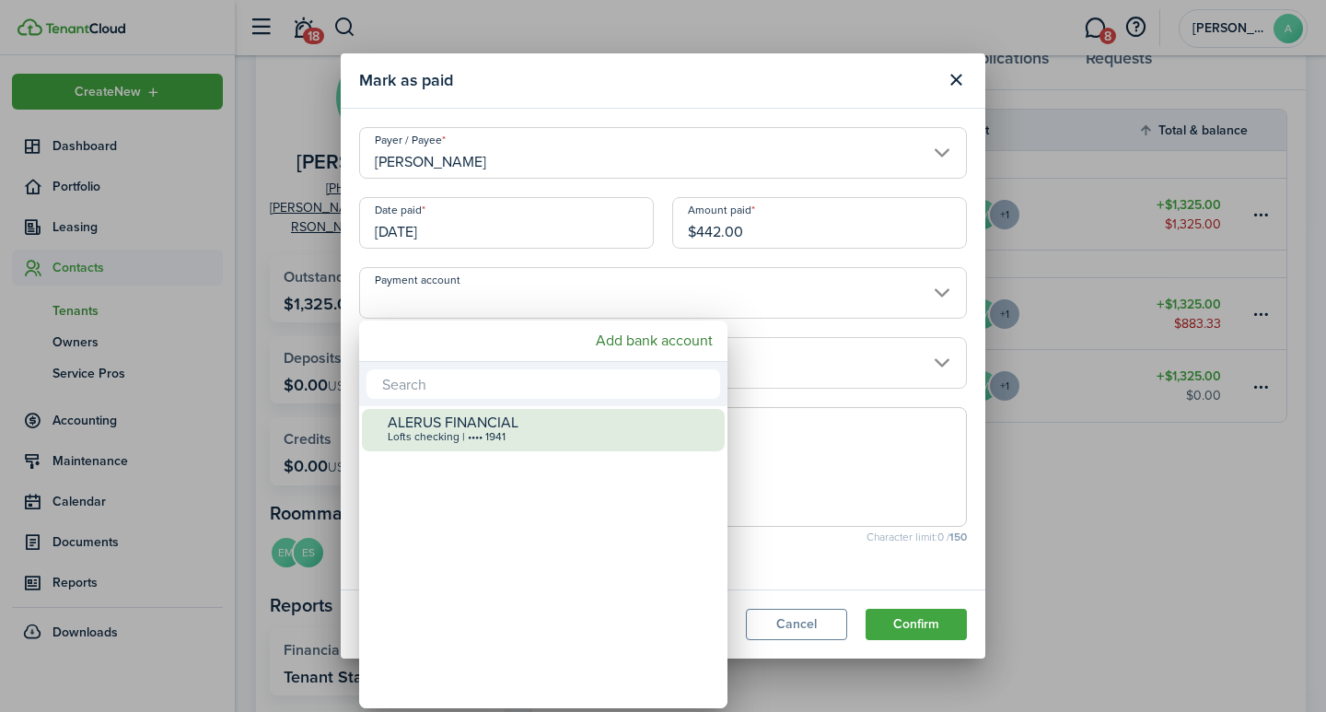
click at [449, 423] on div "ALERUS FINANCIAL" at bounding box center [551, 422] width 326 height 17
type input "•••• •••• •••• 1941"
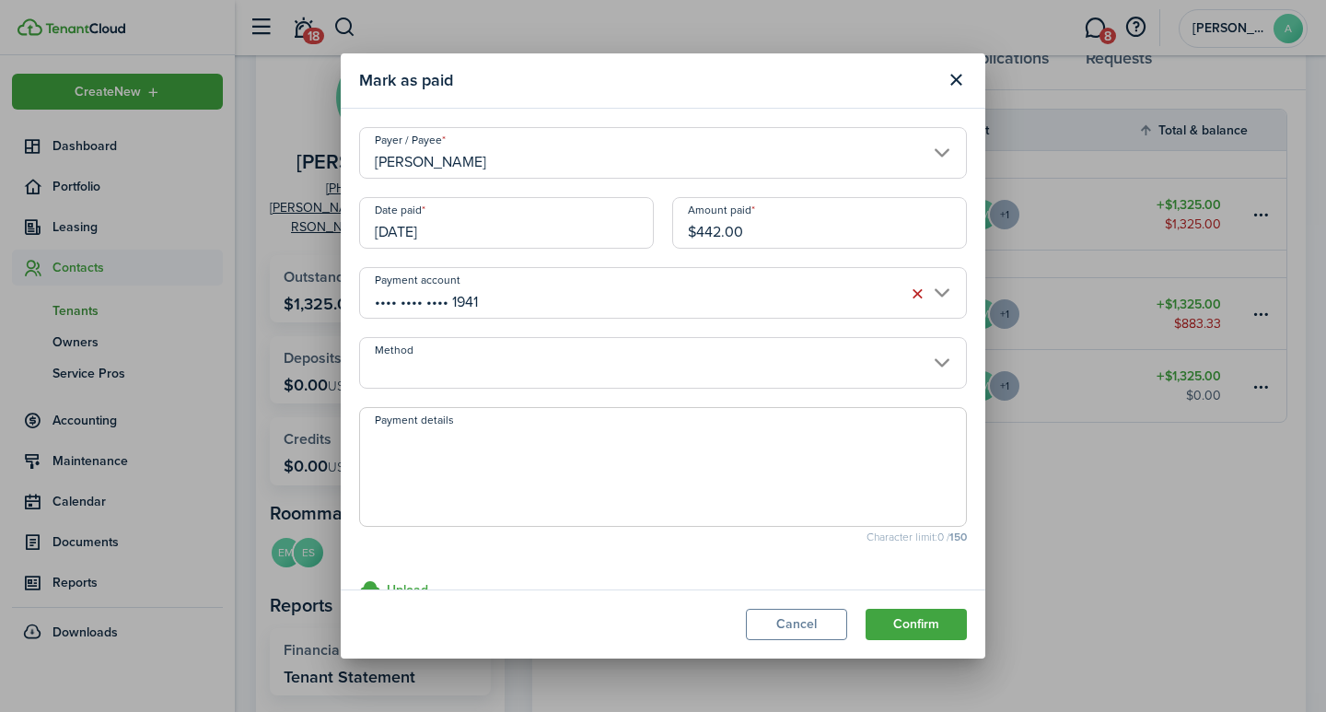
click at [461, 378] on input "Method" at bounding box center [663, 363] width 608 height 52
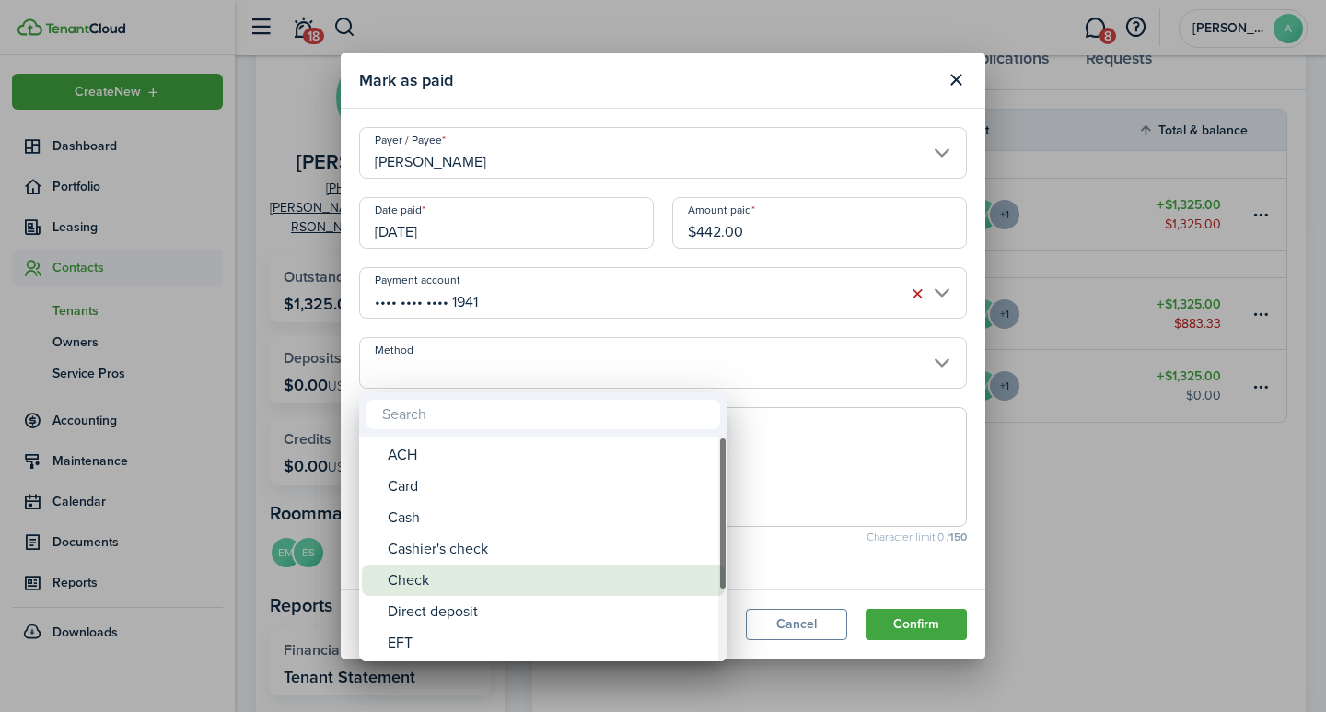
click at [422, 577] on div "Check" at bounding box center [551, 580] width 326 height 31
type input "Check"
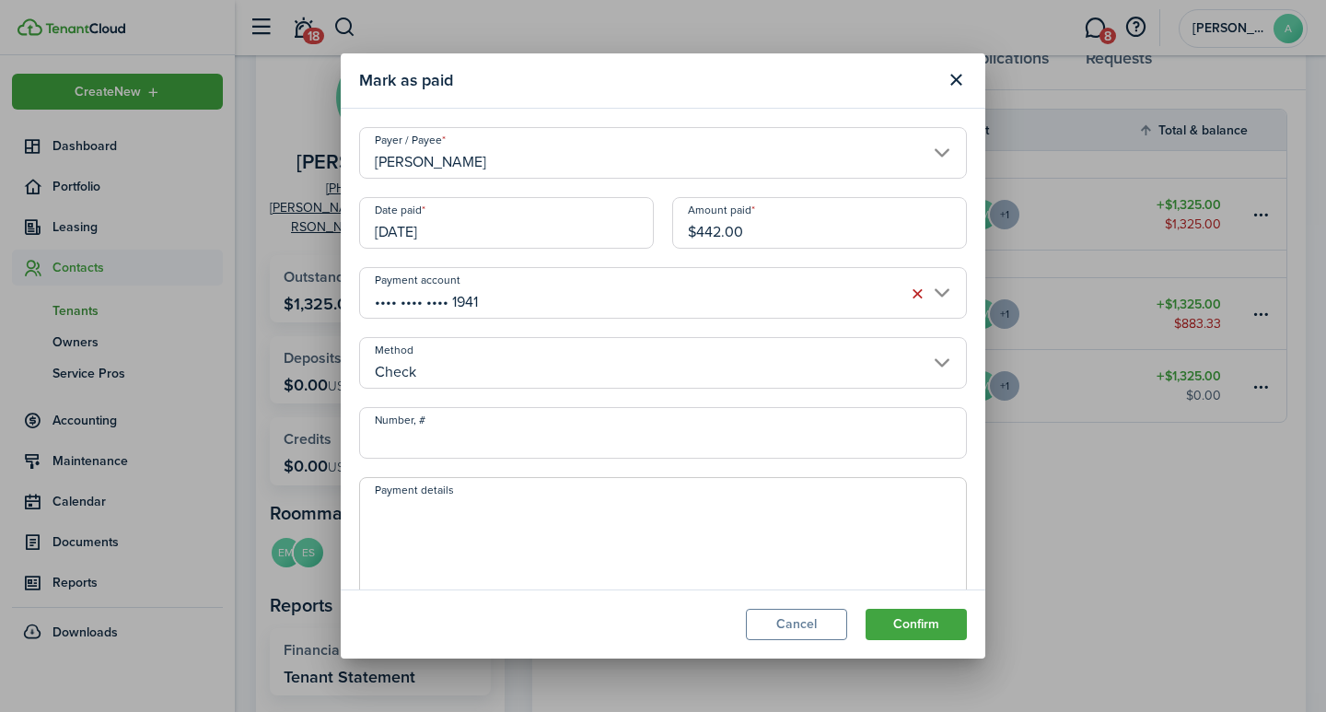
click at [425, 444] on input "Number, #" at bounding box center [663, 433] width 608 height 52
type input "6292"
drag, startPoint x: 396, startPoint y: 528, endPoint x: 404, endPoint y: 523, distance: 9.5
click at [399, 526] on textarea "Payment details" at bounding box center [663, 542] width 606 height 88
type textarea "September rent"
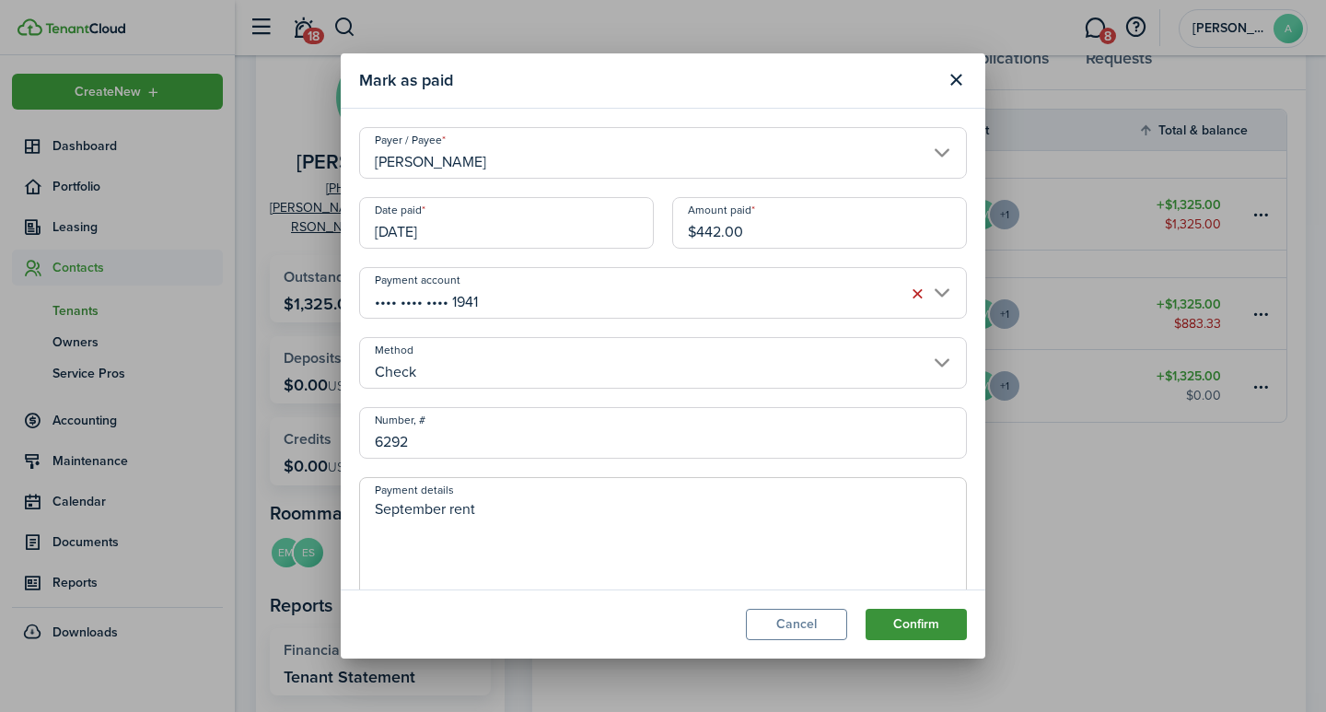
click at [932, 617] on button "Confirm" at bounding box center [916, 624] width 101 height 31
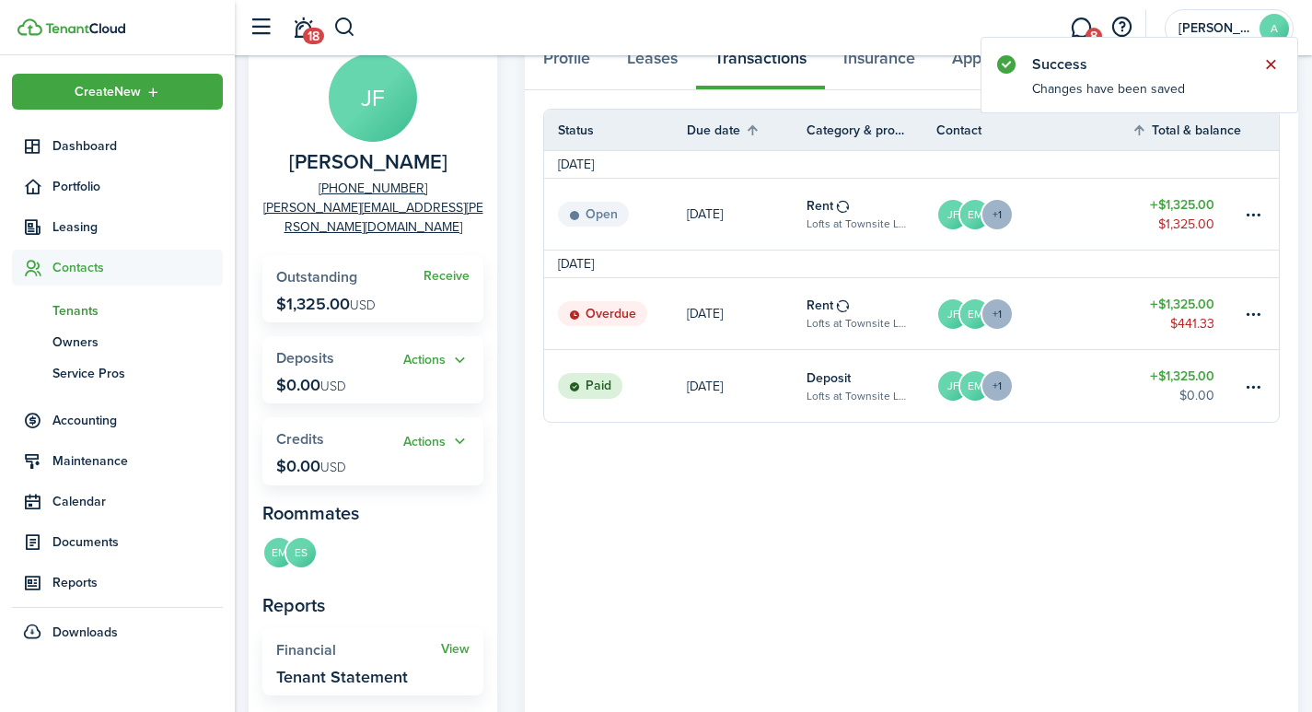
click at [1271, 60] on button "Close notify" at bounding box center [1271, 65] width 26 height 26
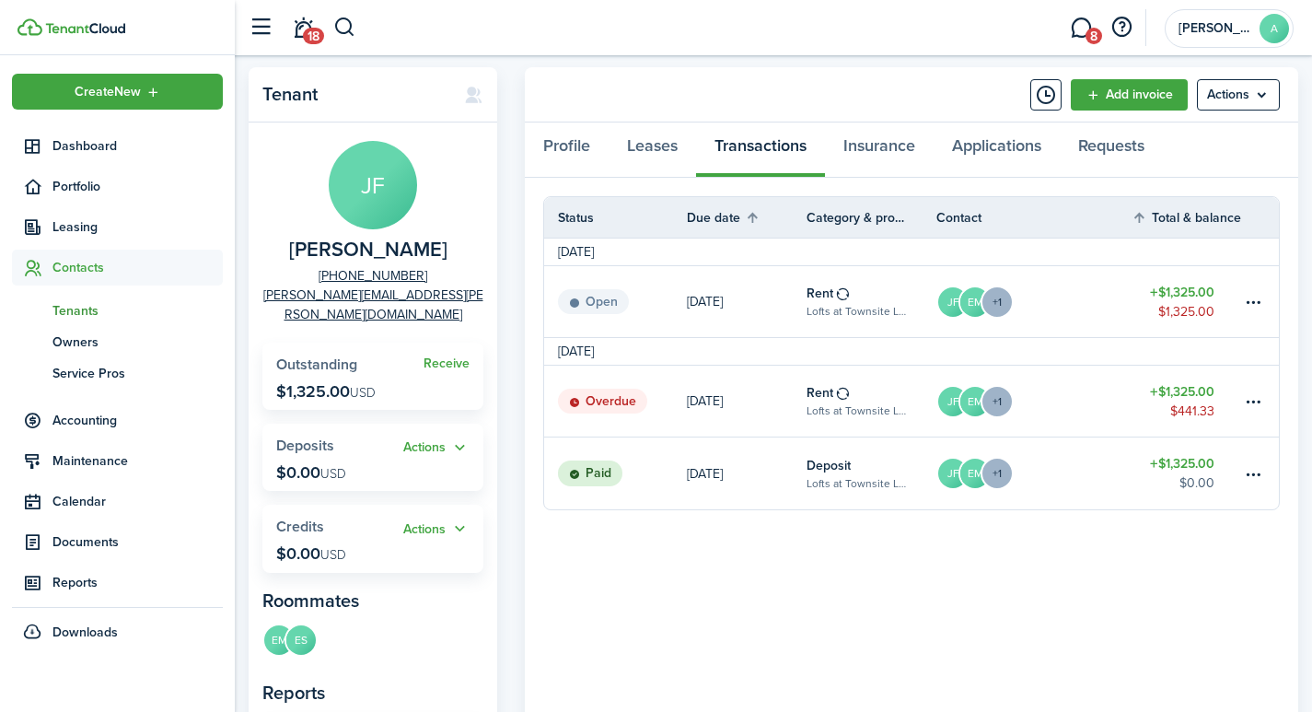
scroll to position [31, 0]
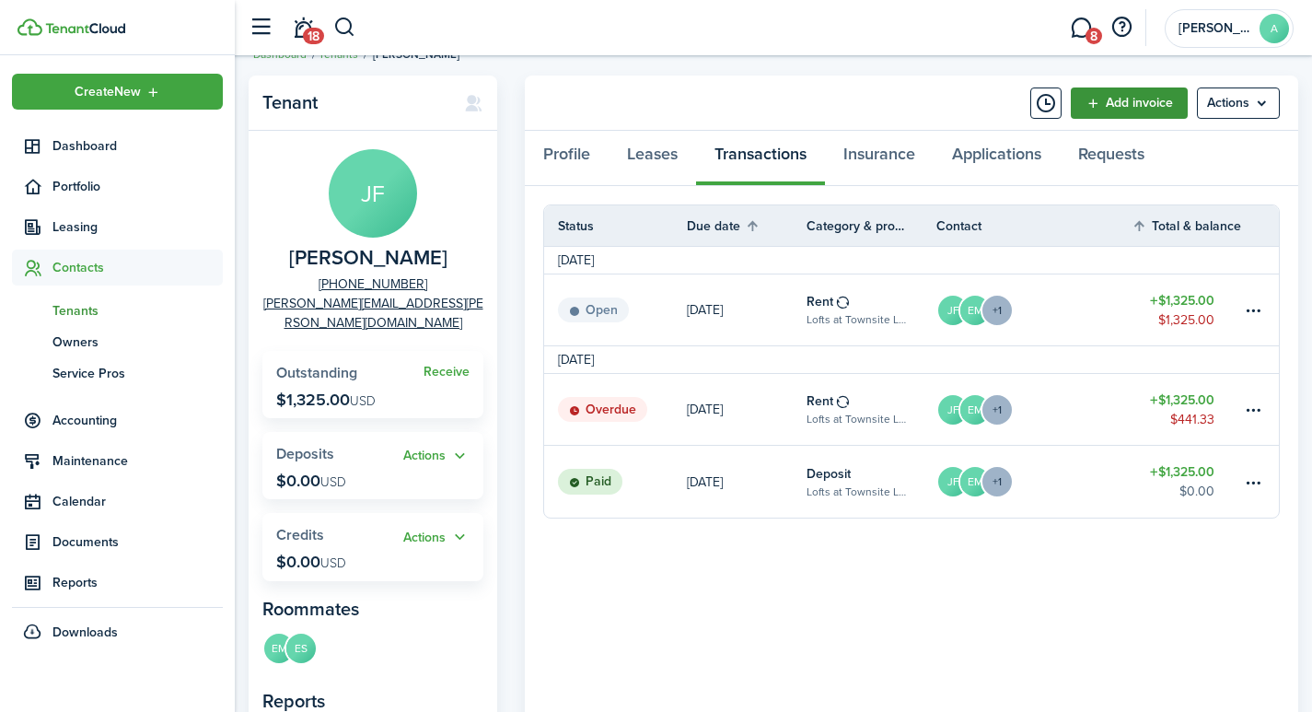
click at [1137, 107] on link "Add invoice" at bounding box center [1129, 102] width 117 height 31
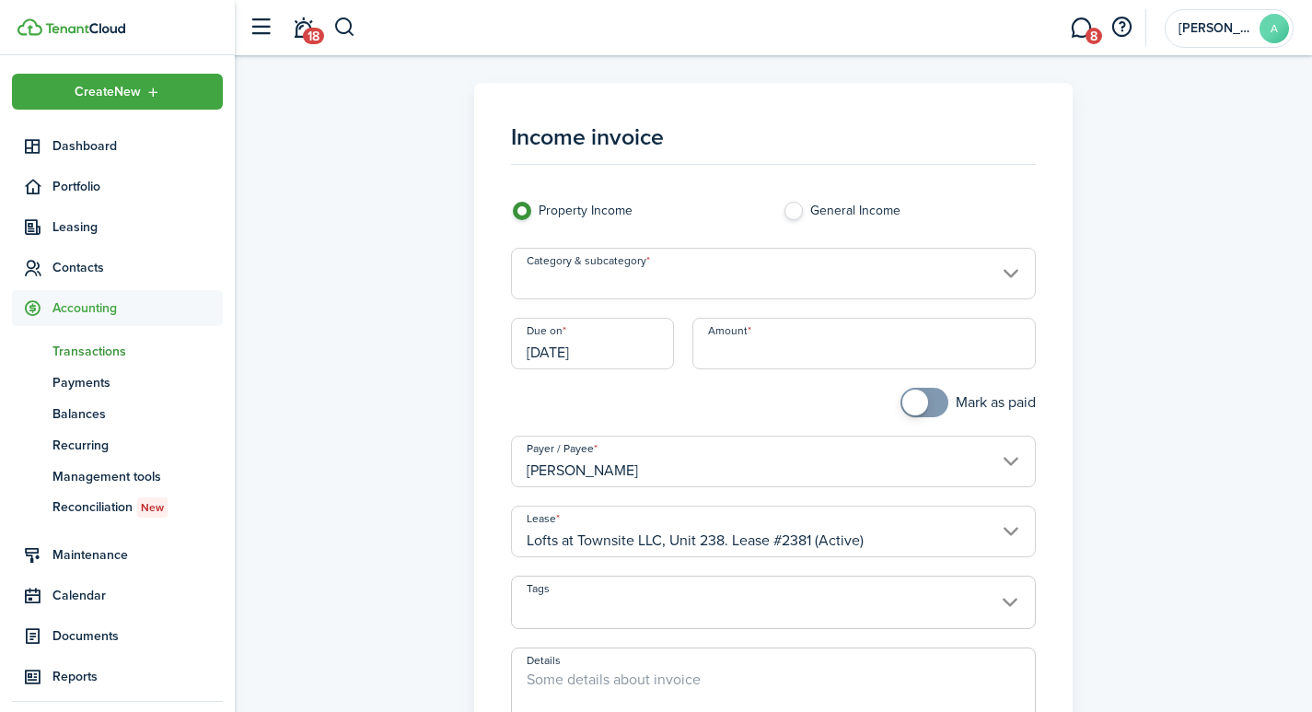
click at [626, 272] on input "Category & subcategory" at bounding box center [774, 274] width 526 height 52
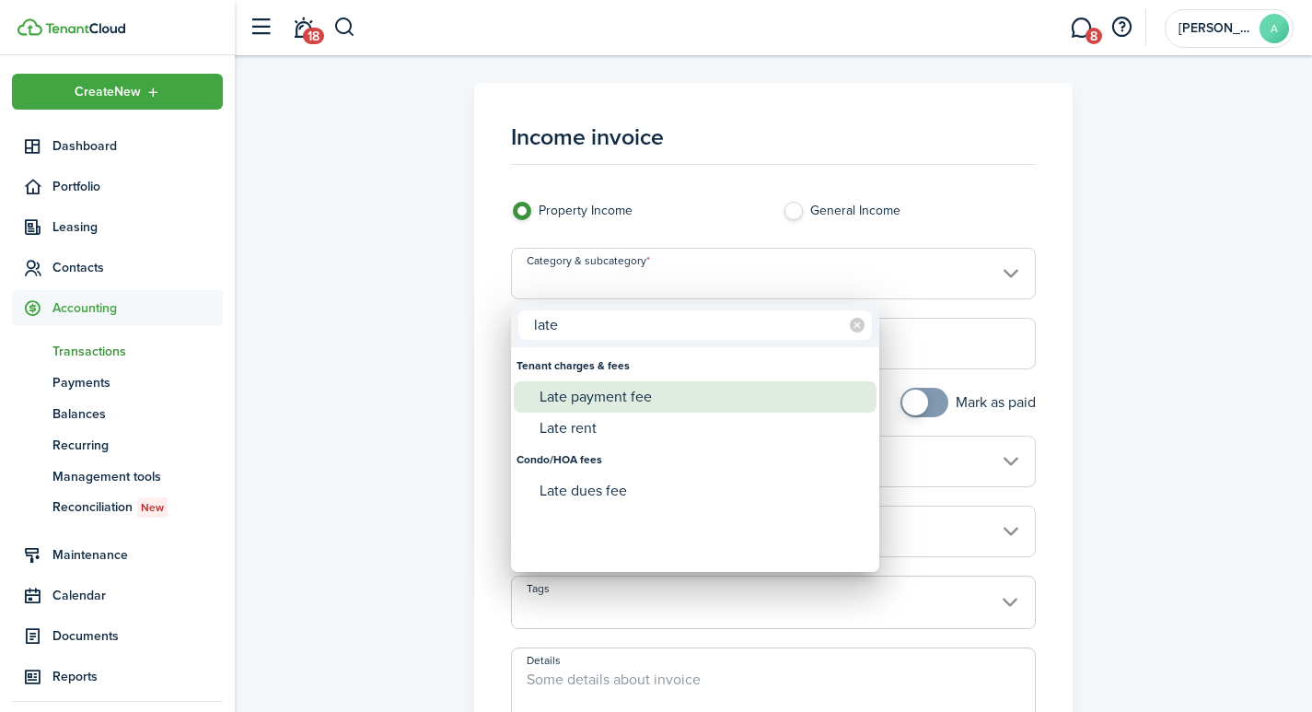
type input "late"
click at [616, 398] on div "Late payment fee" at bounding box center [703, 396] width 326 height 31
type input "Tenant charges & fees / Late payment fee"
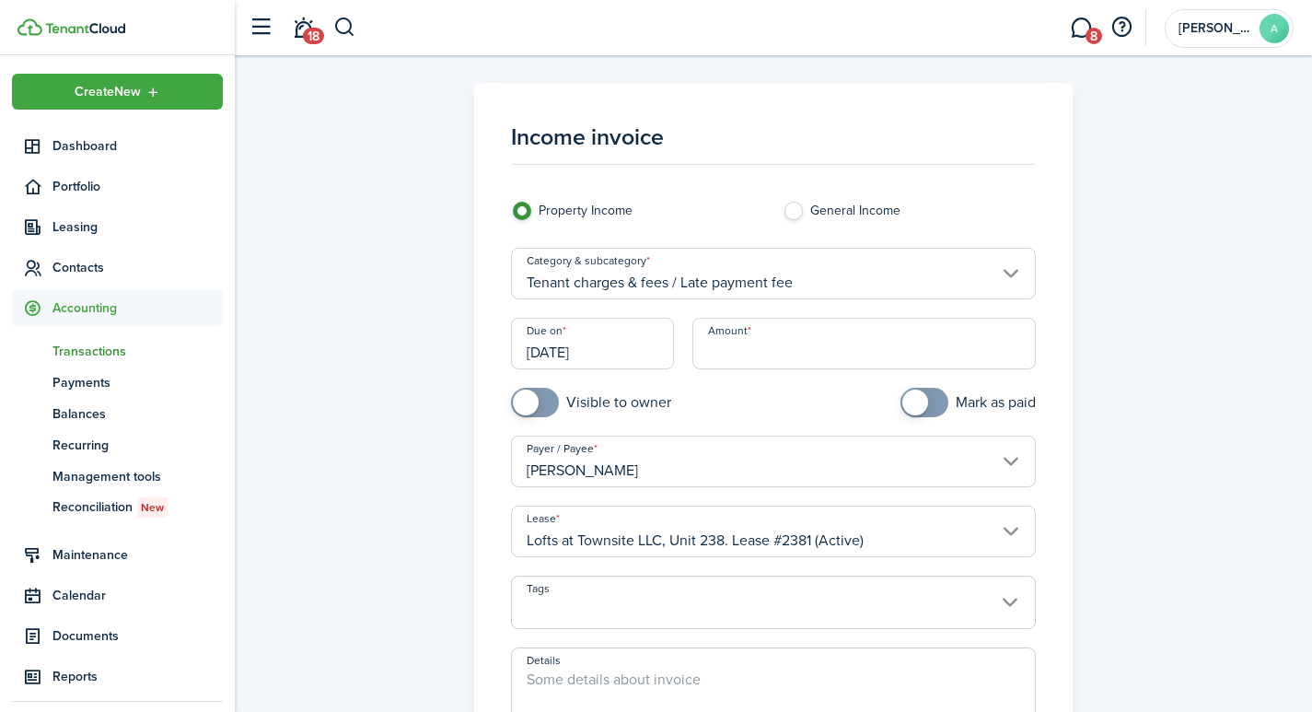
drag, startPoint x: 629, startPoint y: 353, endPoint x: 462, endPoint y: 330, distance: 168.3
click at [462, 330] on div "Income invoice Property Income General Income Category & subcategory Tenant cha…" at bounding box center [773, 523] width 1059 height 880
click at [608, 356] on input "[DATE]" at bounding box center [592, 344] width 163 height 52
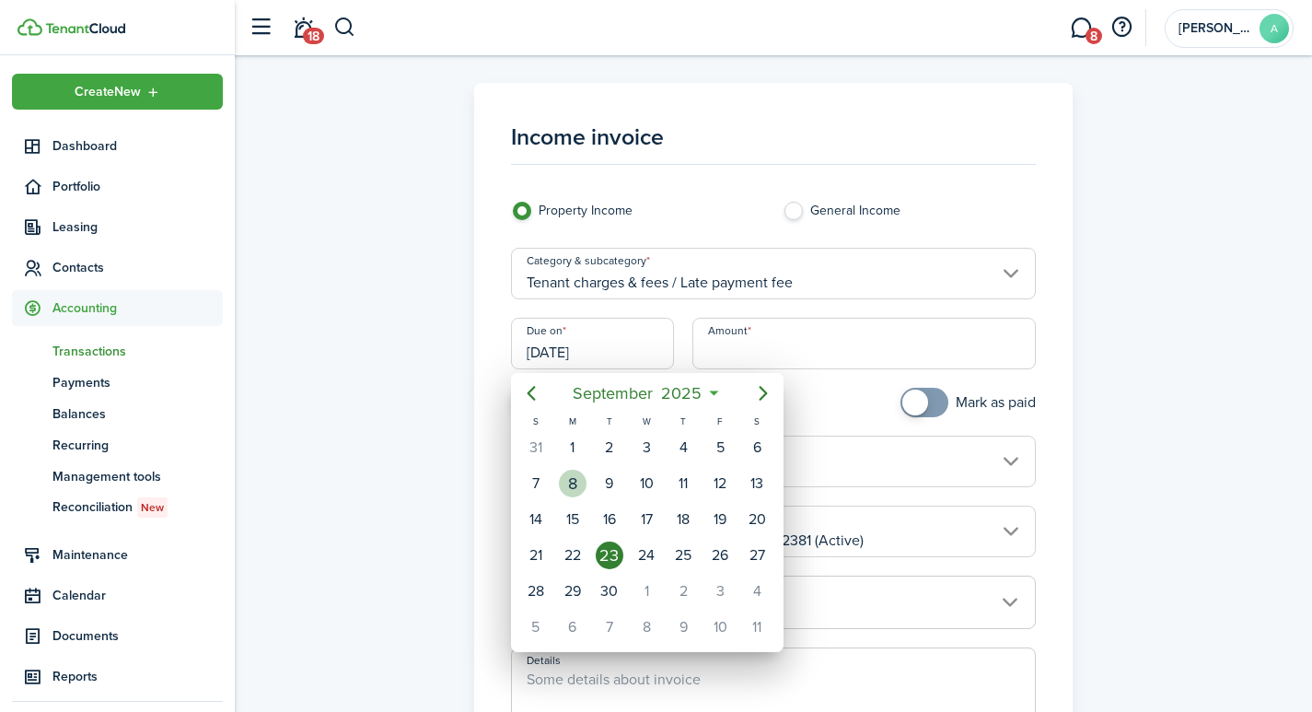
click at [571, 481] on div "8" at bounding box center [573, 484] width 28 height 28
type input "[DATE]"
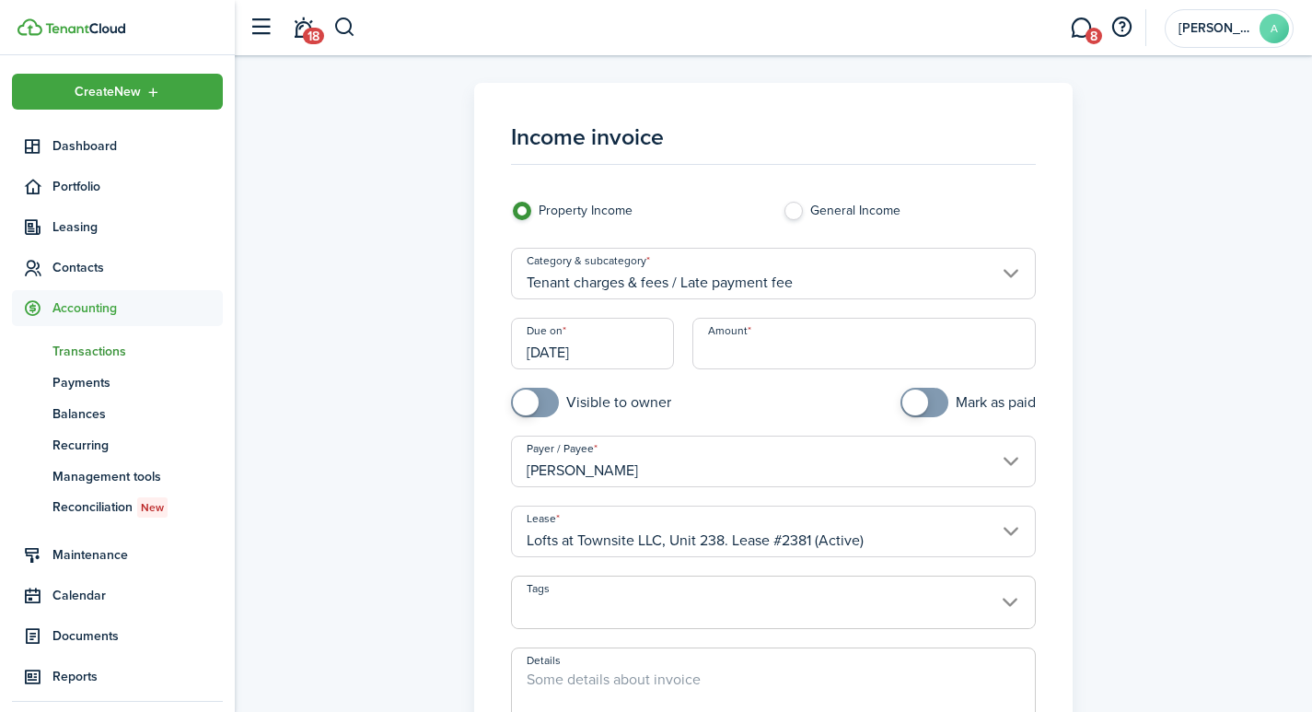
click at [764, 348] on input "Amount" at bounding box center [865, 344] width 344 height 52
type input "$40.00"
click at [1004, 460] on input "[PERSON_NAME]" at bounding box center [774, 462] width 526 height 52
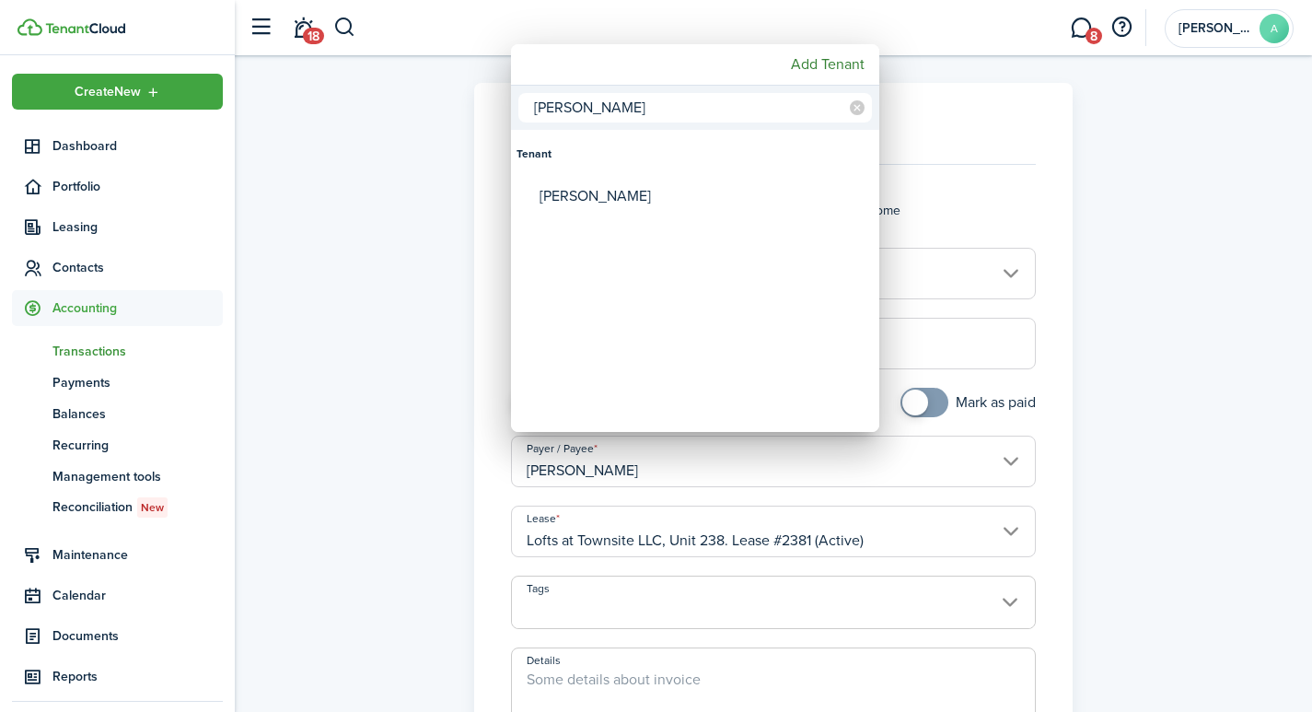
type input "[PERSON_NAME]"
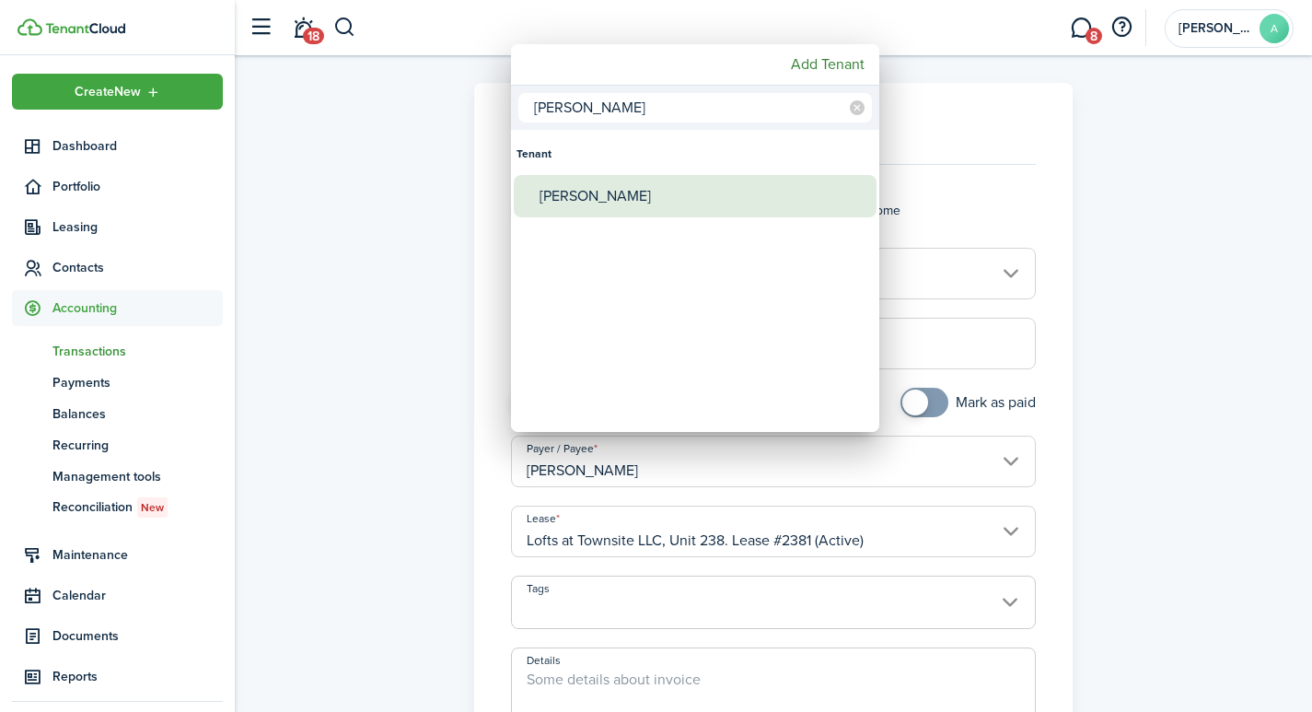
click at [647, 197] on div "[PERSON_NAME]" at bounding box center [703, 196] width 326 height 42
type input "[PERSON_NAME]"
